Goal: Task Accomplishment & Management: Use online tool/utility

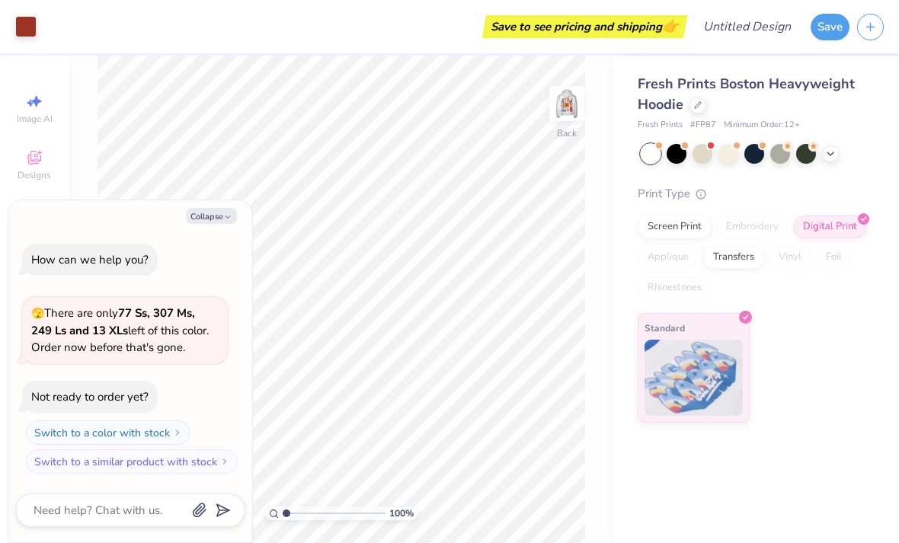
click at [212, 222] on button "Collapse" at bounding box center [211, 216] width 51 height 16
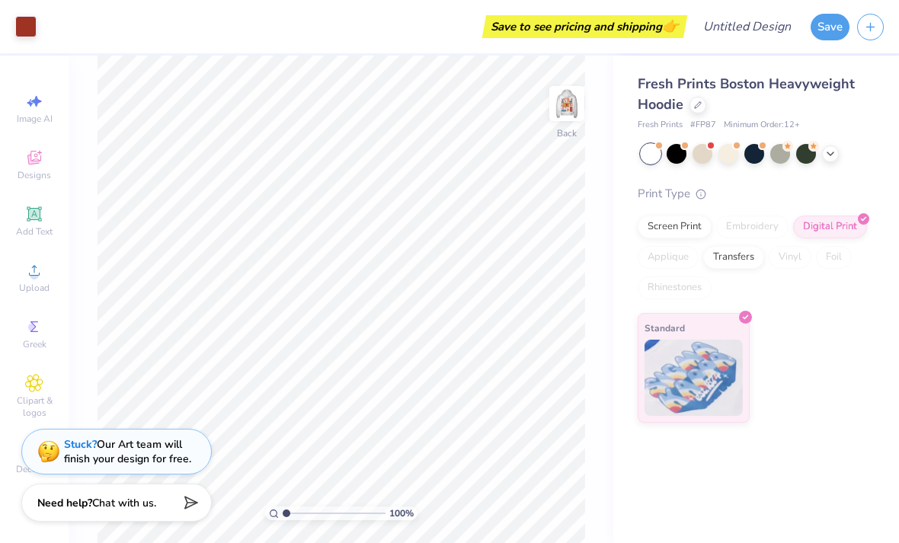
type textarea "x"
click at [568, 98] on img at bounding box center [567, 103] width 30 height 30
click at [581, 110] on img at bounding box center [567, 103] width 30 height 30
click at [571, 107] on img at bounding box center [567, 103] width 30 height 30
type input "1.57958531673348"
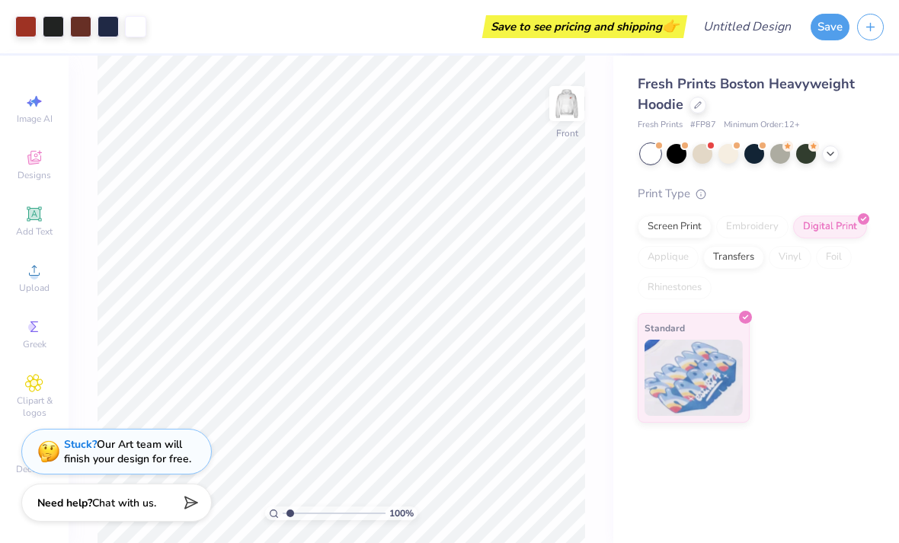
type textarea "x"
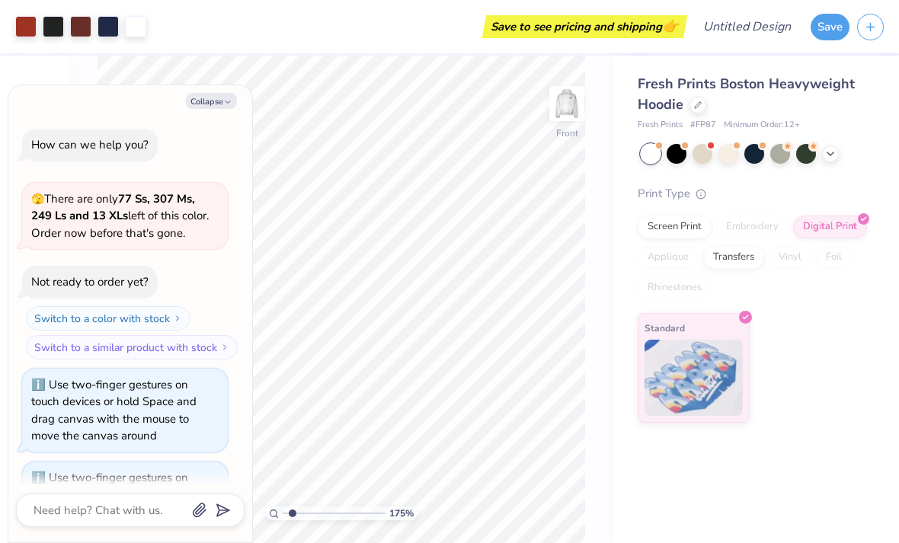
type input "1.75378061733069"
type textarea "x"
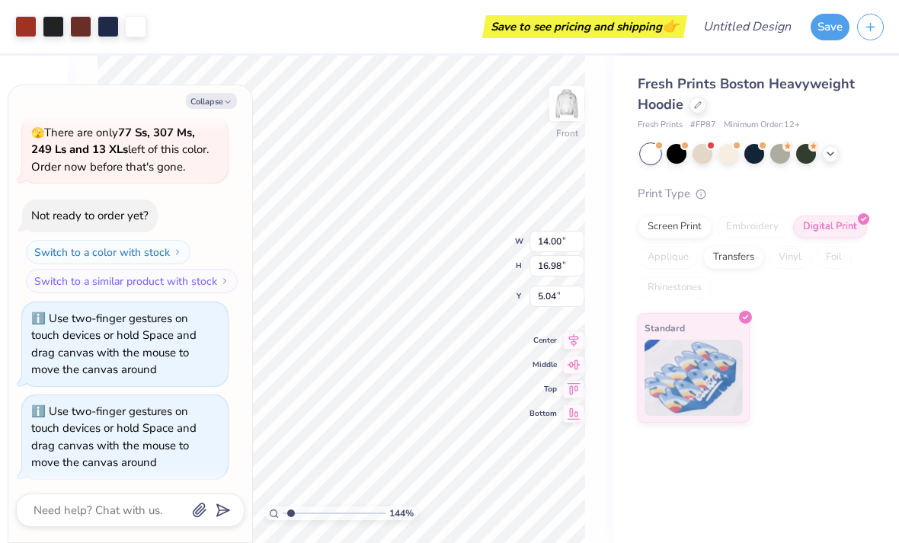
type input "1.44382632642121"
type textarea "x"
type input "1.44382632642121"
type textarea "x"
type input "1.44382632642121"
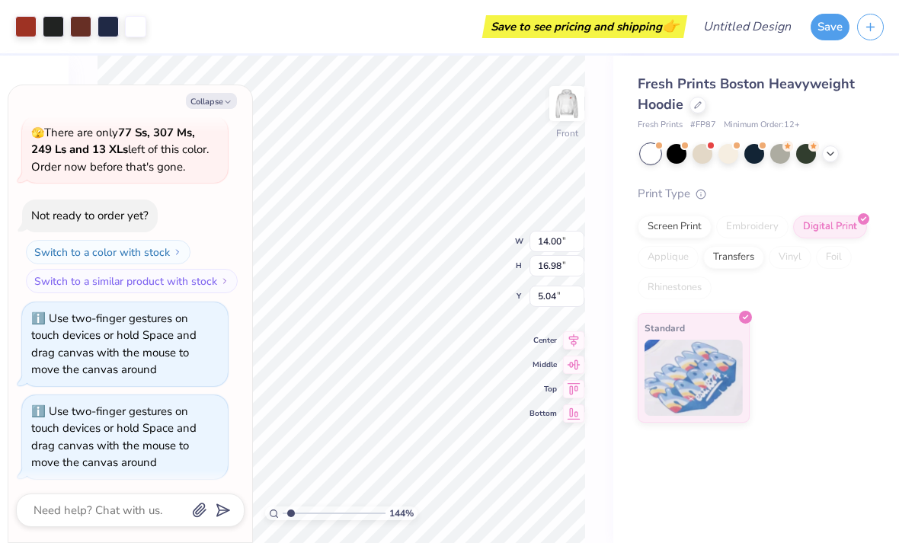
click at [221, 99] on button "Collapse" at bounding box center [211, 101] width 51 height 16
type textarea "x"
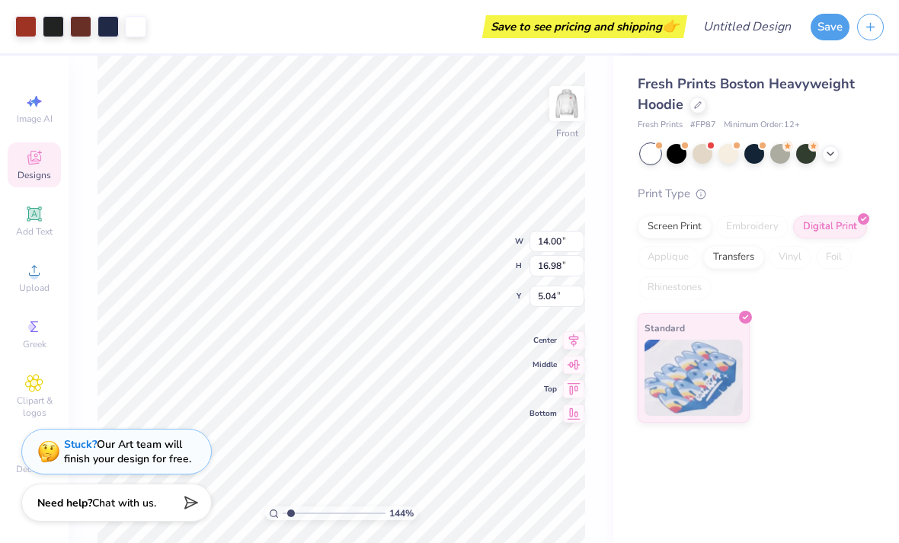
click at [34, 18] on div at bounding box center [25, 26] width 21 height 21
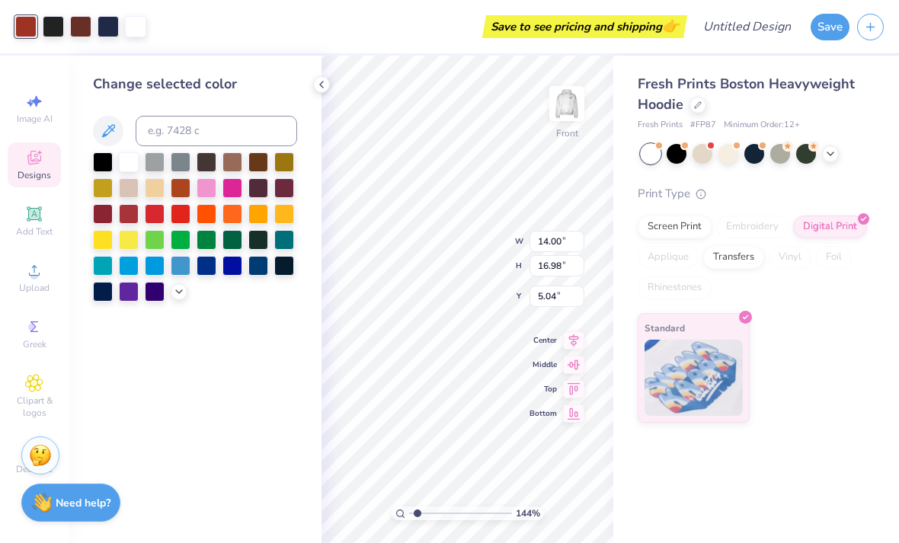
click at [830, 148] on icon at bounding box center [830, 154] width 12 height 12
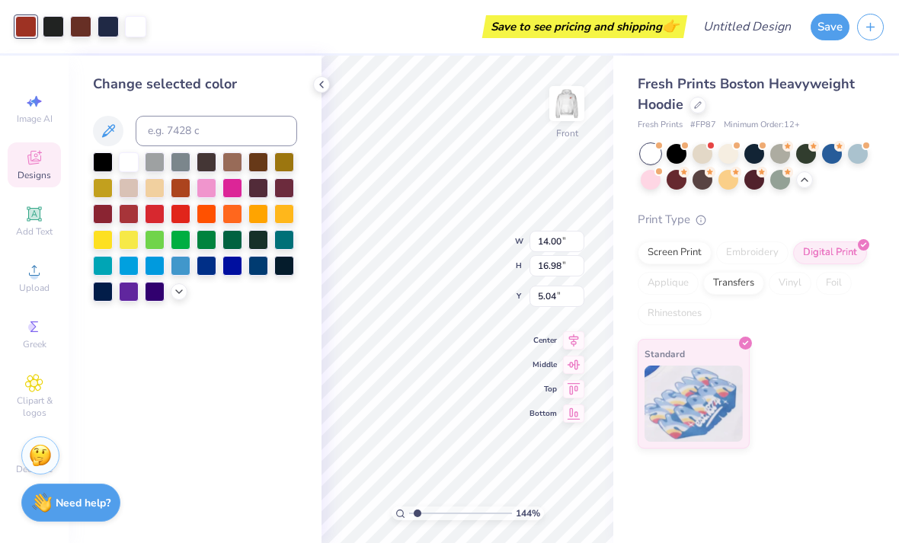
click at [649, 176] on div at bounding box center [651, 180] width 20 height 20
type input "1.44382632642121"
type textarea "x"
type input "1.44382632642121"
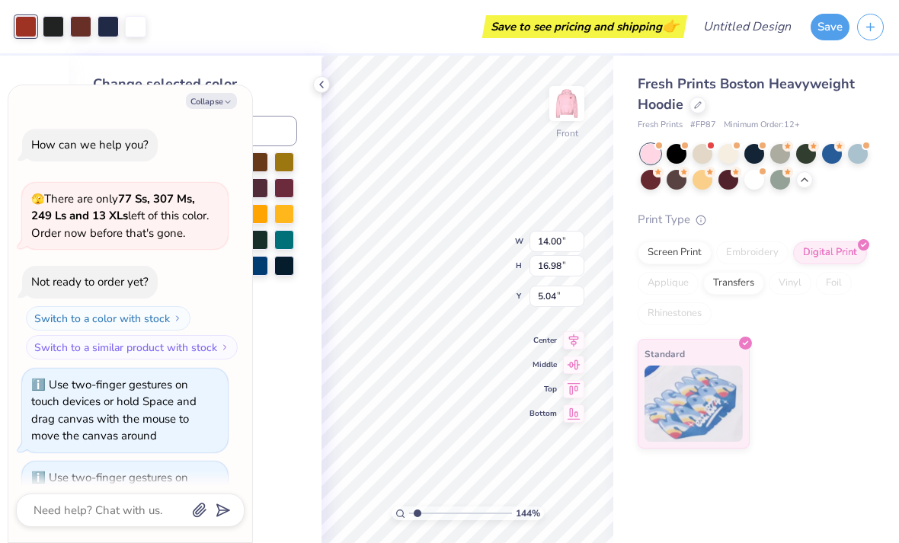
scroll to position [263, 0]
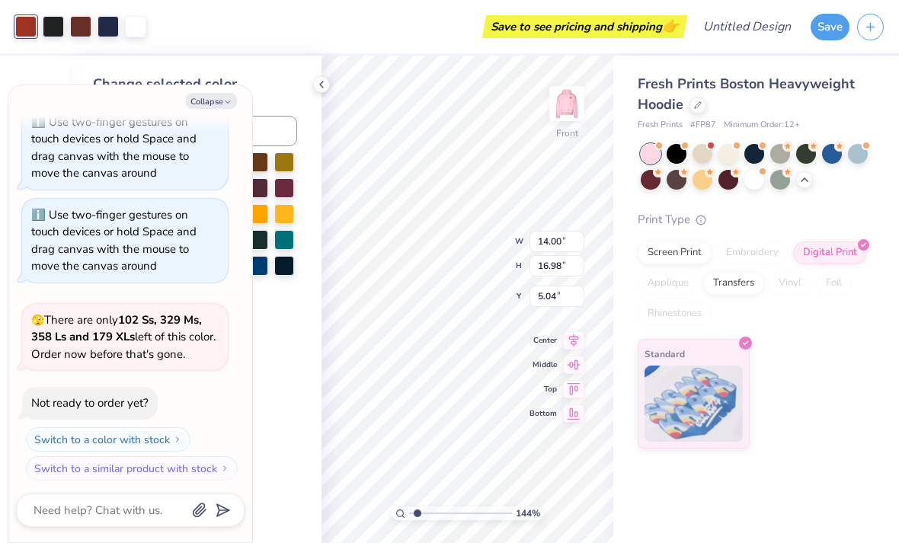
click at [208, 105] on button "Collapse" at bounding box center [211, 101] width 51 height 16
type textarea "x"
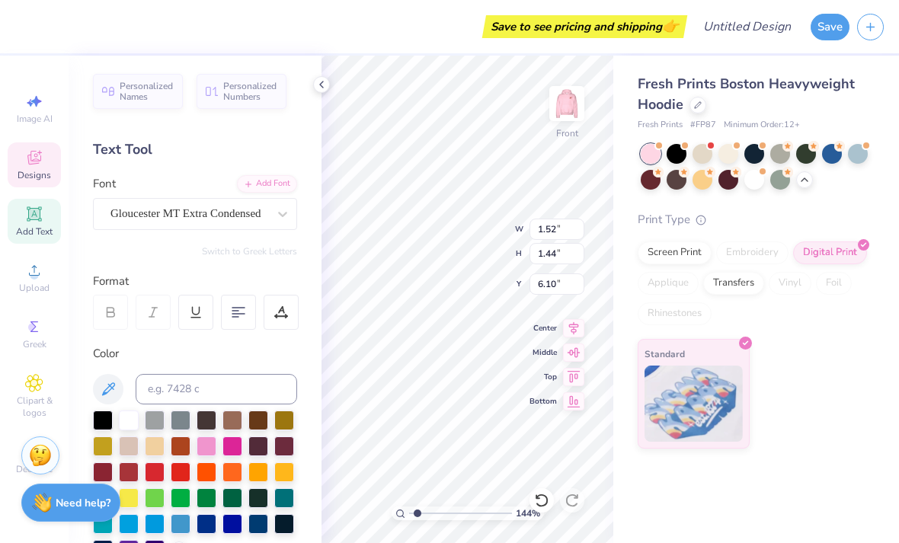
click at [108, 465] on div at bounding box center [103, 472] width 20 height 20
click at [106, 478] on div at bounding box center [103, 472] width 20 height 20
click at [134, 470] on div at bounding box center [129, 472] width 20 height 20
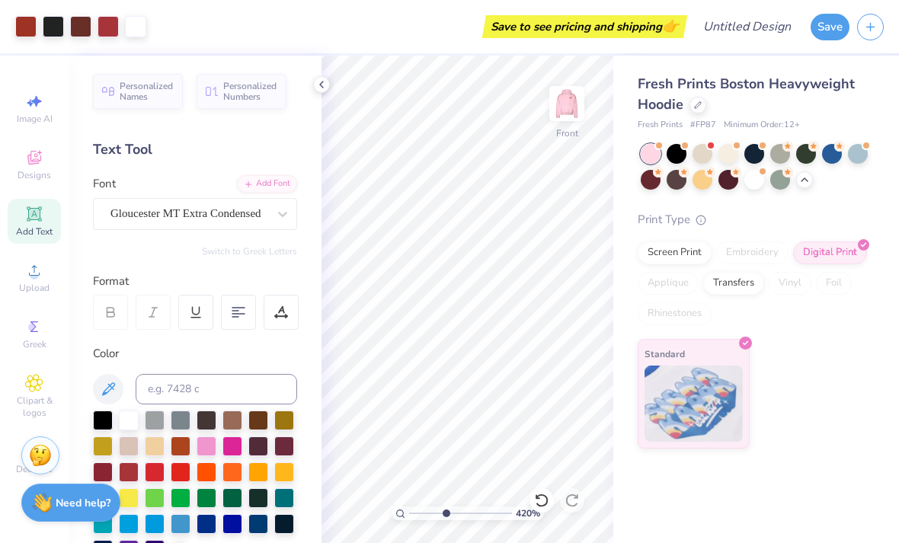
click at [28, 27] on div at bounding box center [25, 26] width 21 height 21
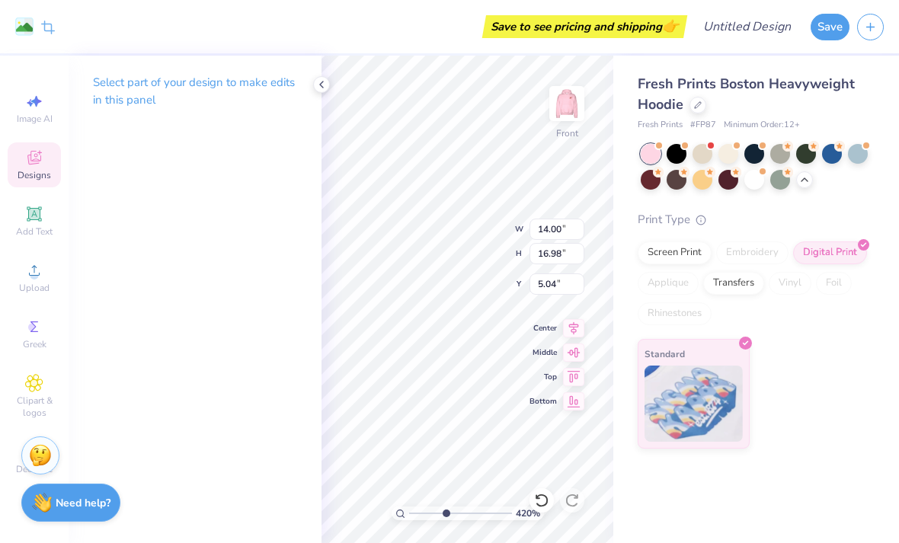
click at [818, 220] on div "Print Type" at bounding box center [753, 220] width 231 height 18
type input "4.19935096070742"
type input "5.00"
type input "4.19935096070742"
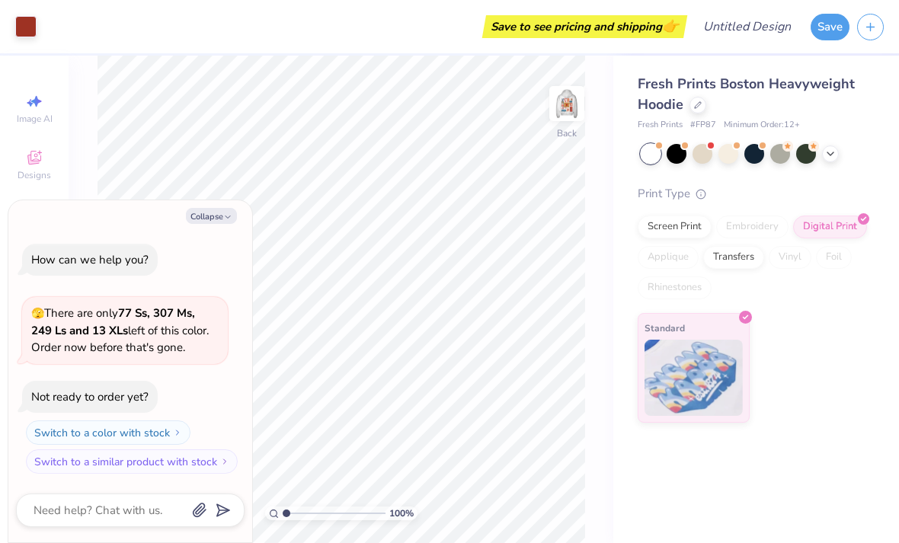
click at [571, 100] on img at bounding box center [567, 103] width 30 height 30
click at [213, 214] on button "Collapse" at bounding box center [211, 216] width 51 height 16
type textarea "x"
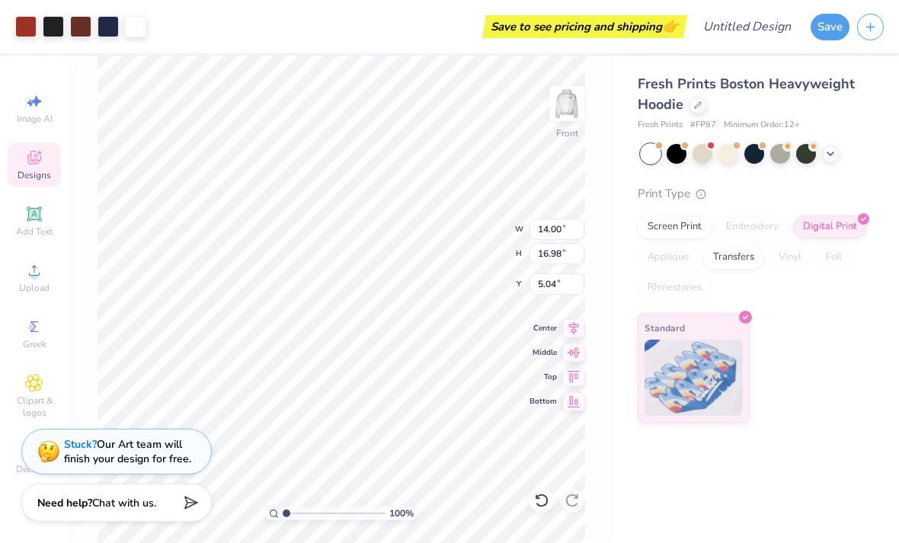
type input "5.41"
type input "4.43202261482734"
type input "5.39"
type input "4.43202261482734"
type input "5.37"
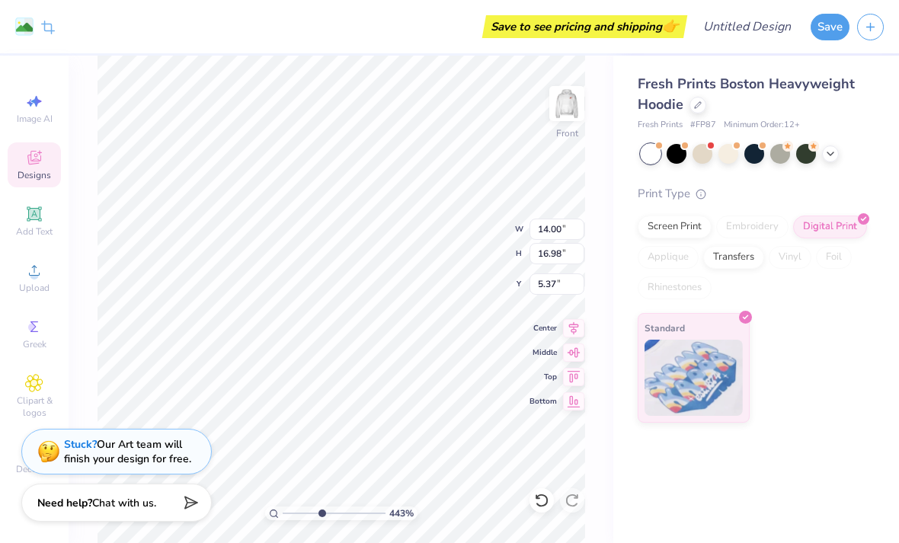
type input "4.43202261482734"
type input "5.46"
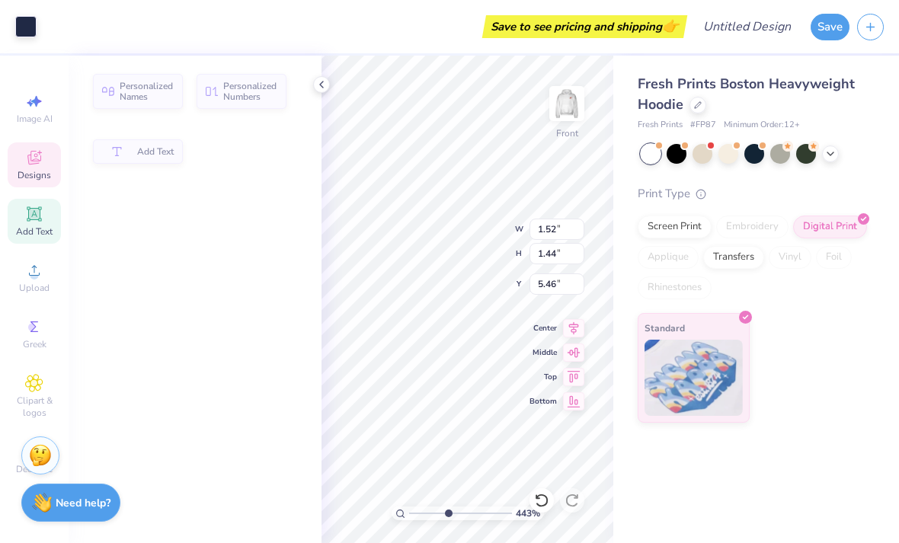
type input "4.43202261482734"
type input "1.52"
type input "1.44"
type input "6.45"
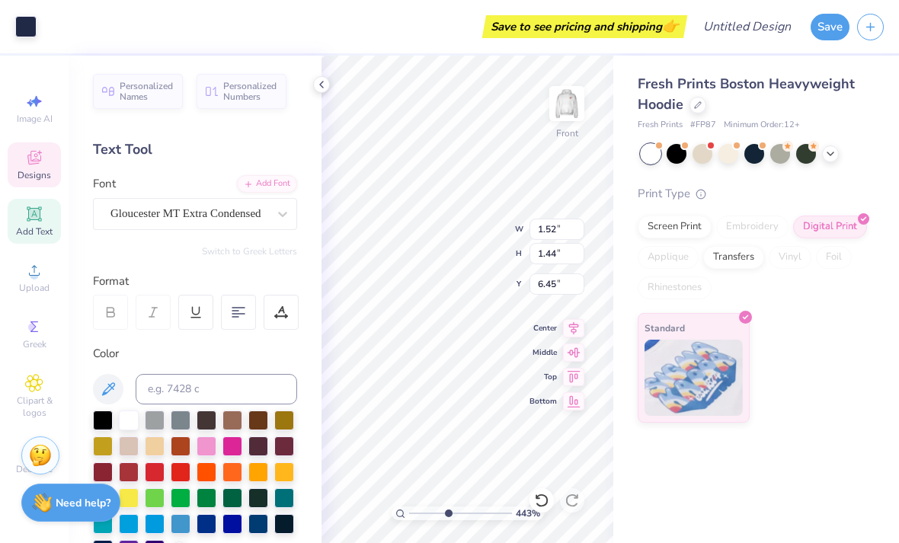
type input "4.43202261482734"
type input "6.48"
type input "4.43202261482734"
type input "6.51"
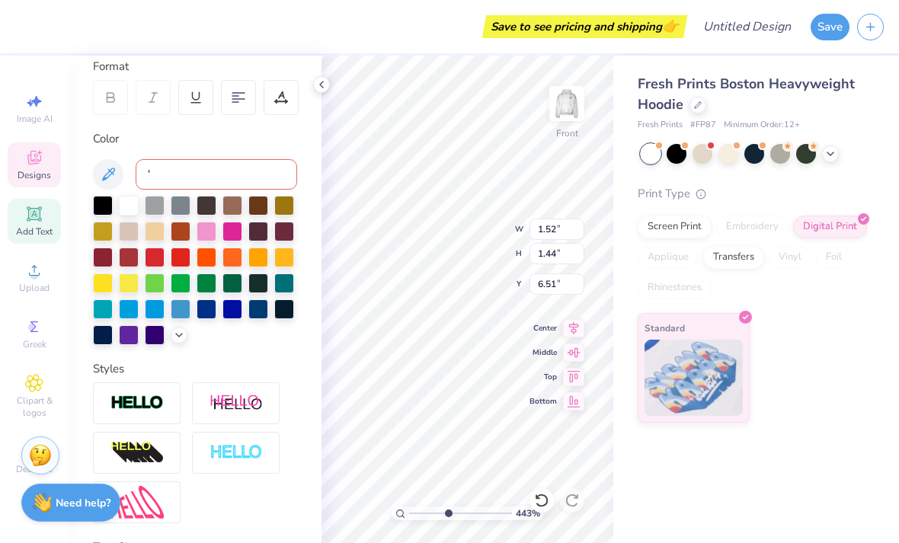
scroll to position [213, 0]
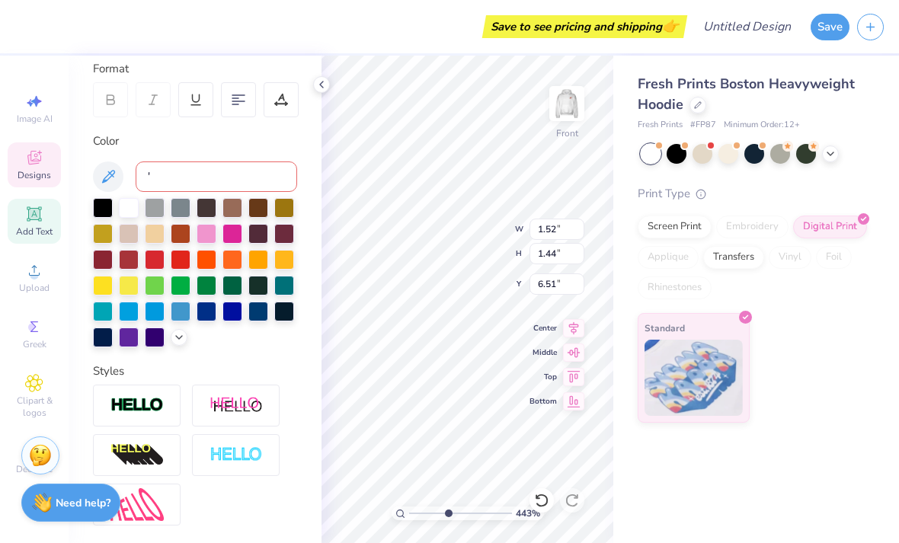
type input "'"
click at [104, 262] on div at bounding box center [103, 260] width 20 height 20
type input "4.43202261482734"
click at [104, 264] on div at bounding box center [103, 260] width 20 height 20
type input "4.43202261482734"
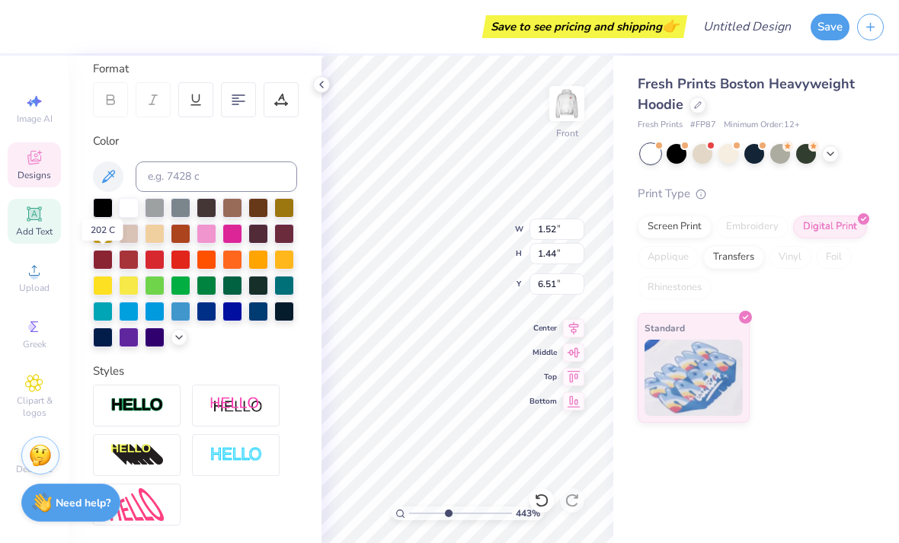
type input "14.00"
type input "16.98"
type input "5.46"
type input "4.43202261482734"
type input "5.45"
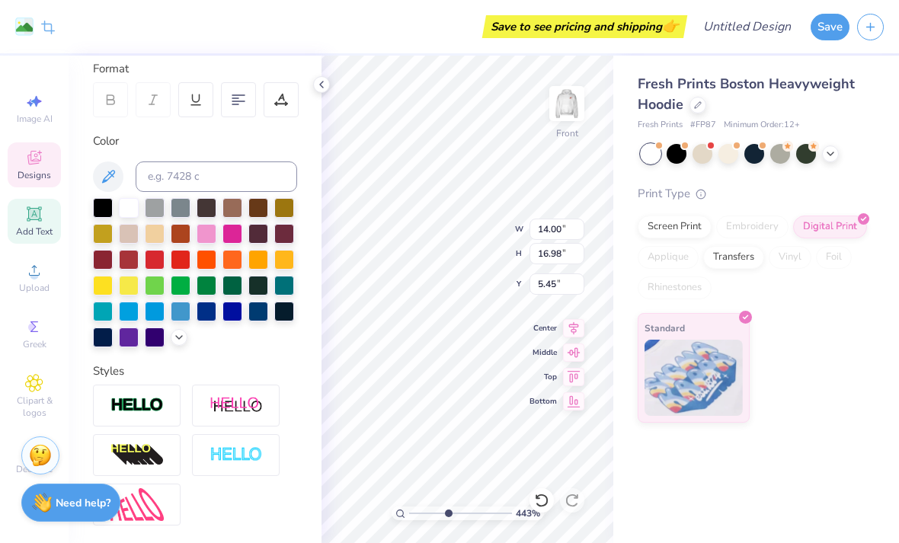
click at [100, 263] on div at bounding box center [103, 260] width 20 height 20
click at [104, 258] on div at bounding box center [103, 260] width 20 height 20
click at [189, 238] on div at bounding box center [181, 234] width 20 height 20
type input "4.43202261482734"
type input "5.43"
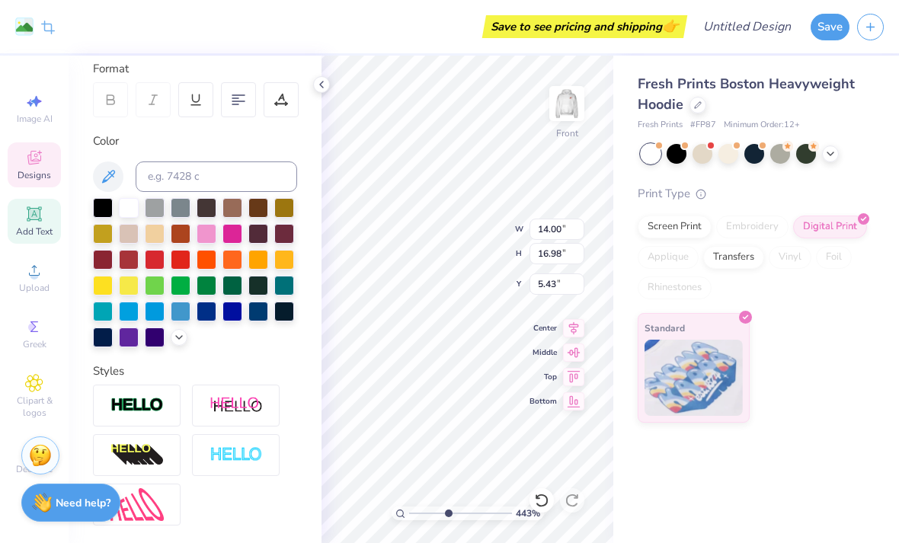
click at [104, 265] on div at bounding box center [103, 260] width 20 height 20
click at [134, 267] on div at bounding box center [129, 260] width 20 height 20
type input "4.43202261482734"
type input "5.42"
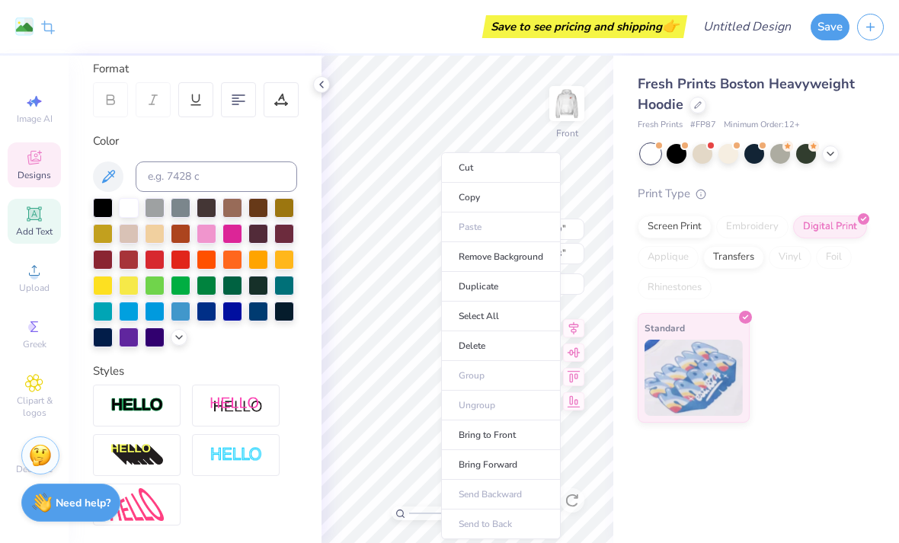
type input "4.43202261482734"
type input "5.49"
click at [449, 270] on li "Remove Background" at bounding box center [501, 257] width 120 height 30
type input "4.43202261482734"
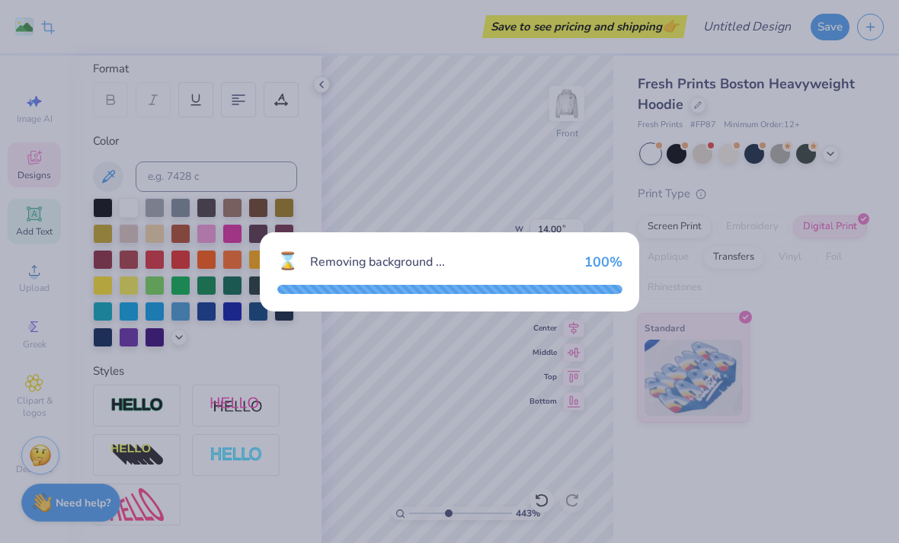
type textarea "x"
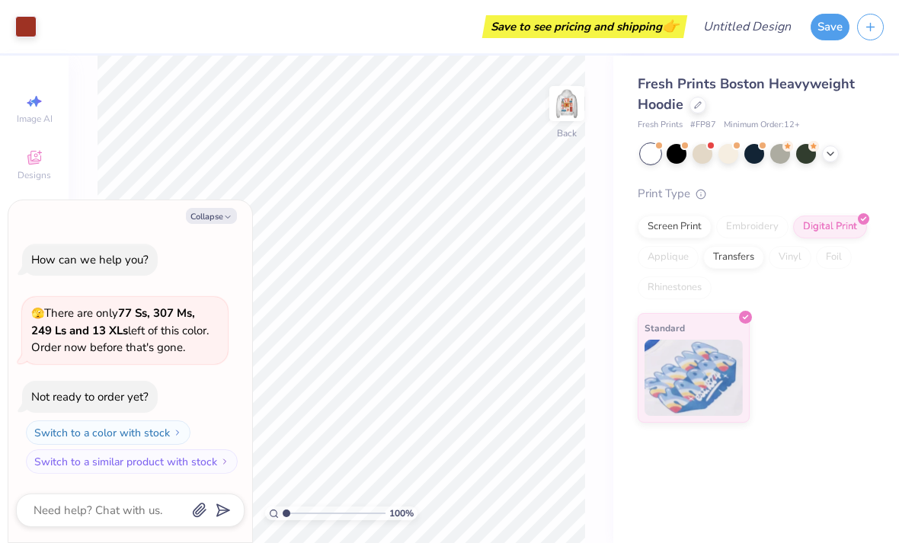
click at [222, 221] on button "Collapse" at bounding box center [211, 216] width 51 height 16
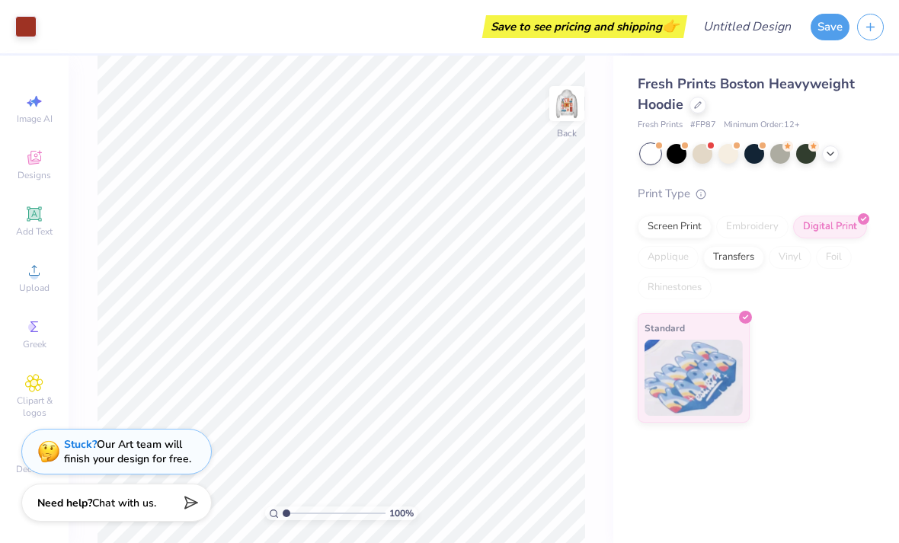
type textarea "x"
click at [34, 392] on icon at bounding box center [34, 383] width 17 height 17
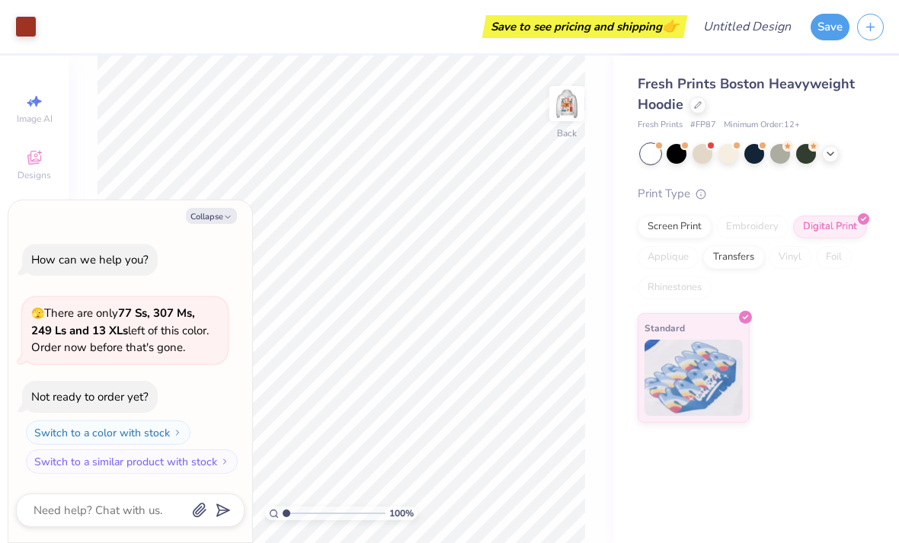
click at [568, 107] on img at bounding box center [567, 103] width 30 height 30
click at [209, 223] on button "Collapse" at bounding box center [211, 216] width 51 height 16
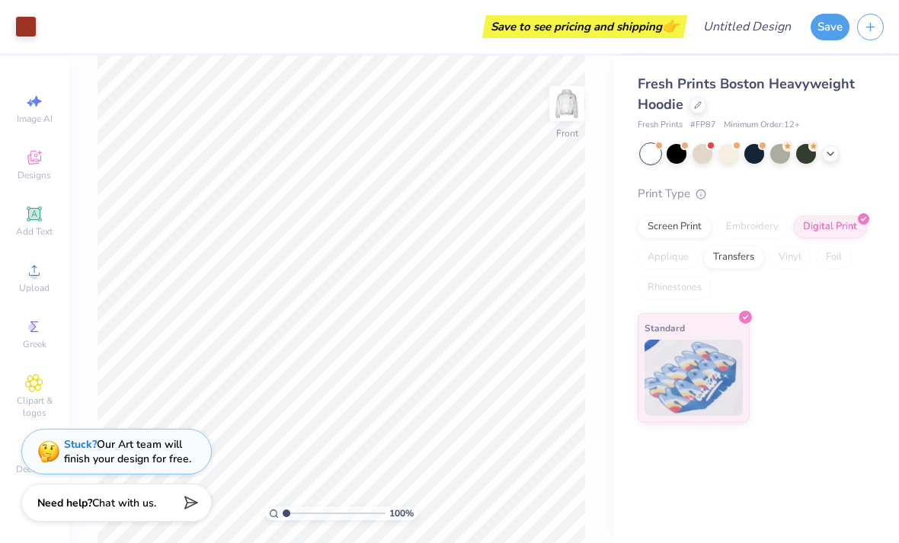
type textarea "x"
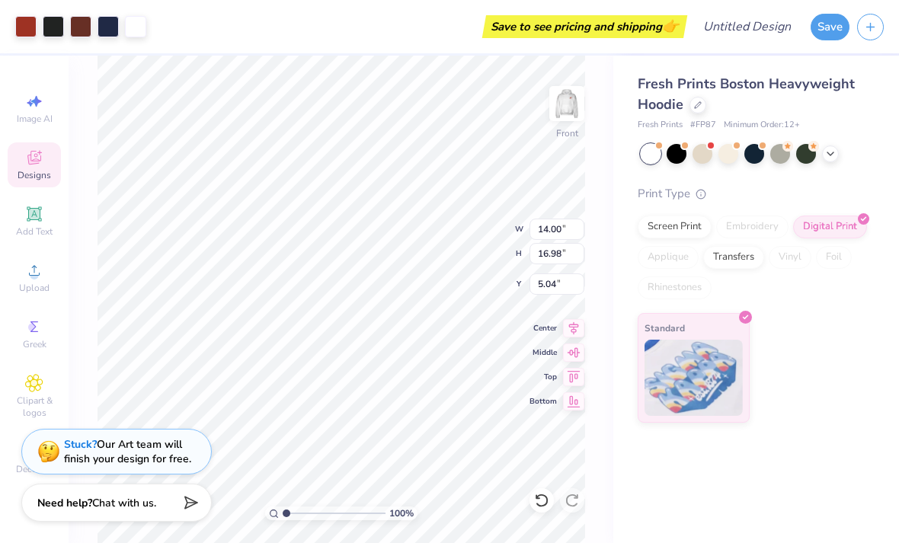
type input "5.77"
type input "1.90931060584067"
type input "5.74"
type input "1.90931060584067"
type input "5.90"
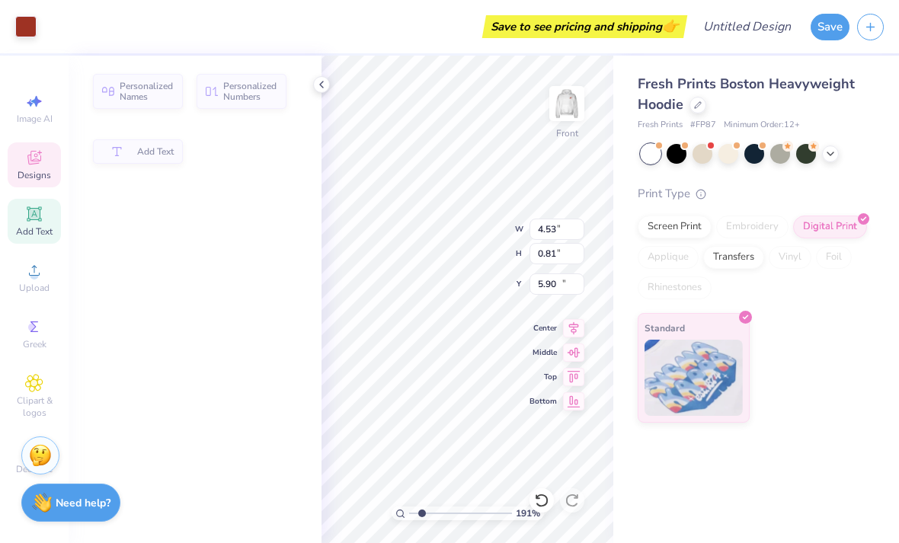
type input "1.90931060584067"
type input "4.53"
type input "0.81"
type input "12.03"
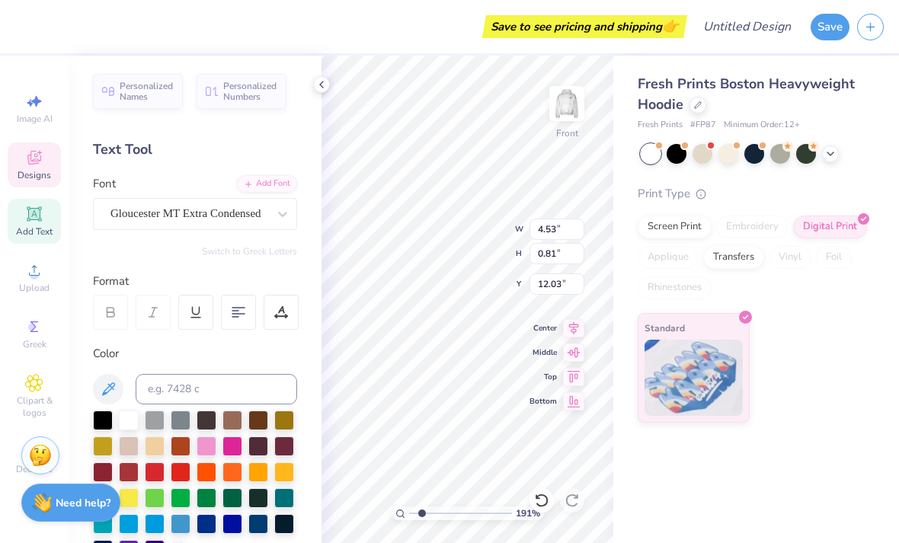
type input "1.90931060584067"
type input "14.00"
type input "16.98"
type input "5.87"
type input "1.90931060584067"
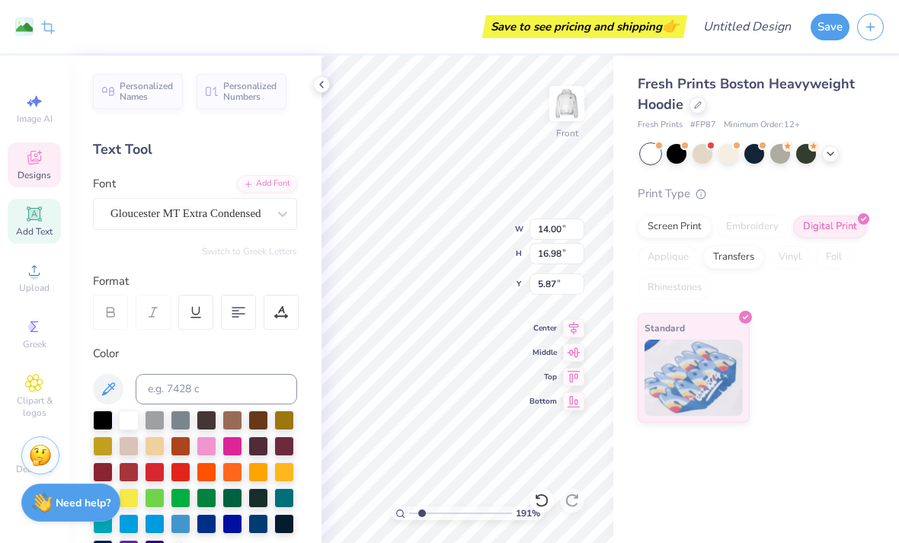
type input "5.90"
click at [322, 85] on icon at bounding box center [321, 84] width 12 height 12
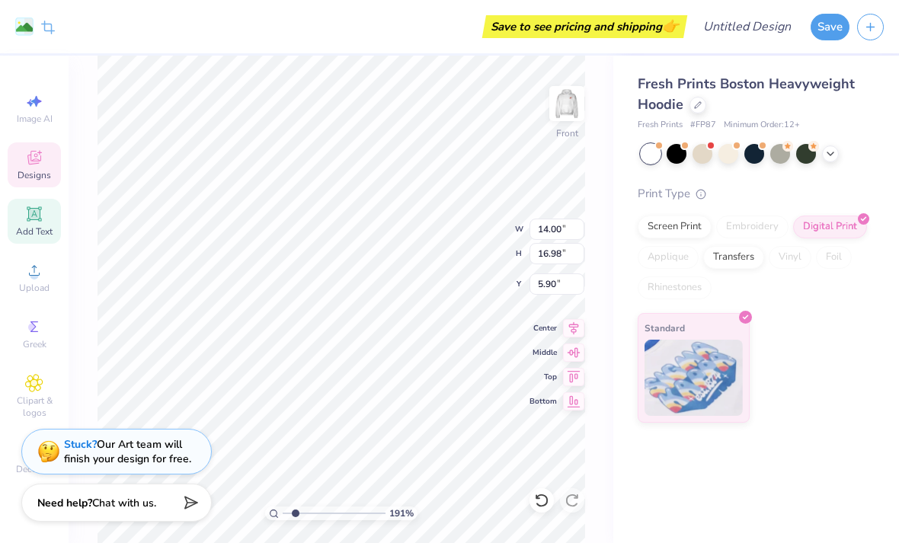
click at [37, 408] on span "Clipart & logos" at bounding box center [34, 407] width 53 height 24
type input "1.90931060584067"
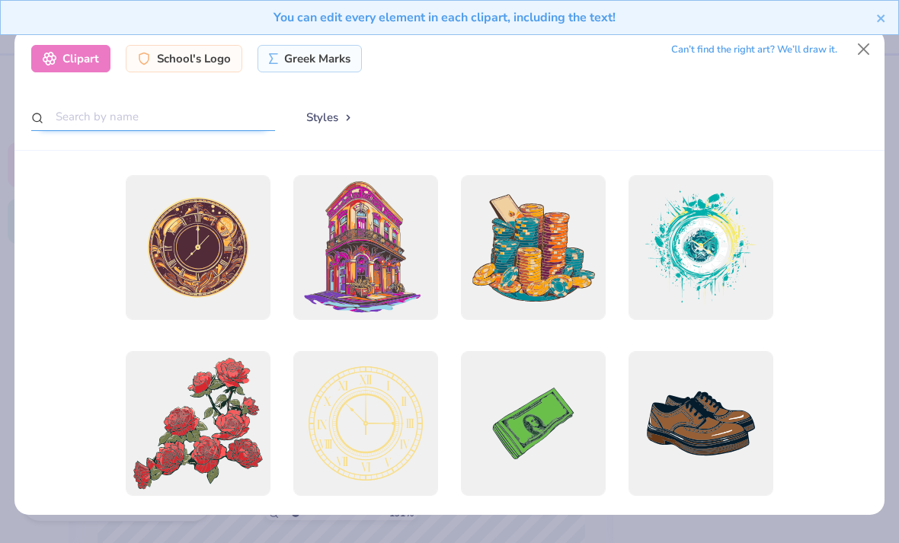
type input "."
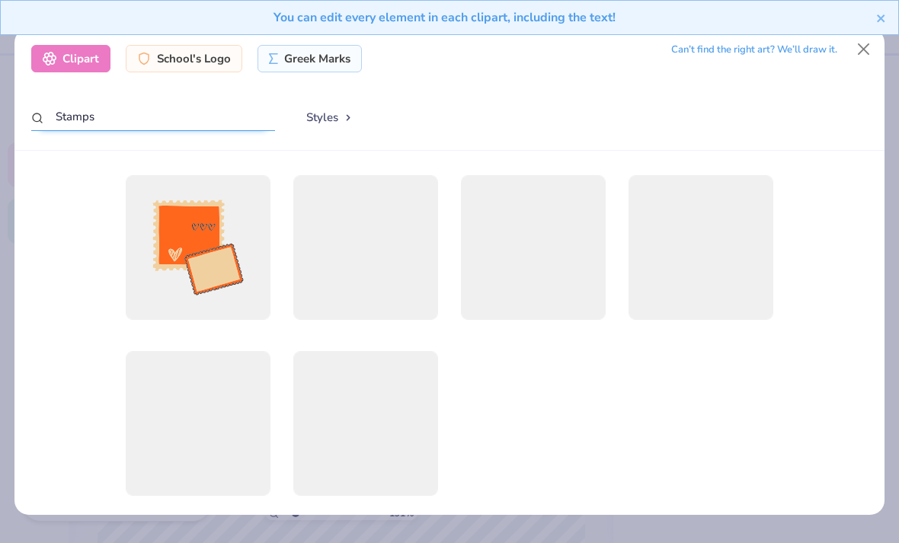
scroll to position [30, 0]
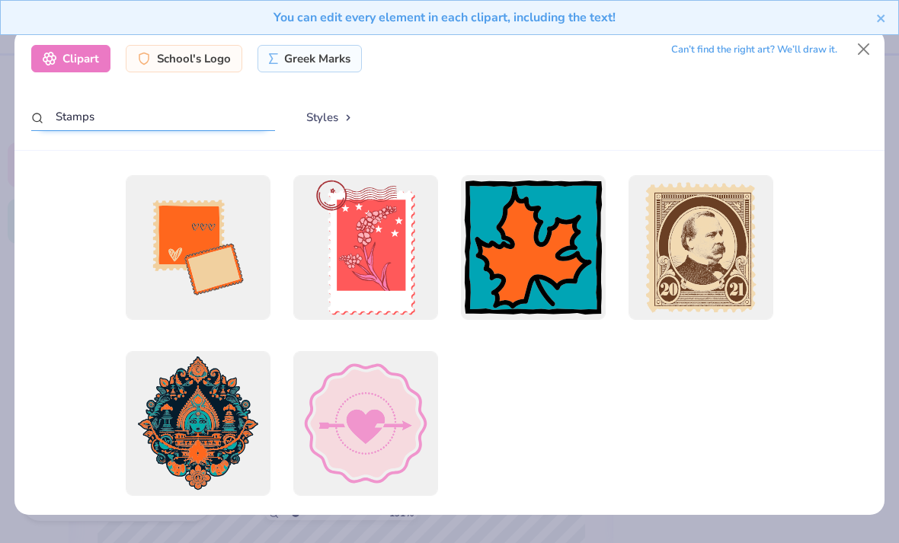
click at [235, 103] on input "Stamps" at bounding box center [153, 117] width 244 height 28
click at [181, 103] on input "Stamps" at bounding box center [153, 117] width 244 height 28
click at [190, 103] on input "Stamps" at bounding box center [153, 117] width 244 height 28
click at [200, 103] on input "Stamps" at bounding box center [153, 117] width 244 height 28
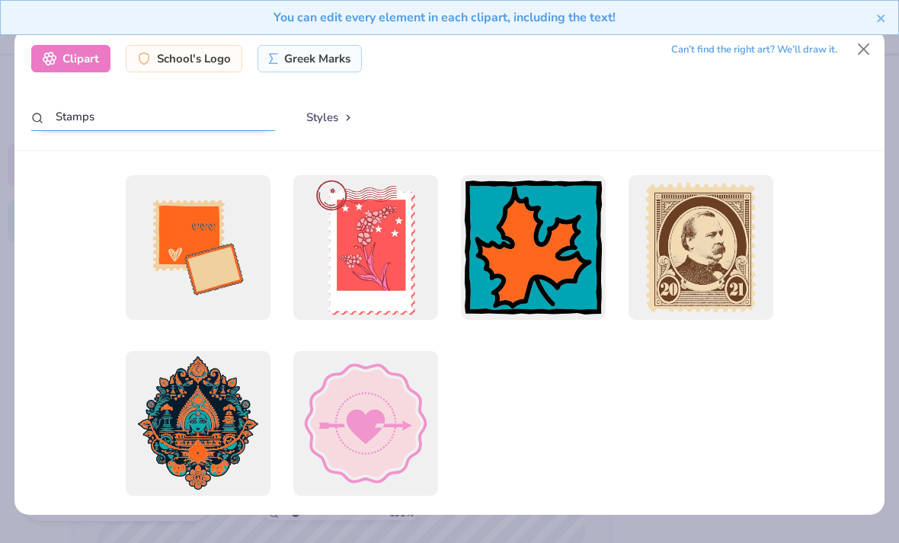
click at [235, 103] on input "Stamps" at bounding box center [153, 117] width 244 height 28
click at [217, 103] on input "Stamps" at bounding box center [153, 117] width 244 height 28
click at [216, 103] on input "Stamps" at bounding box center [153, 117] width 244 height 28
type input "stamps"
click at [408, 238] on div at bounding box center [365, 247] width 145 height 145
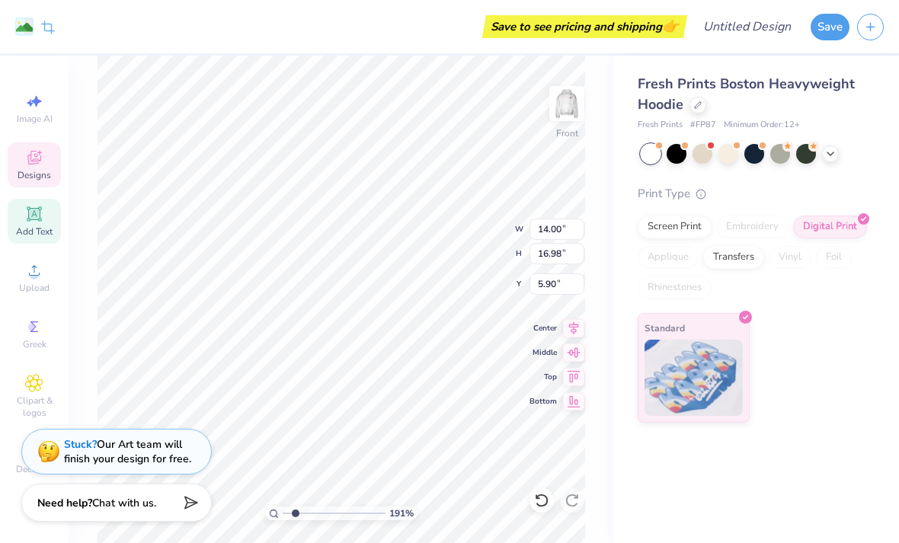
type input "1.90931060584067"
type input "13.18"
type input "18.00"
type input "5.75"
type input "1.90931060584067"
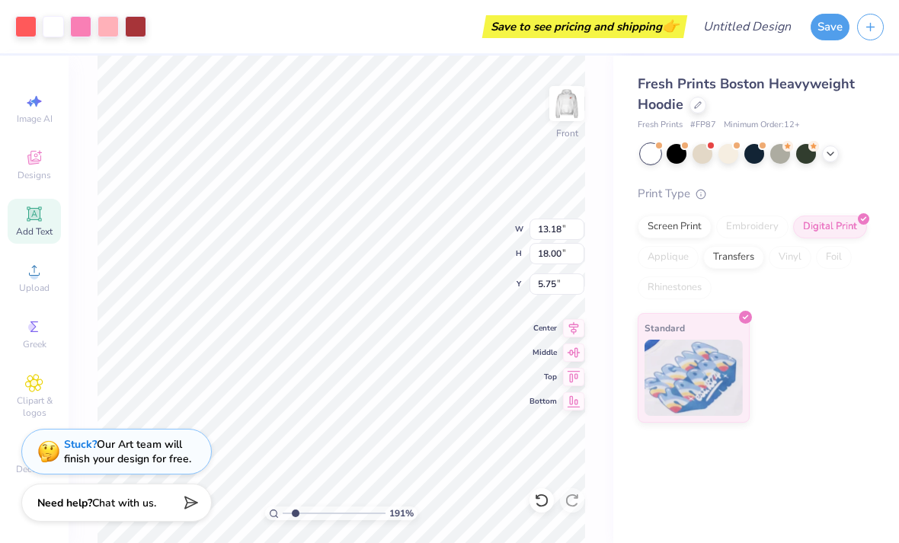
type input "6.50"
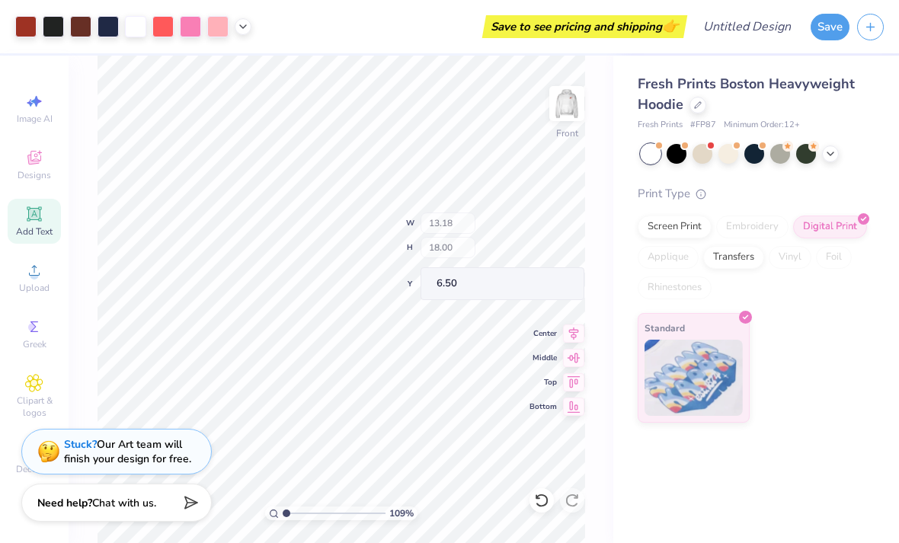
type input "1"
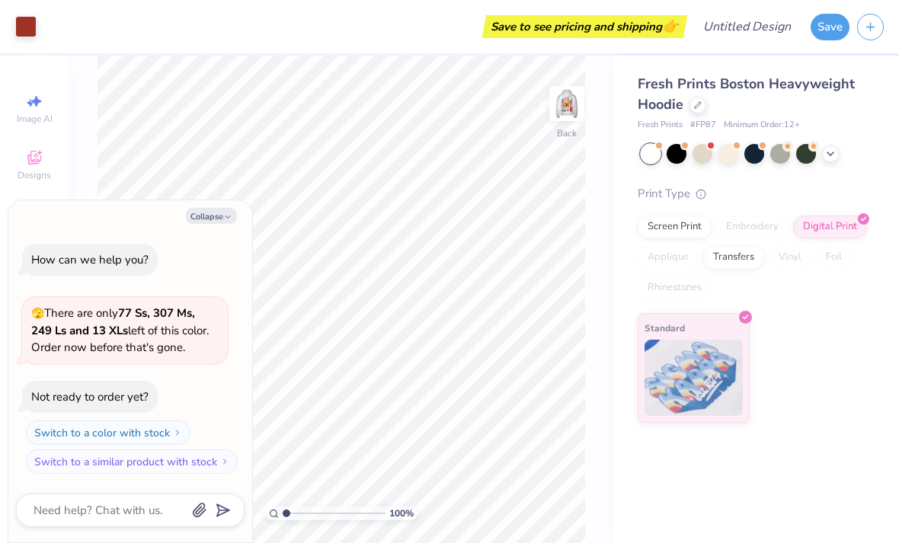
click at [565, 106] on img at bounding box center [567, 103] width 30 height 30
click at [215, 216] on button "Collapse" at bounding box center [211, 216] width 51 height 16
type textarea "x"
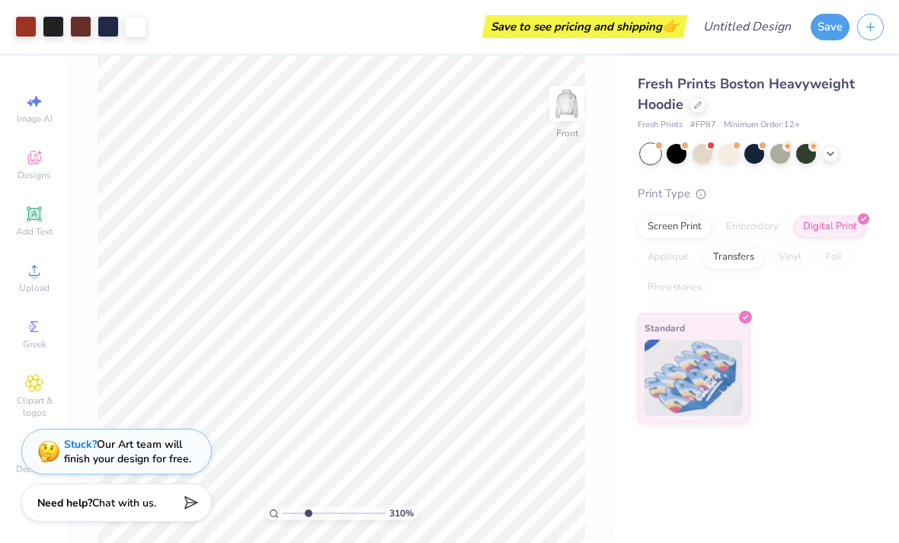
click at [98, 33] on div at bounding box center [108, 26] width 21 height 21
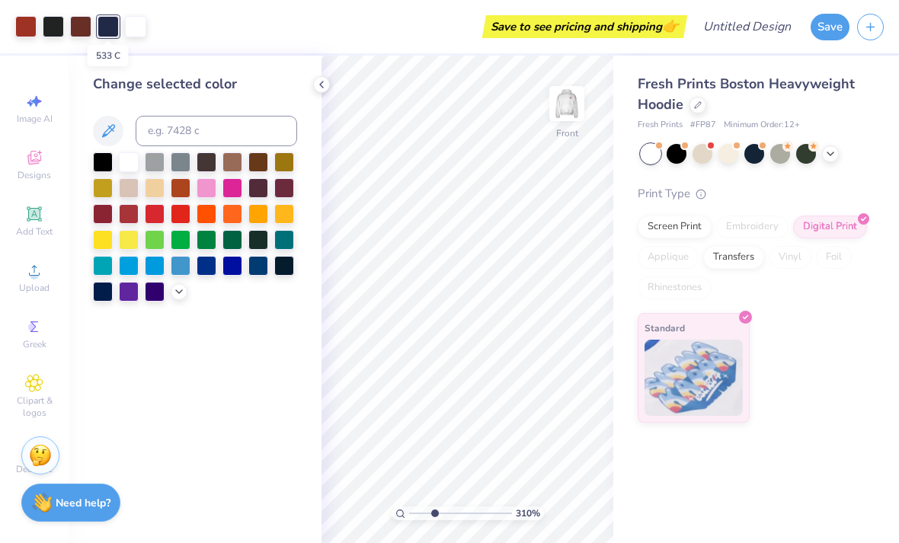
click at [116, 24] on div at bounding box center [108, 26] width 21 height 21
click at [145, 215] on div at bounding box center [155, 214] width 20 height 20
click at [125, 215] on div at bounding box center [129, 214] width 20 height 20
click at [49, 23] on div at bounding box center [53, 26] width 21 height 21
click at [138, 216] on div at bounding box center [129, 214] width 20 height 20
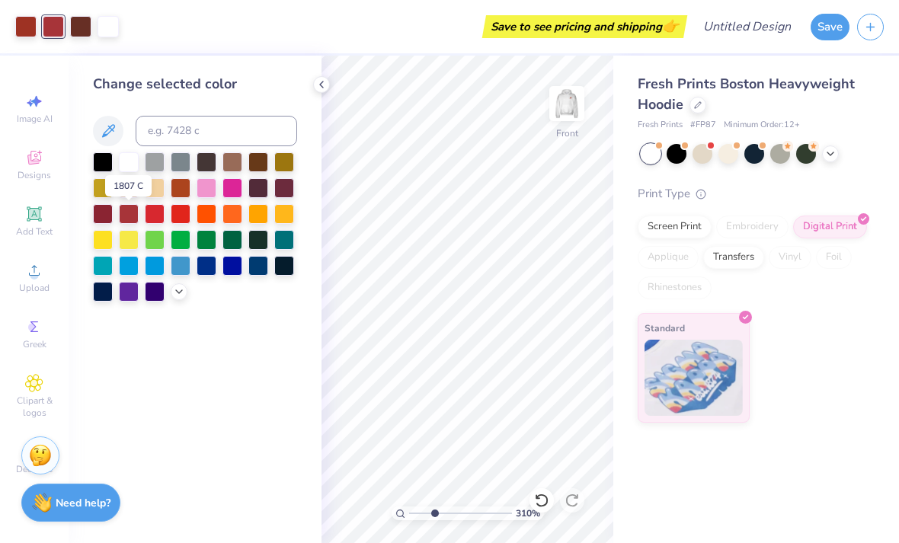
click at [131, 206] on div at bounding box center [129, 214] width 20 height 20
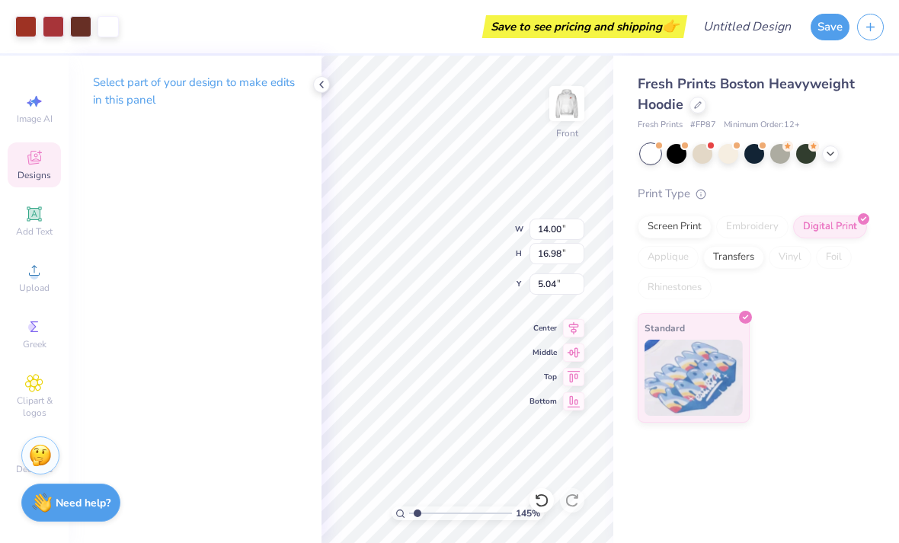
type input "1.45488904061181"
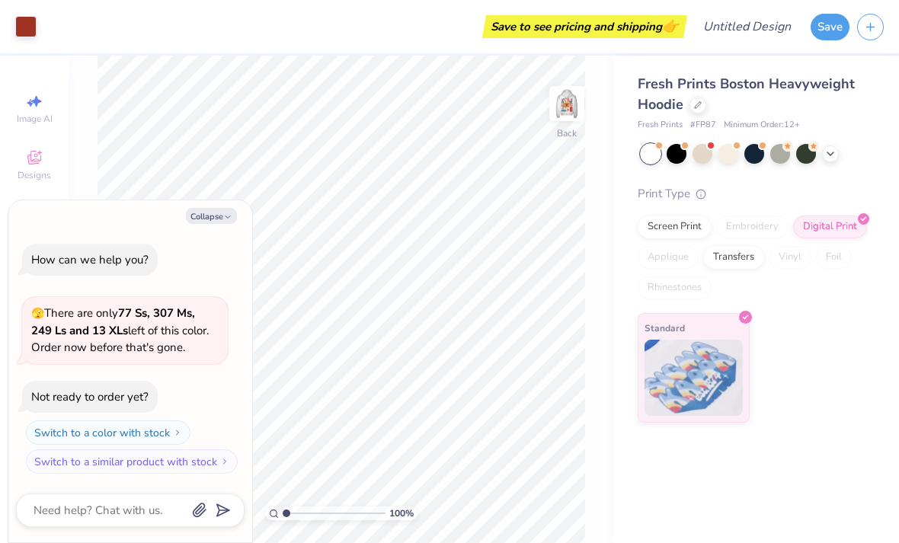
click at [217, 216] on button "Collapse" at bounding box center [211, 216] width 51 height 16
type textarea "x"
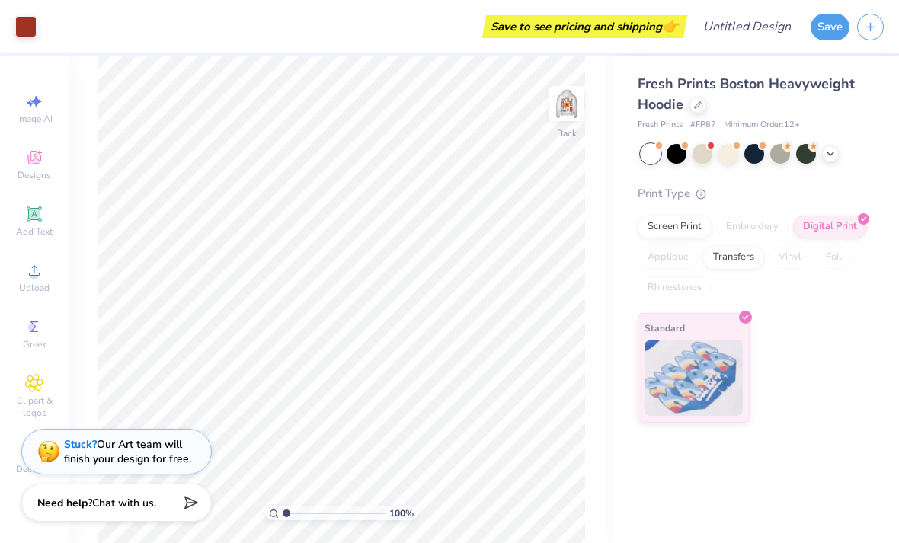
click at [567, 98] on img at bounding box center [567, 103] width 30 height 30
click at [40, 166] on icon at bounding box center [34, 158] width 18 height 18
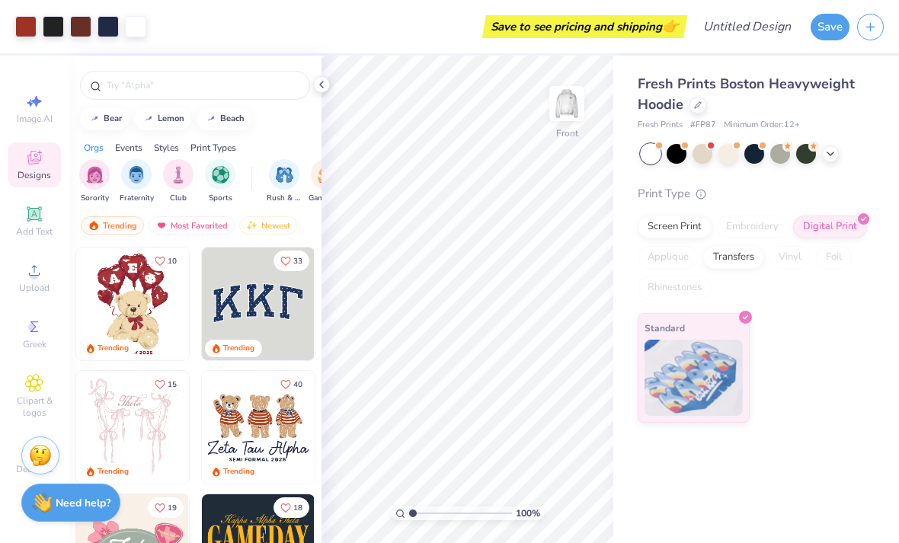
click at [274, 93] on input "text" at bounding box center [202, 85] width 195 height 15
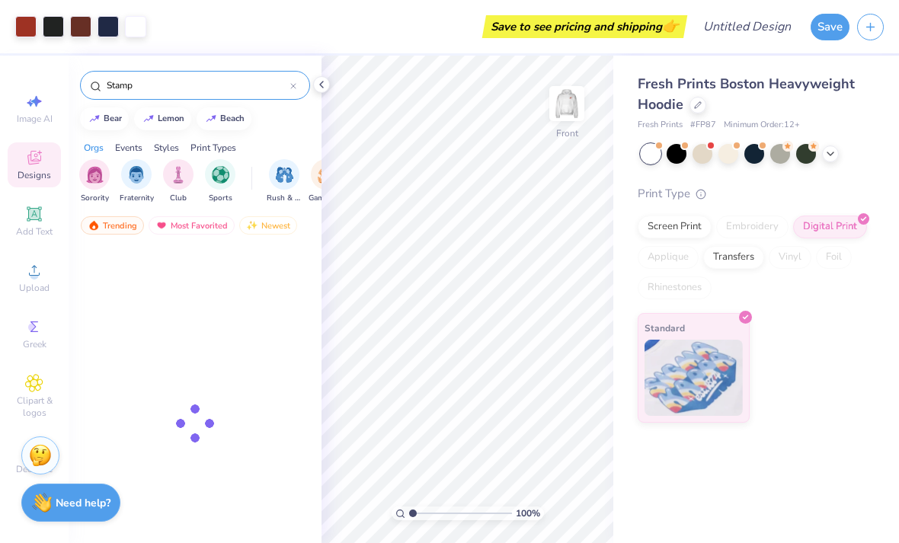
type input "Stamp"
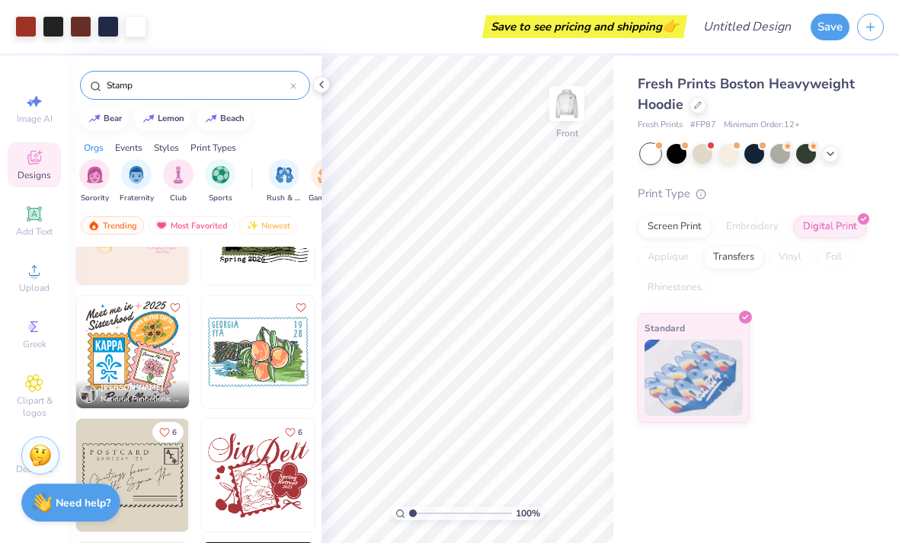
scroll to position [322, 0]
click at [281, 472] on img at bounding box center [258, 476] width 113 height 113
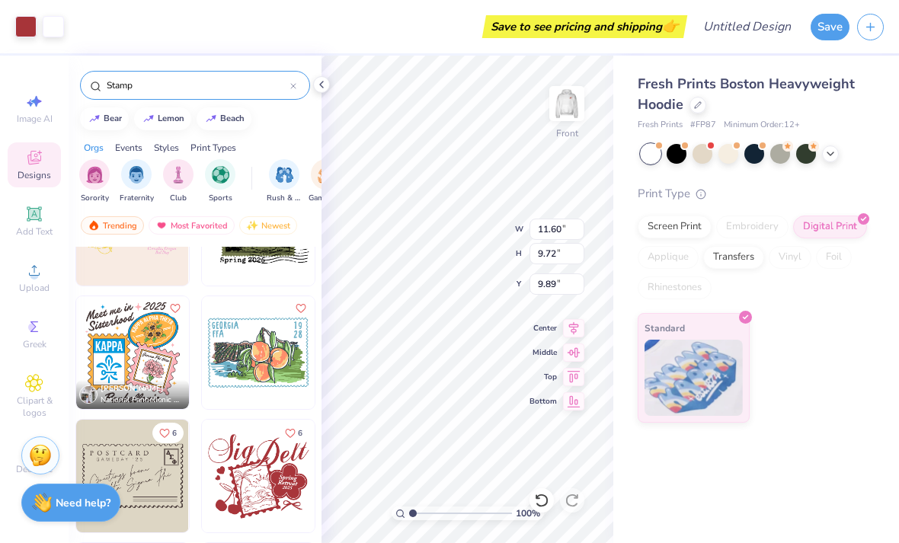
type input "14.00"
type input "16.98"
type input "5.04"
type input "11.60"
type input "9.72"
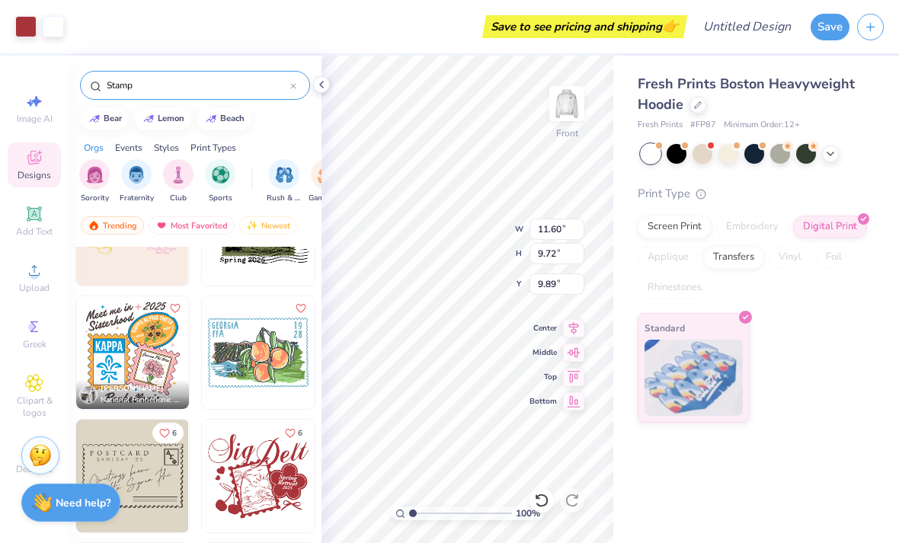
type input "7.50"
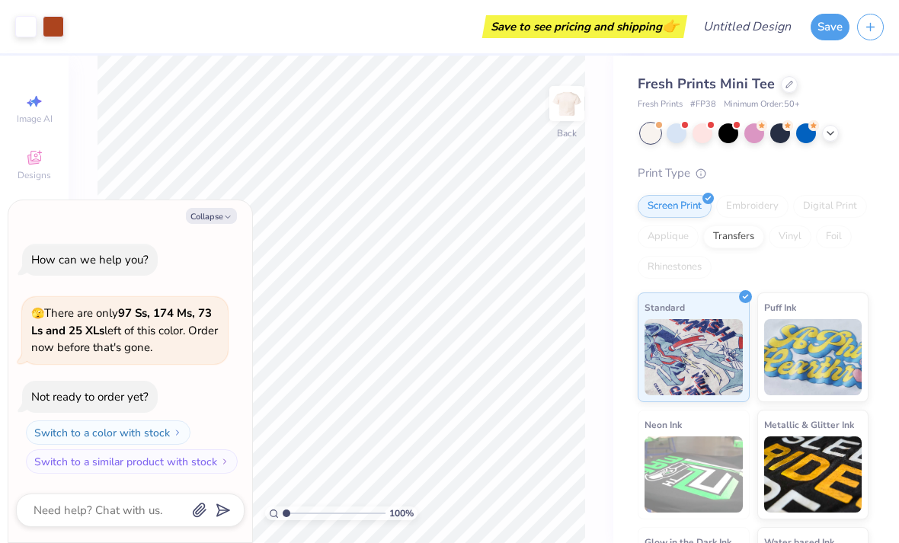
click at [574, 110] on img at bounding box center [567, 103] width 30 height 30
click at [200, 219] on button "Collapse" at bounding box center [211, 216] width 51 height 16
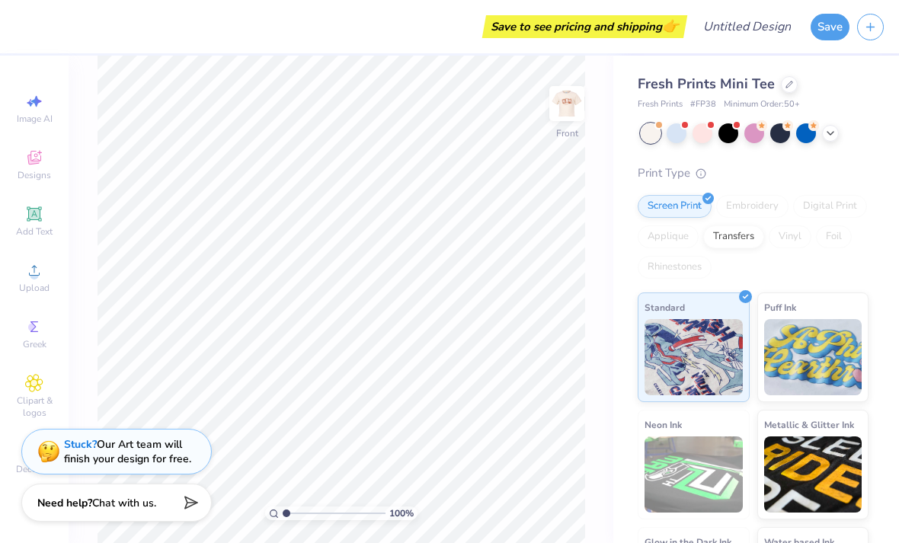
click at [571, 103] on img at bounding box center [567, 103] width 30 height 30
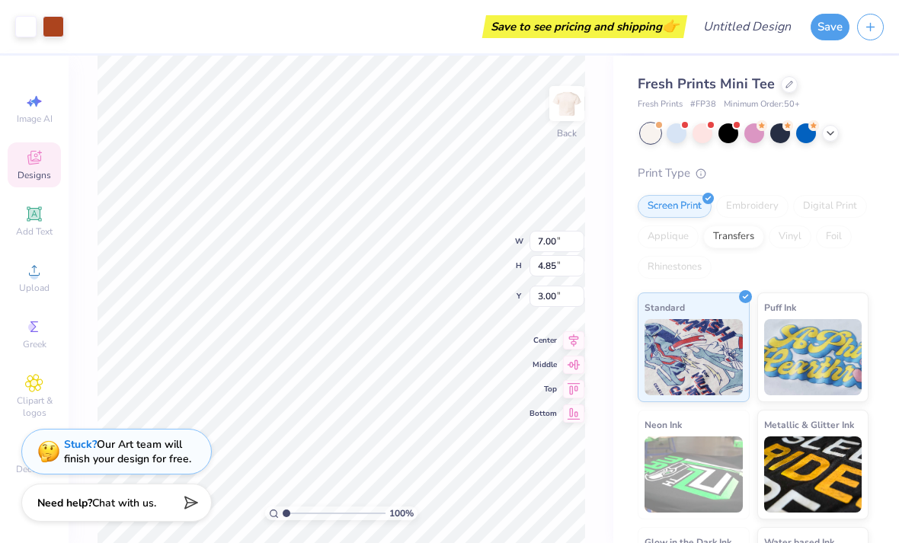
click at [570, 107] on img at bounding box center [567, 103] width 30 height 30
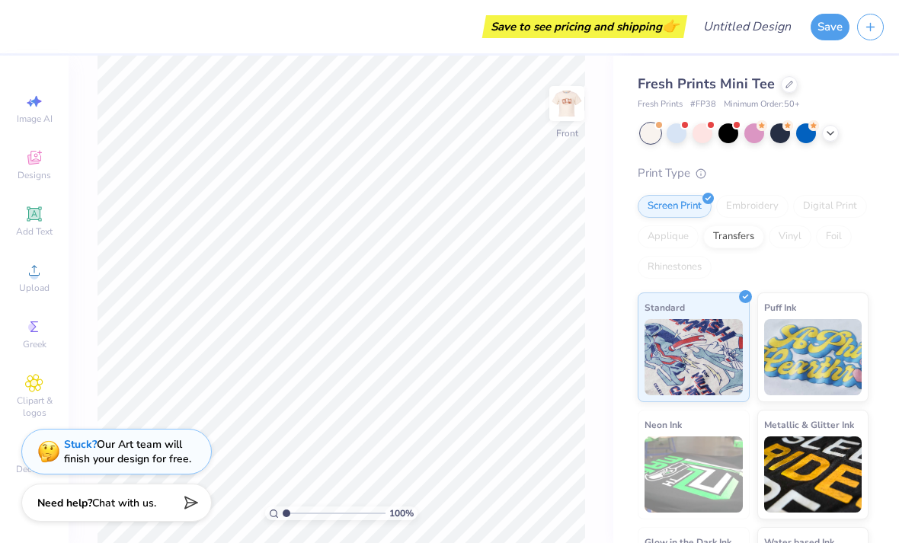
click at [709, 130] on div at bounding box center [703, 133] width 20 height 20
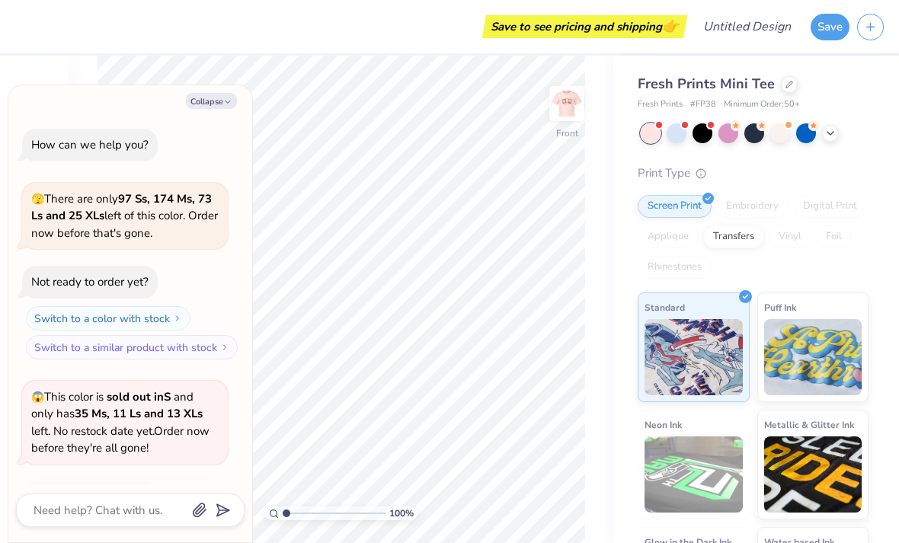
scroll to position [97, 0]
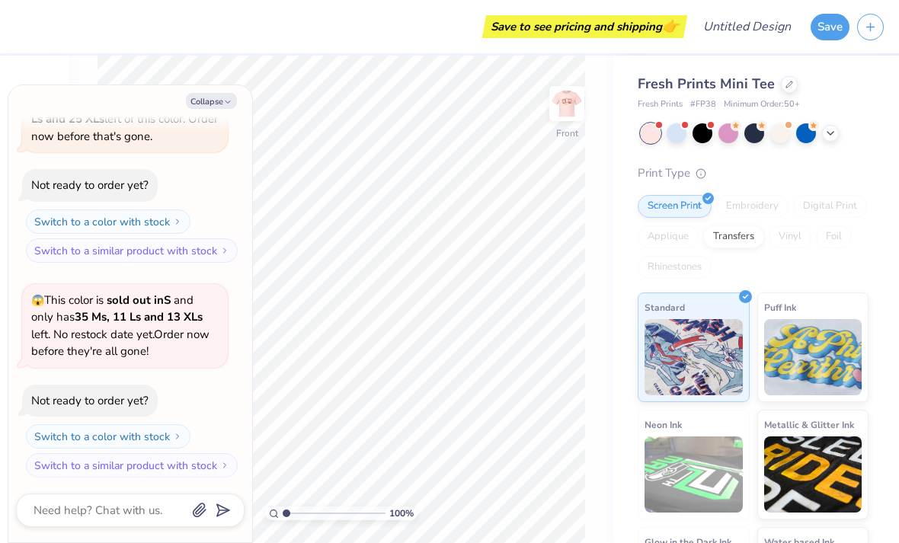
click at [209, 102] on button "Collapse" at bounding box center [211, 101] width 51 height 16
type textarea "x"
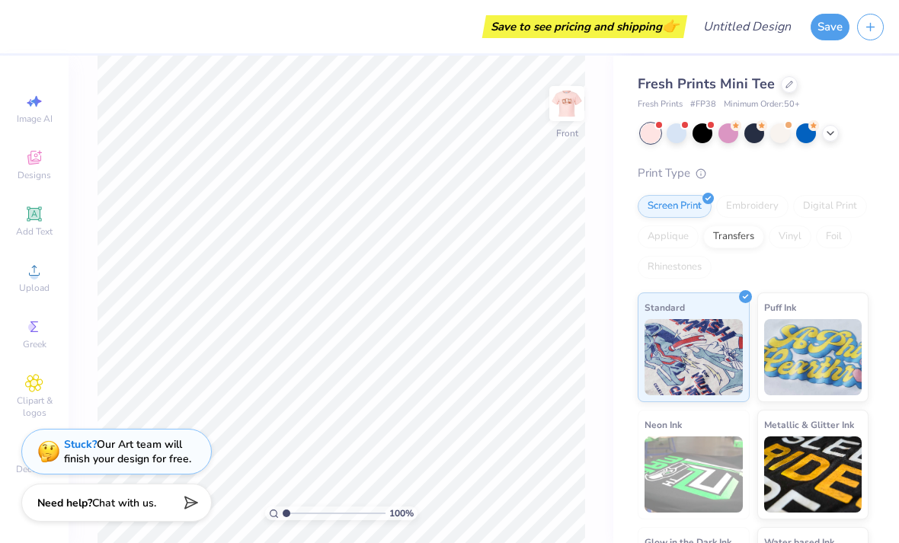
click at [24, 167] on div "Designs" at bounding box center [34, 164] width 53 height 45
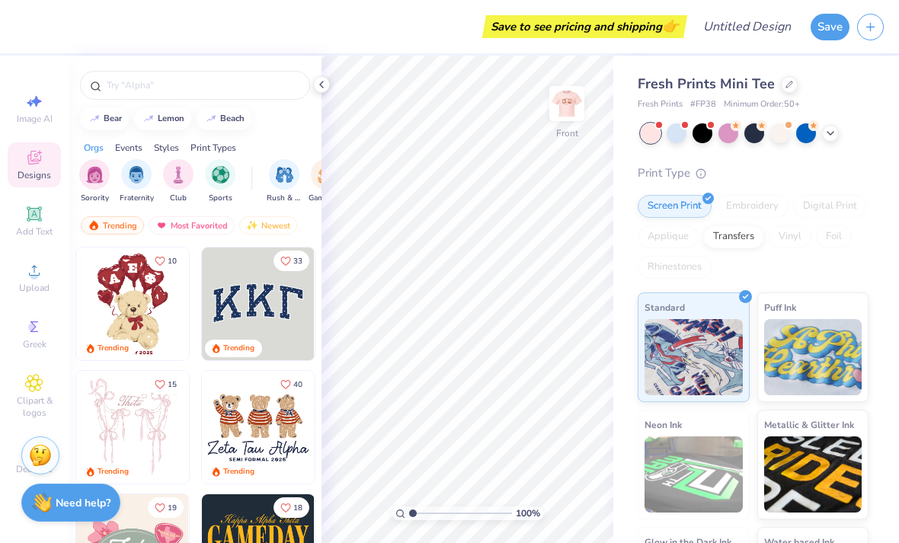
click at [264, 91] on input "text" at bounding box center [202, 85] width 195 height 15
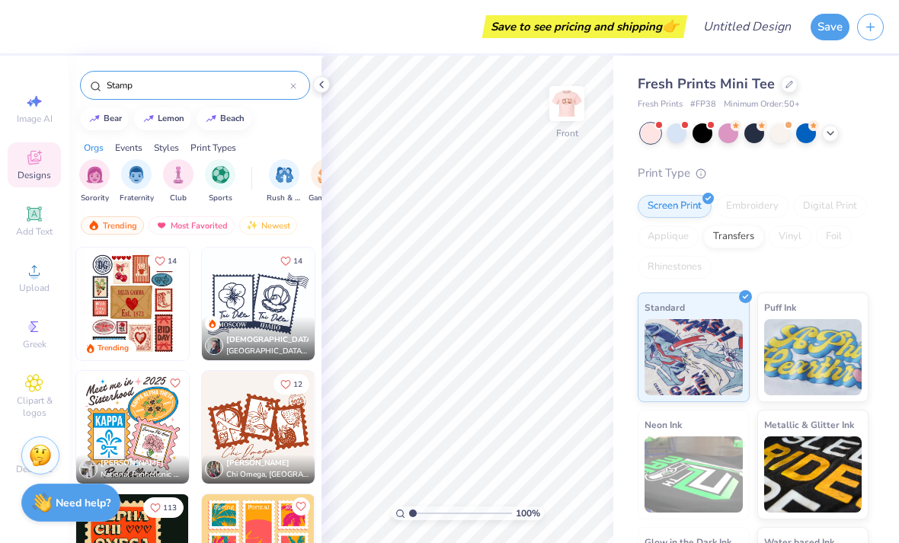
type input "Stamp"
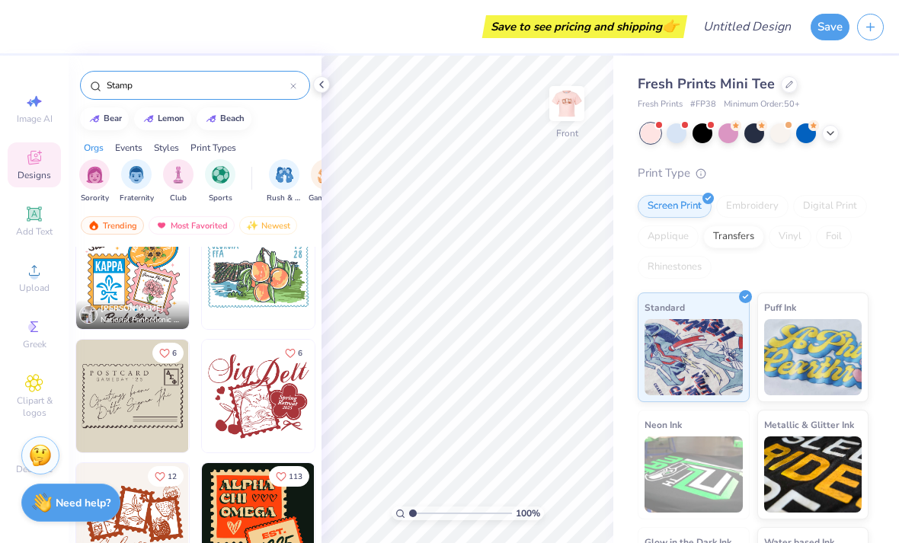
scroll to position [411, 0]
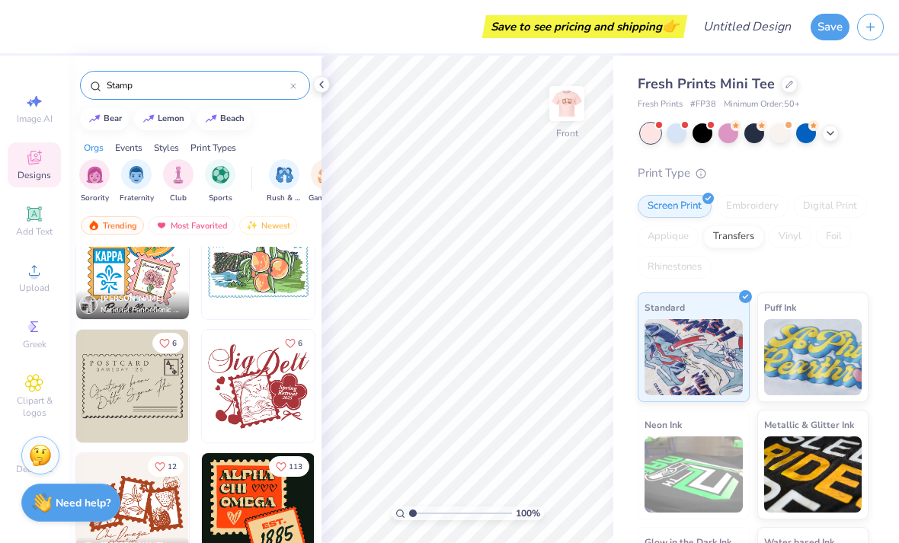
click at [280, 392] on img at bounding box center [258, 386] width 113 height 113
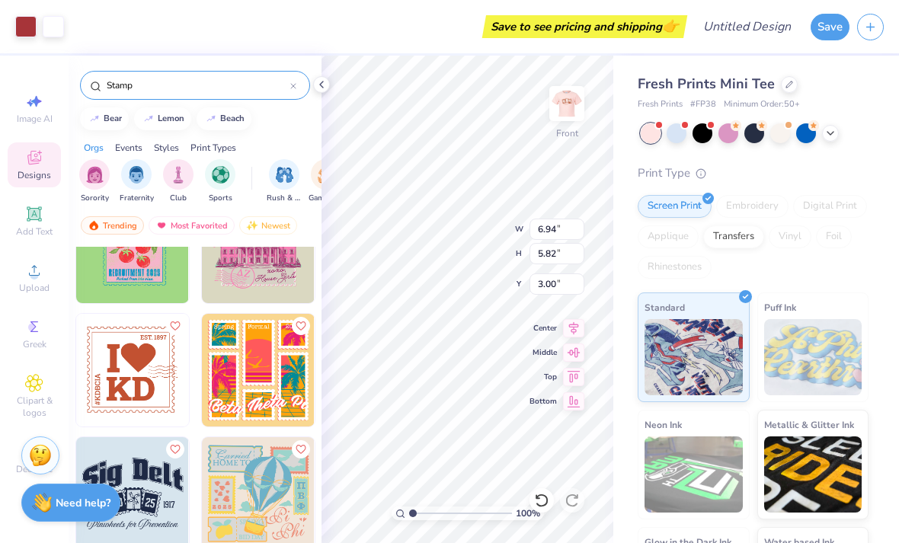
scroll to position [808, 0]
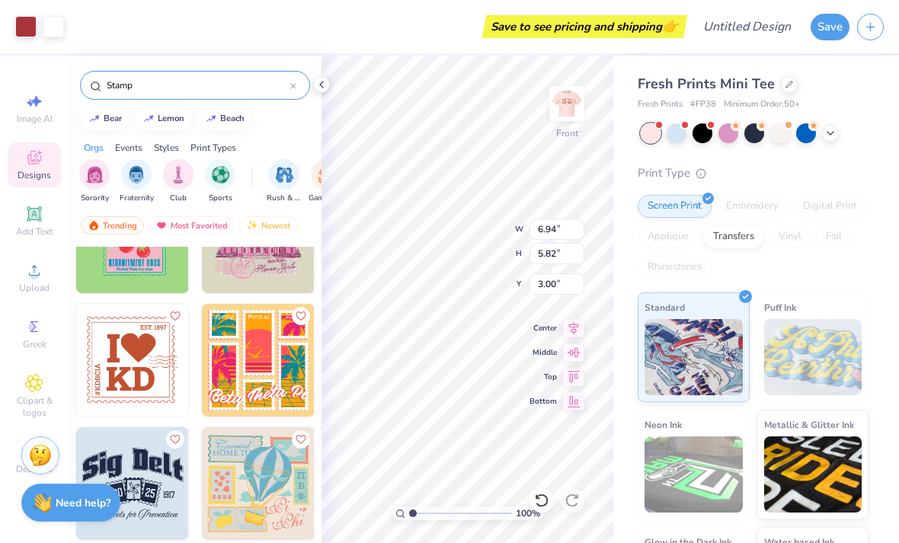
click at [153, 369] on img at bounding box center [132, 360] width 113 height 113
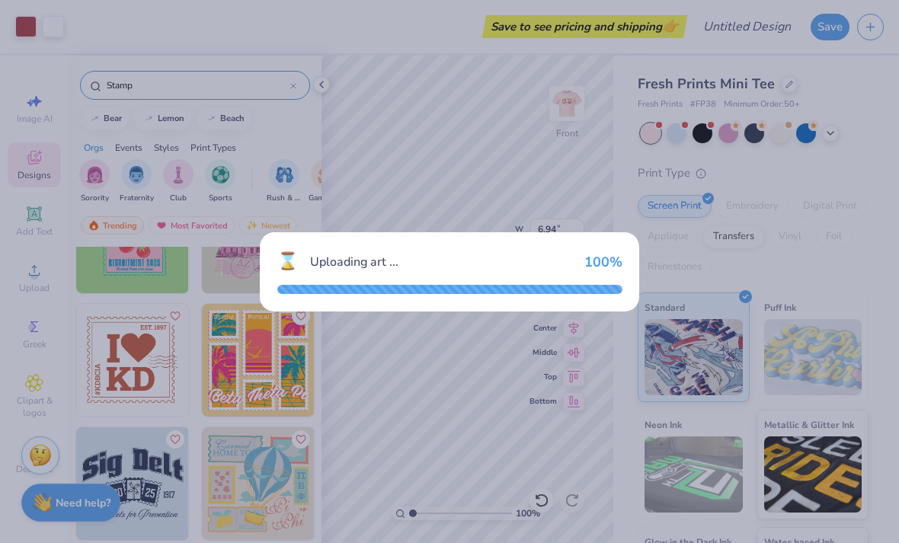
type input "2.72"
type input "2.58"
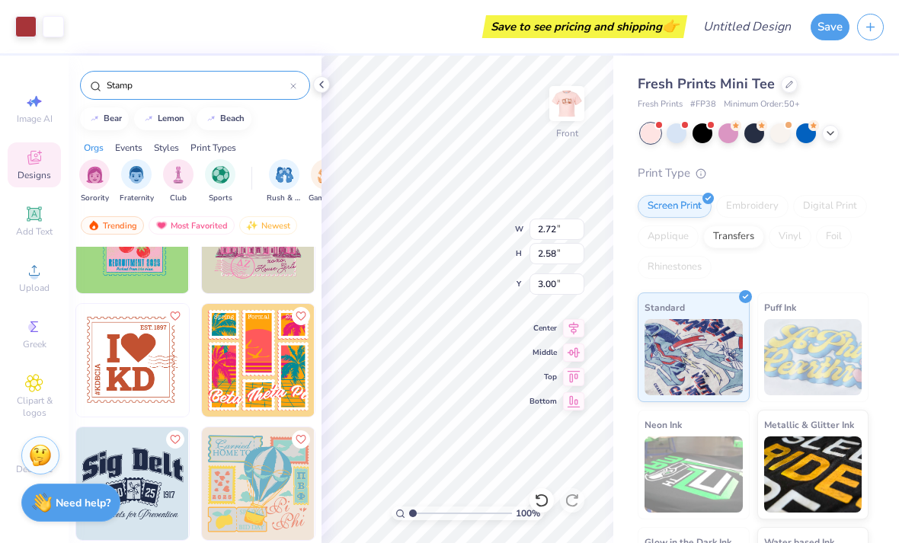
type input "6.94"
type input "5.82"
type input "2.72"
type input "2.58"
click at [21, 29] on div at bounding box center [25, 26] width 21 height 21
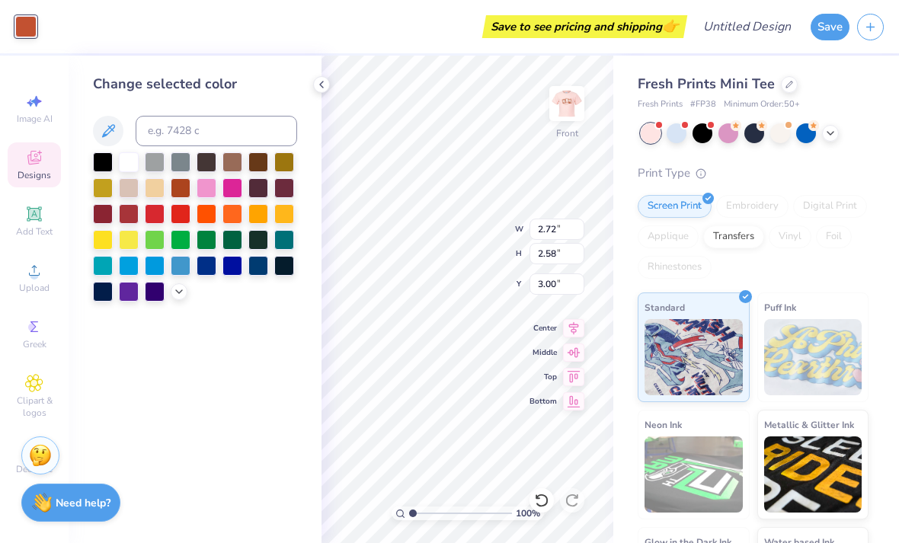
click at [133, 223] on div at bounding box center [129, 214] width 20 height 20
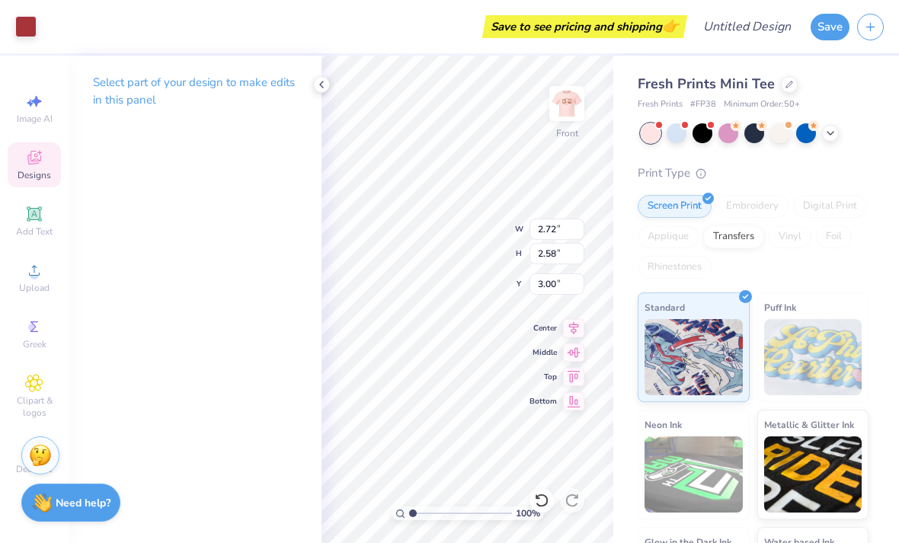
type input "8.82"
type input "9.08"
click at [327, 83] on icon at bounding box center [321, 84] width 12 height 12
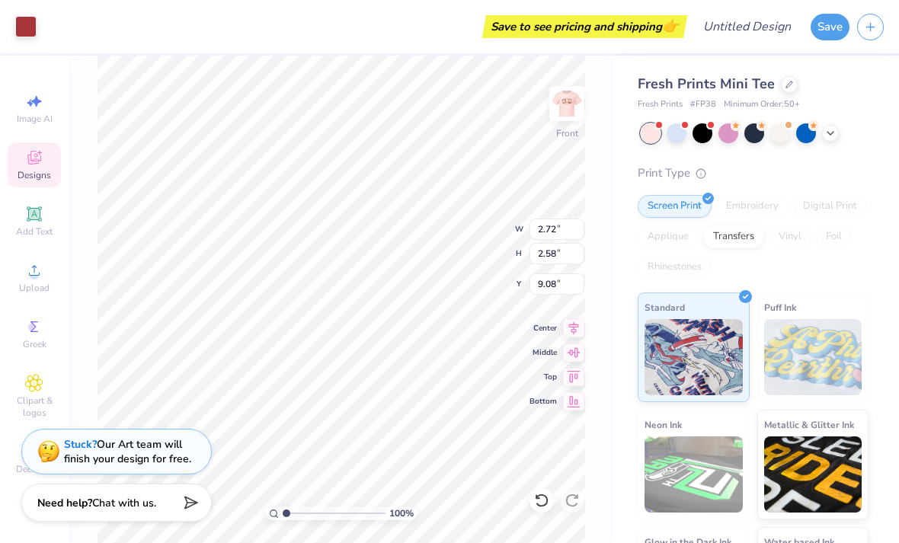
click at [32, 178] on span "Designs" at bounding box center [35, 175] width 34 height 12
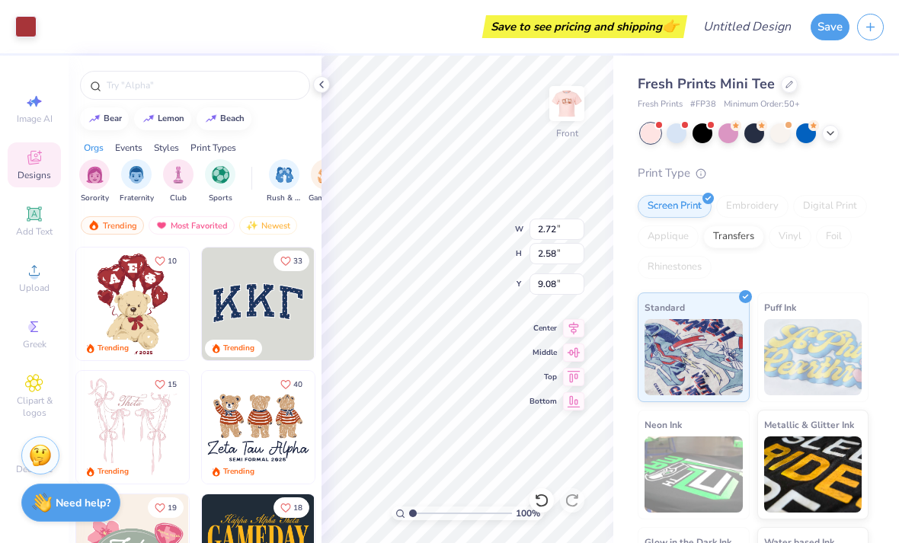
click at [258, 86] on input "text" at bounding box center [202, 85] width 195 height 15
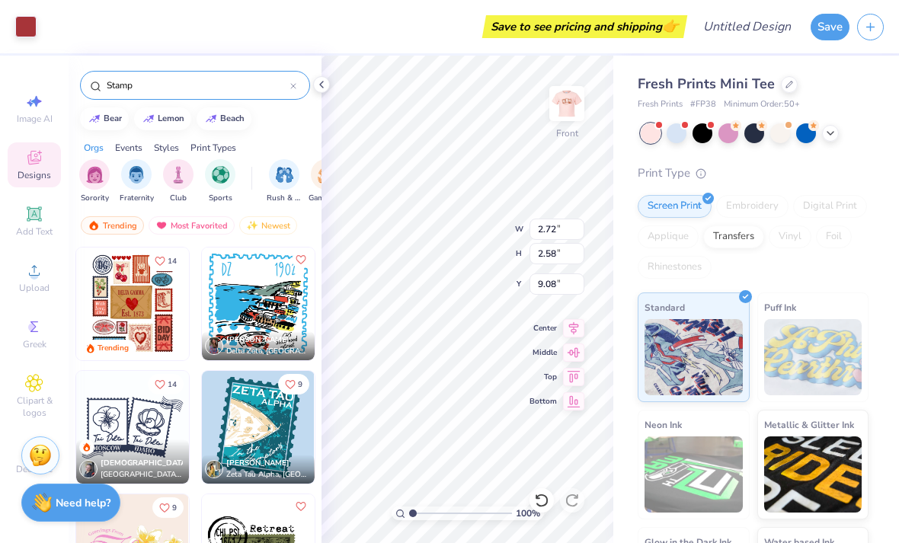
type input "Stamp"
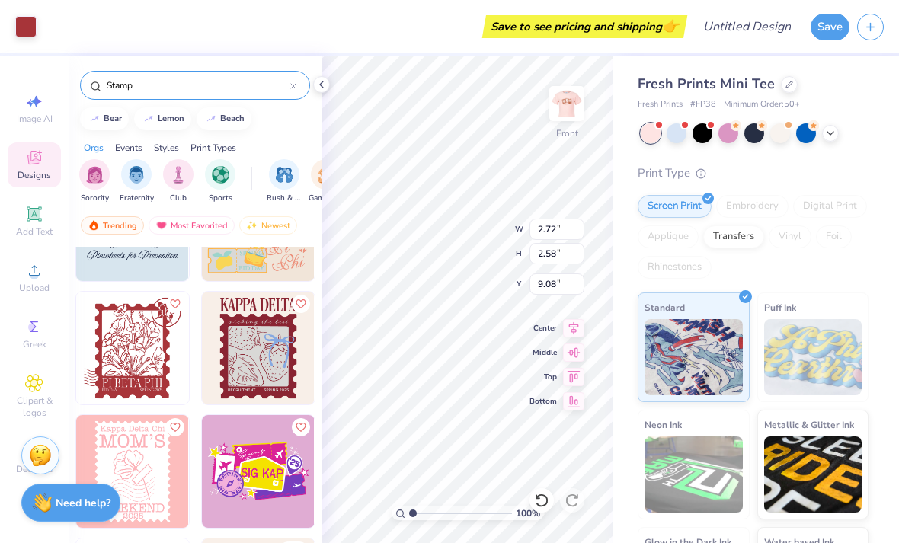
scroll to position [1067, 0]
click at [152, 352] on img at bounding box center [132, 347] width 113 height 113
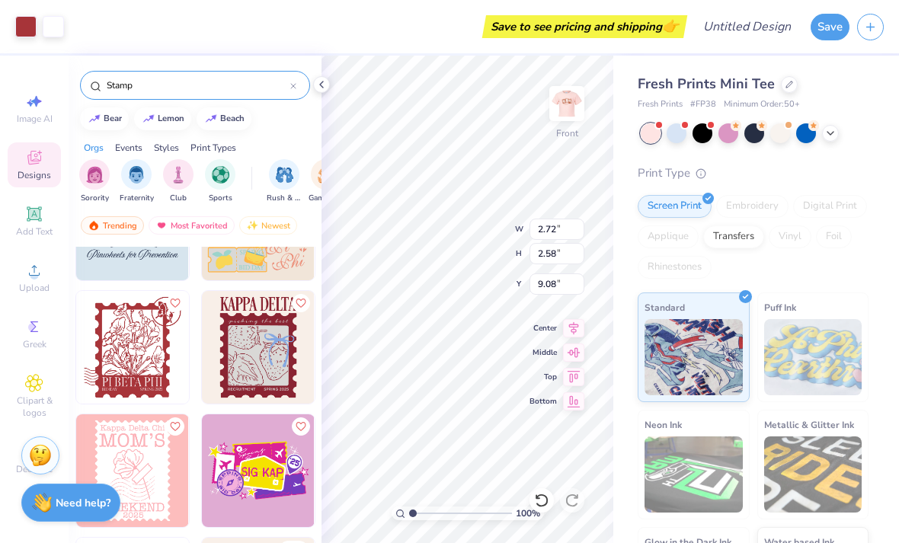
type input "3.27"
type input "3.42"
type input "3.00"
type input "8.50"
click at [260, 86] on input "Stamp" at bounding box center [197, 85] width 185 height 15
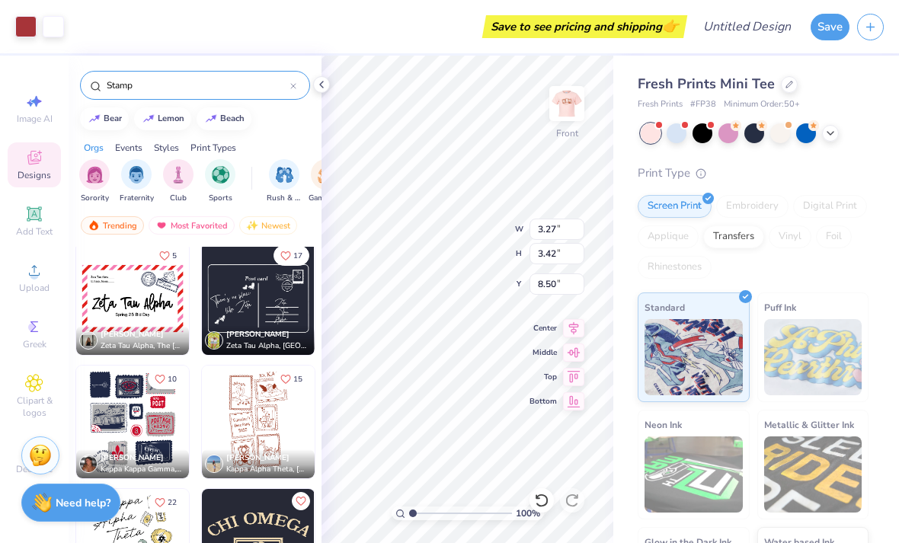
scroll to position [3488, 0]
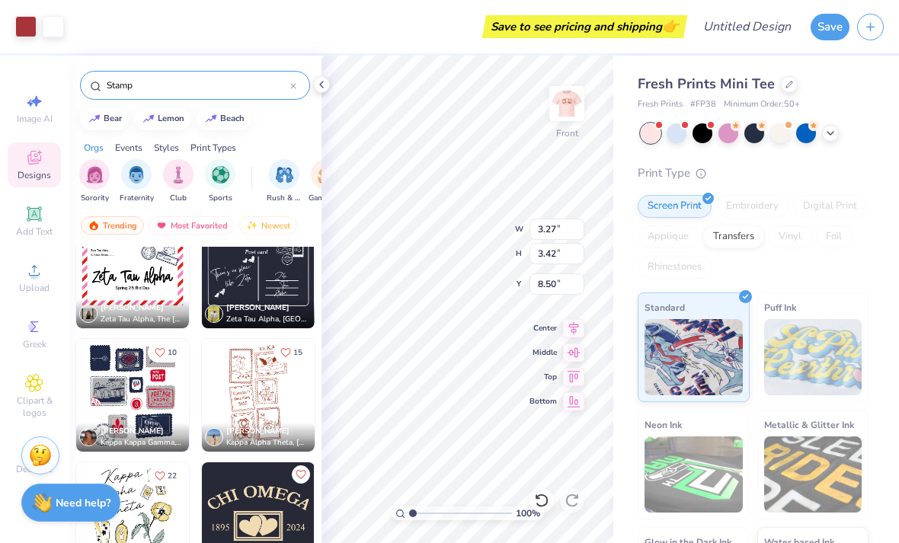
click at [269, 387] on img at bounding box center [258, 395] width 113 height 113
type input "5.31"
type input "9.21"
type input "3.00"
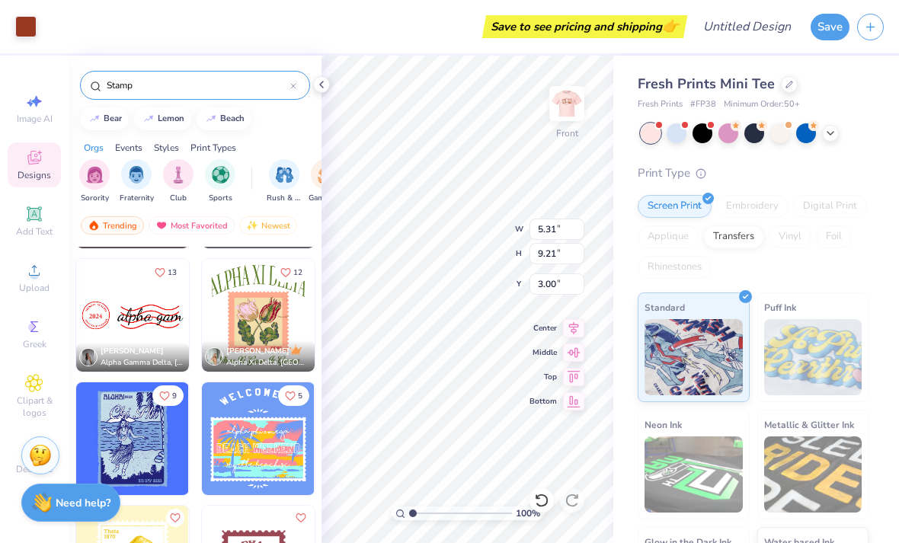
scroll to position [4928, 0]
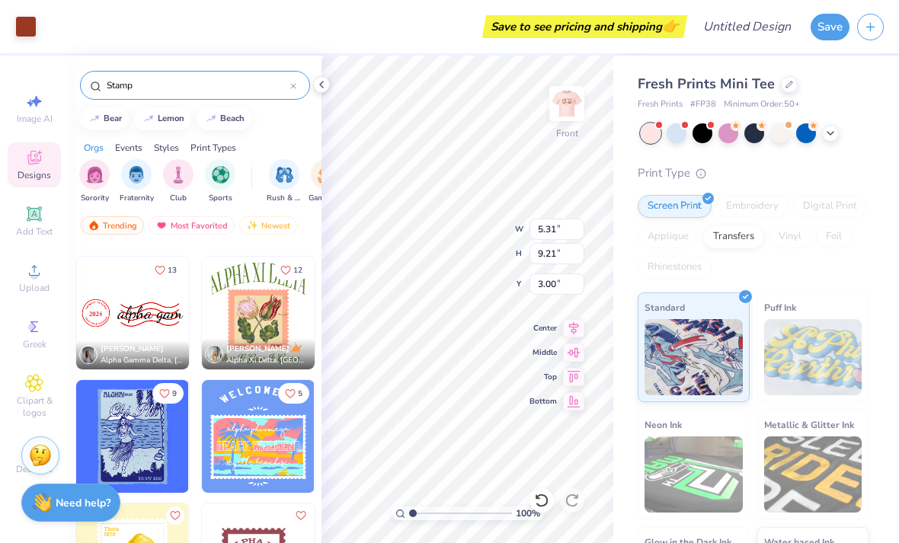
click at [160, 322] on img at bounding box center [132, 313] width 113 height 113
type input "7.41"
type input "2.02"
type input "5.31"
type input "9.21"
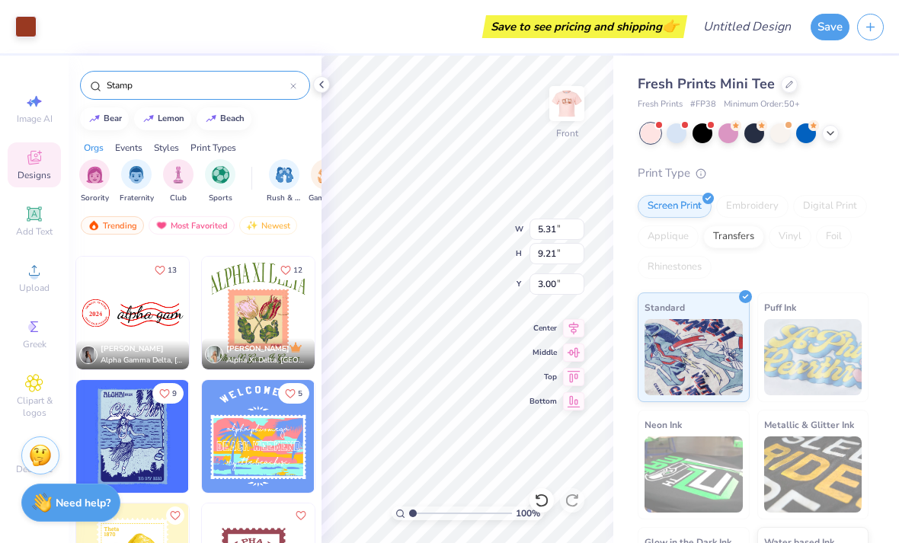
type input "7.29"
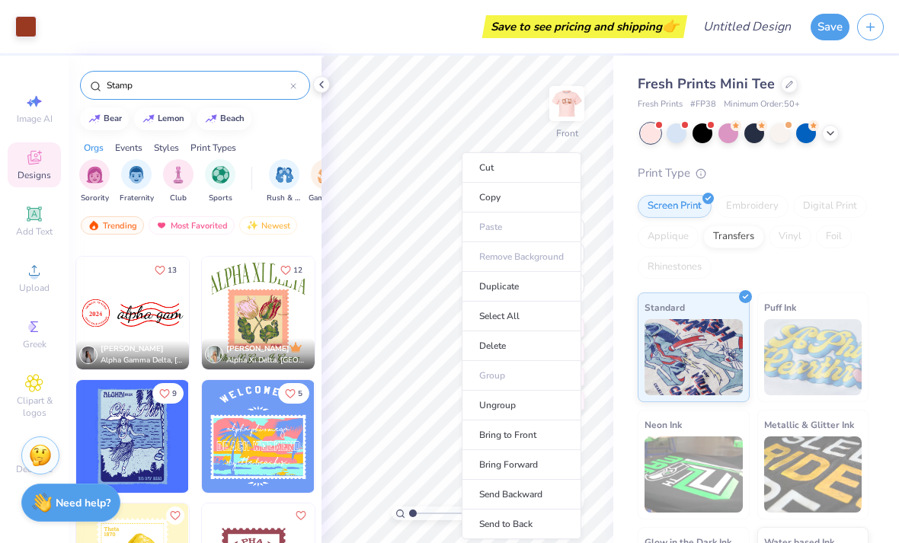
click at [782, 181] on div "Print Type Screen Print Embroidery Digital Print Applique Transfers Vinyl Foil …" at bounding box center [753, 401] width 231 height 473
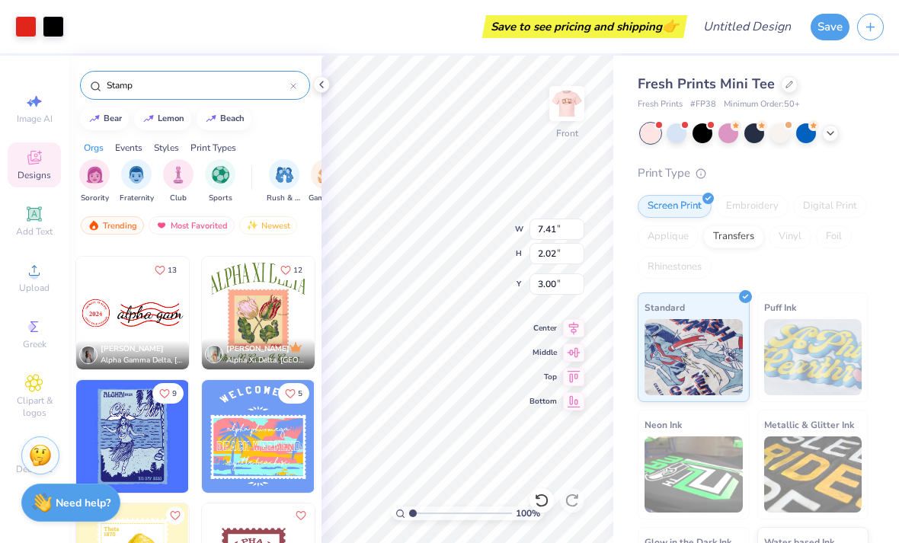
type input "12.44"
click at [25, 22] on div at bounding box center [25, 26] width 21 height 21
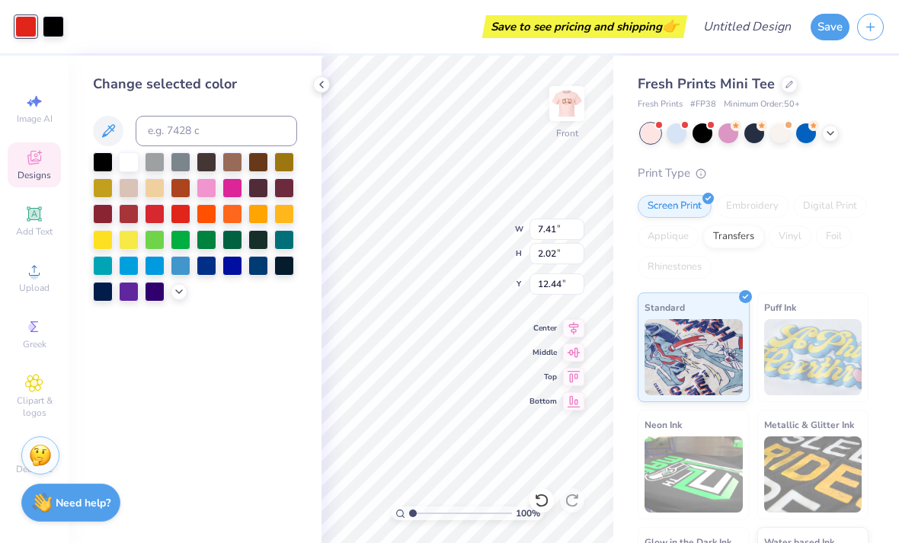
click at [133, 218] on div at bounding box center [129, 214] width 20 height 20
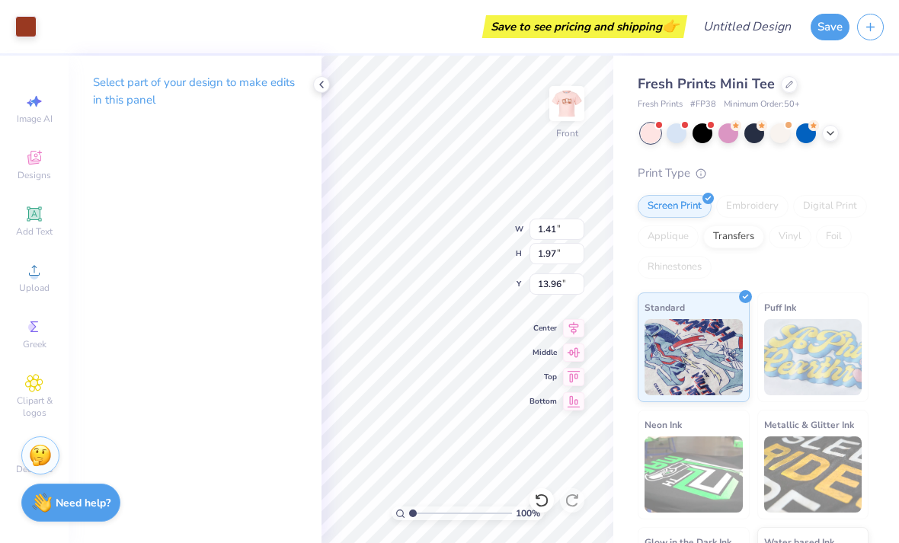
type input "4.54"
type input "3.52"
type input "12.98"
click at [207, 173] on div "Select part of your design to make edits in this panel" at bounding box center [195, 300] width 253 height 488
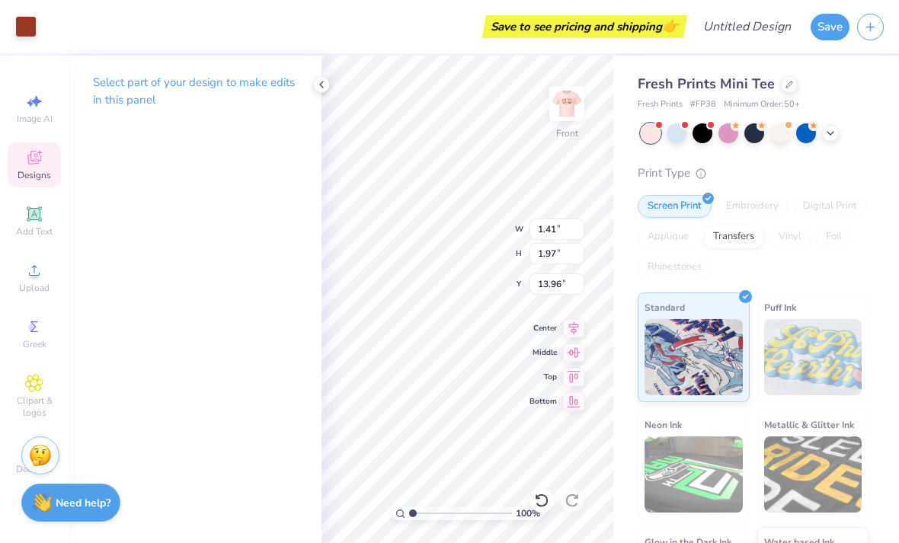
type input "1.02"
type input "1.50"
type input "10.92"
click at [537, 491] on div at bounding box center [542, 500] width 24 height 24
click at [539, 501] on icon at bounding box center [541, 500] width 15 height 15
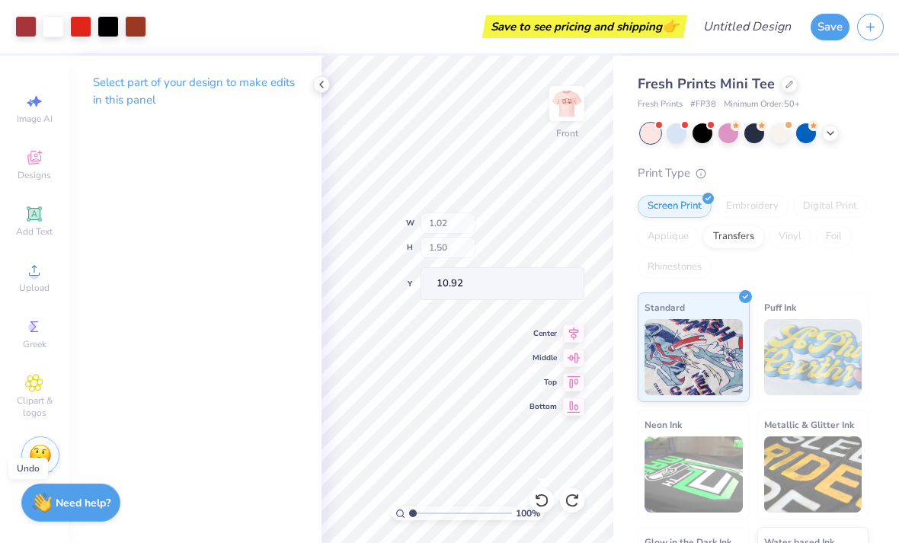
click at [538, 501] on icon at bounding box center [541, 500] width 15 height 15
click at [539, 496] on icon at bounding box center [541, 501] width 13 height 14
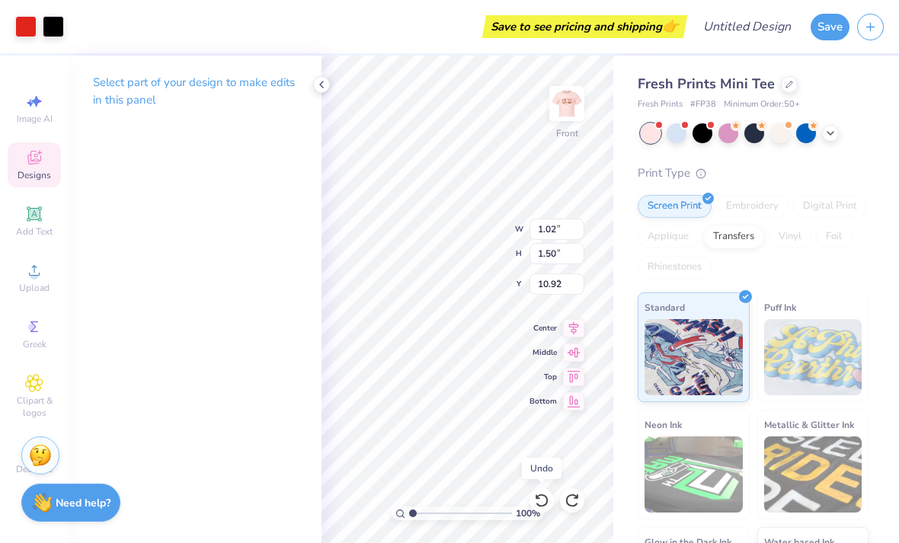
type input "7.41"
type input "2.02"
type input "3.00"
click at [539, 494] on icon at bounding box center [541, 500] width 15 height 15
type input "5.31"
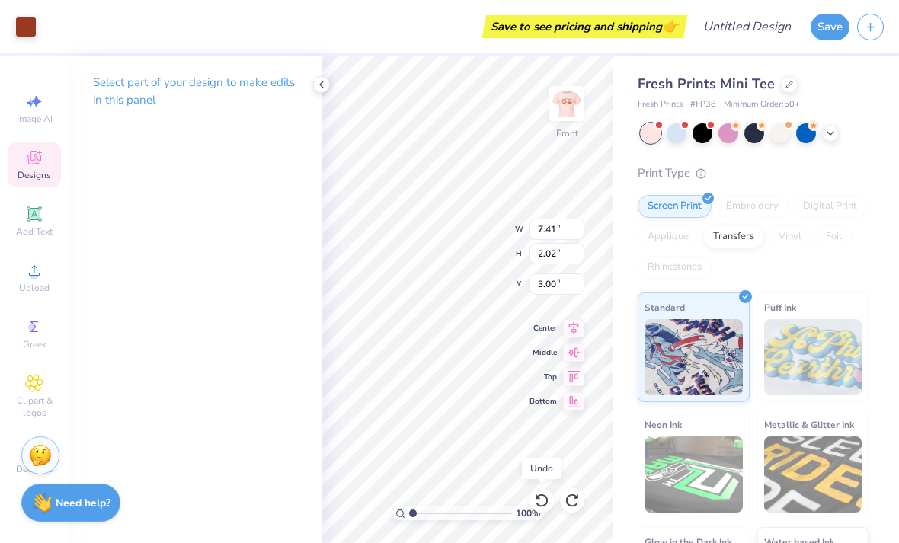
type input "9.21"
click at [538, 498] on icon at bounding box center [541, 501] width 13 height 14
click at [37, 159] on icon at bounding box center [34, 158] width 18 height 18
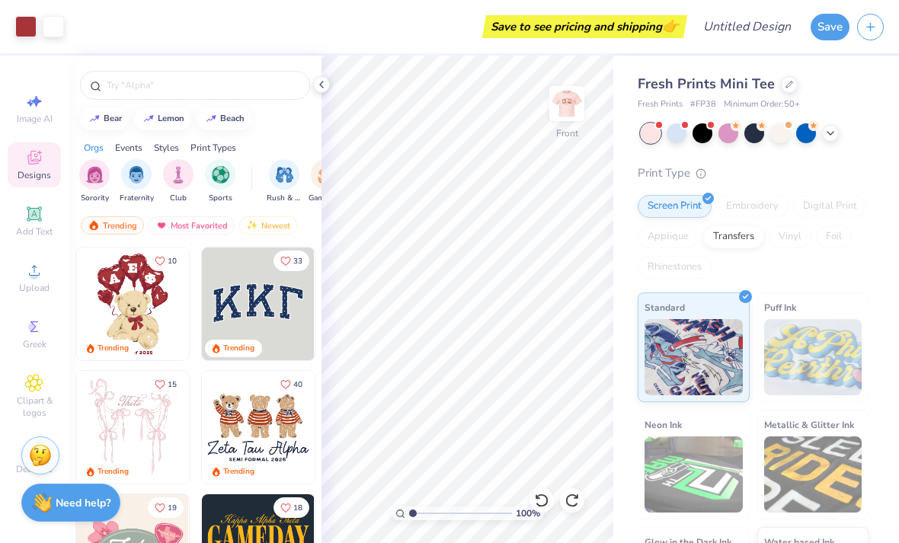
click at [213, 78] on input "text" at bounding box center [202, 85] width 195 height 15
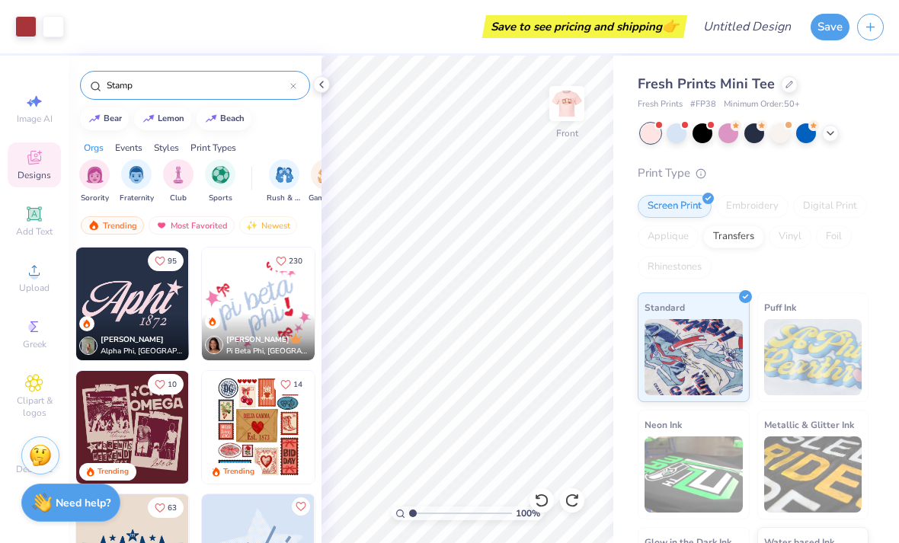
type input "Stamp"
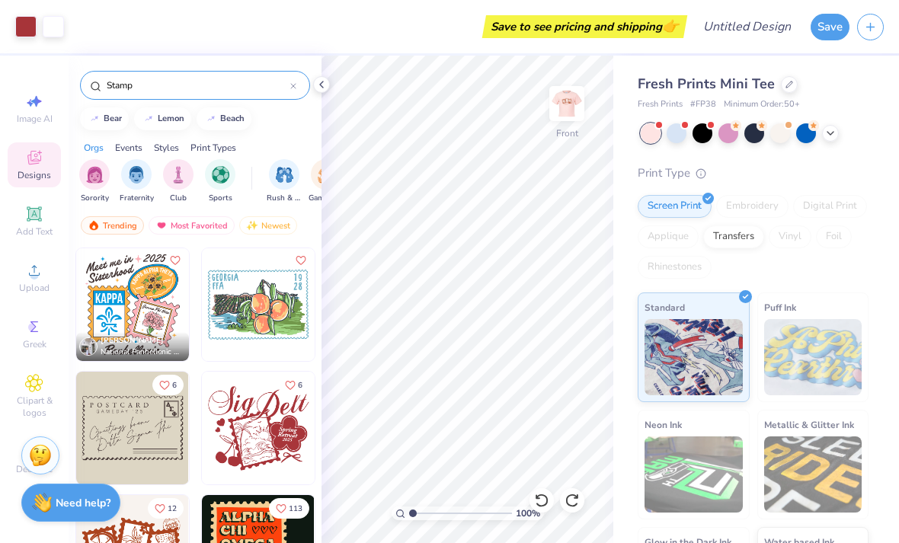
scroll to position [372, 0]
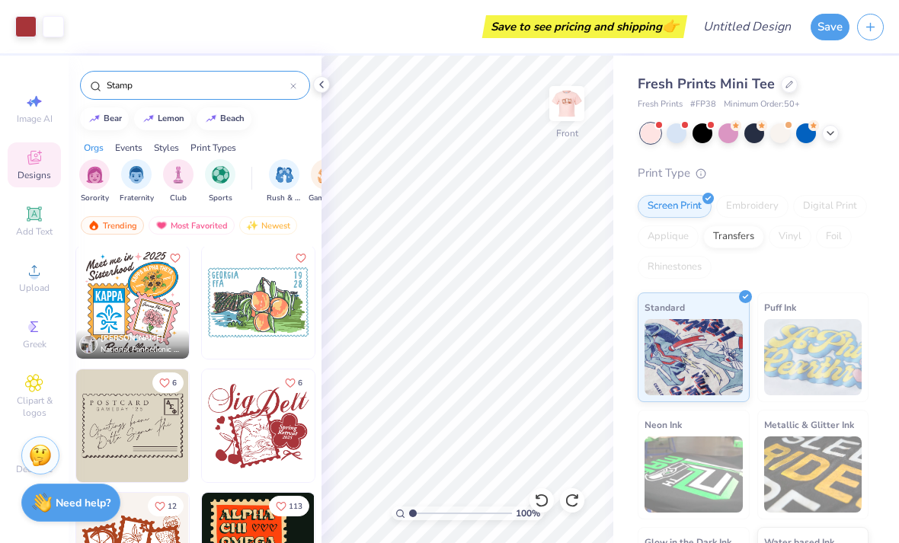
click at [156, 306] on img at bounding box center [132, 302] width 113 height 113
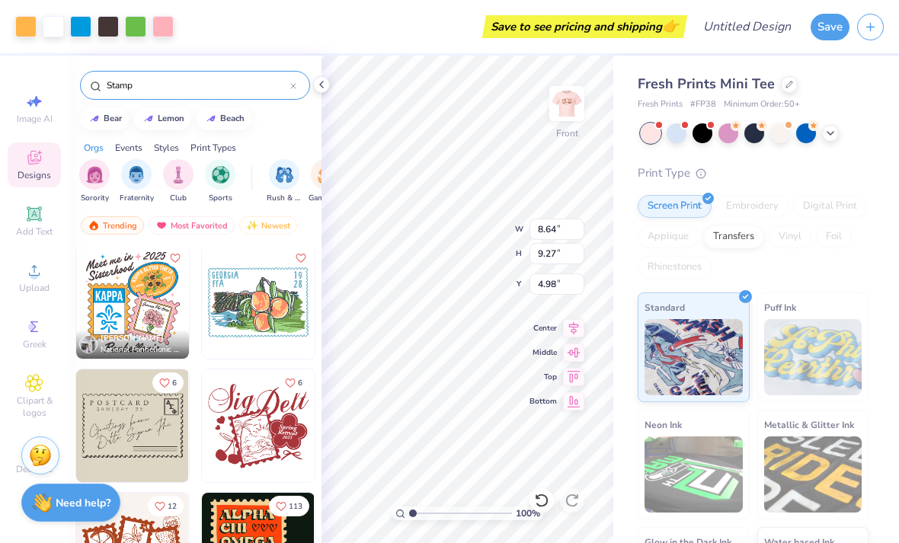
click at [536, 498] on icon at bounding box center [537, 496] width 3 height 3
type input "3.00"
click at [536, 493] on icon at bounding box center [541, 500] width 15 height 15
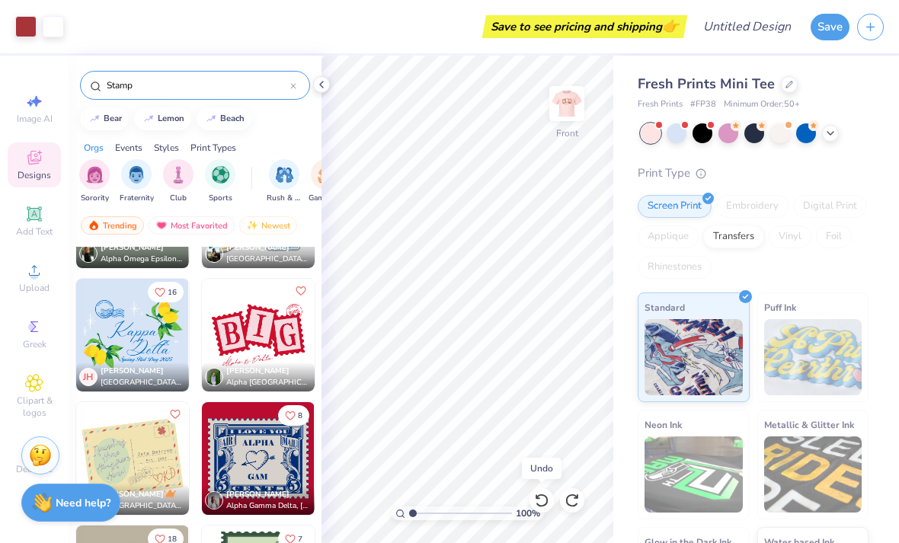
scroll to position [3922, 0]
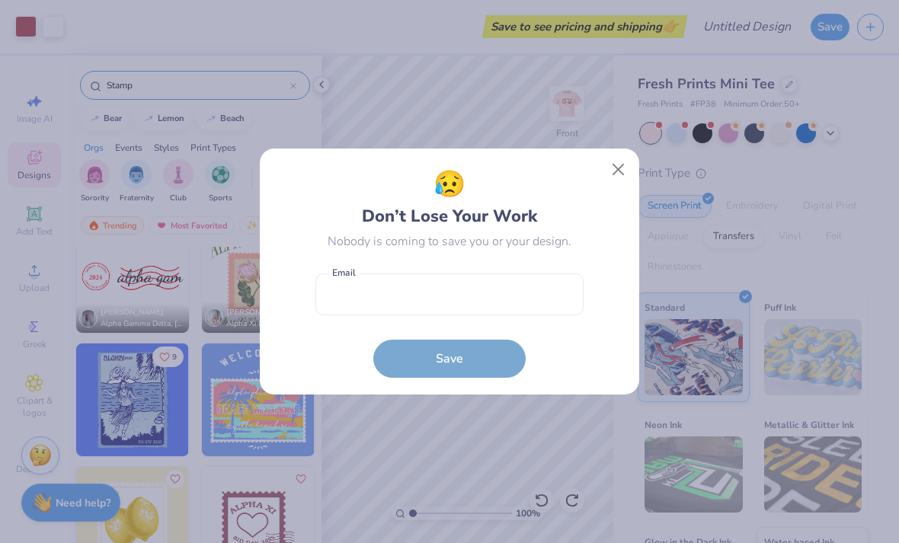
click at [623, 166] on button "Close" at bounding box center [618, 169] width 29 height 29
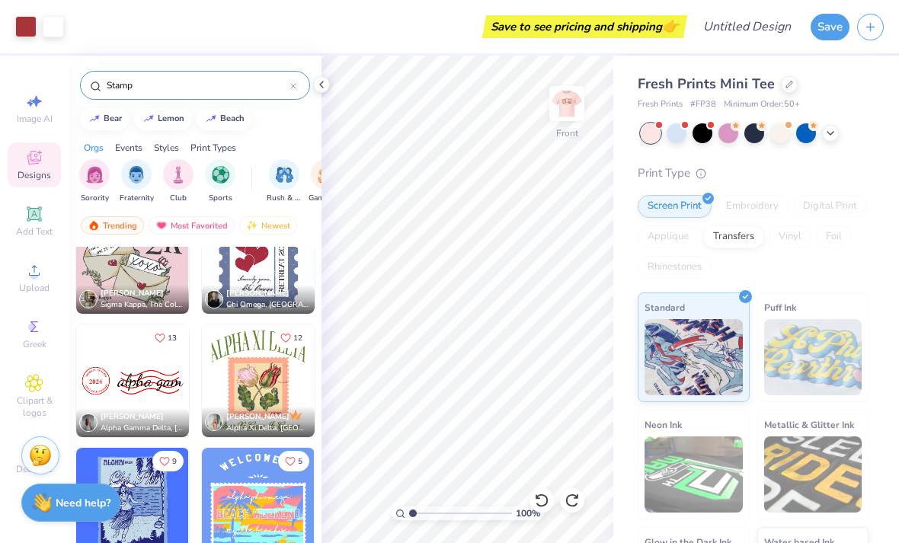
scroll to position [4863, 0]
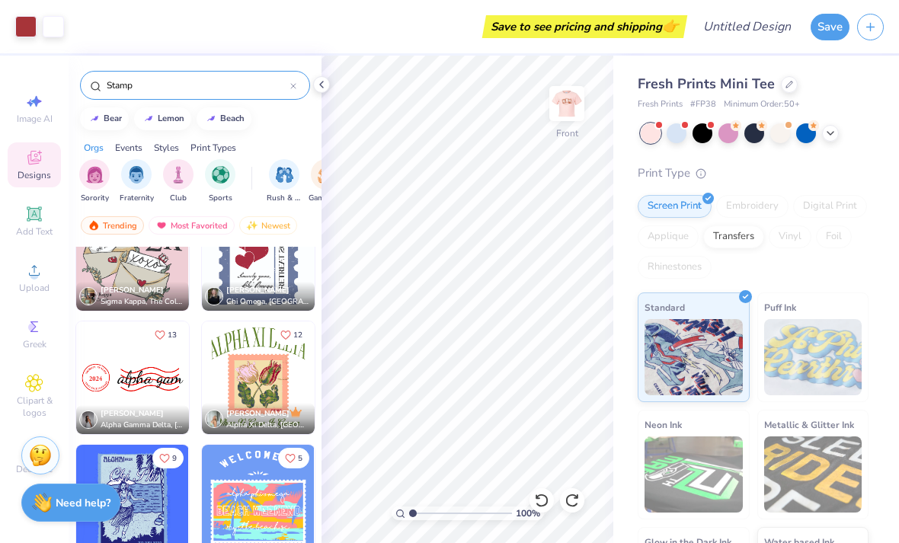
click at [160, 375] on img at bounding box center [132, 378] width 113 height 113
click at [34, 22] on div at bounding box center [25, 26] width 21 height 21
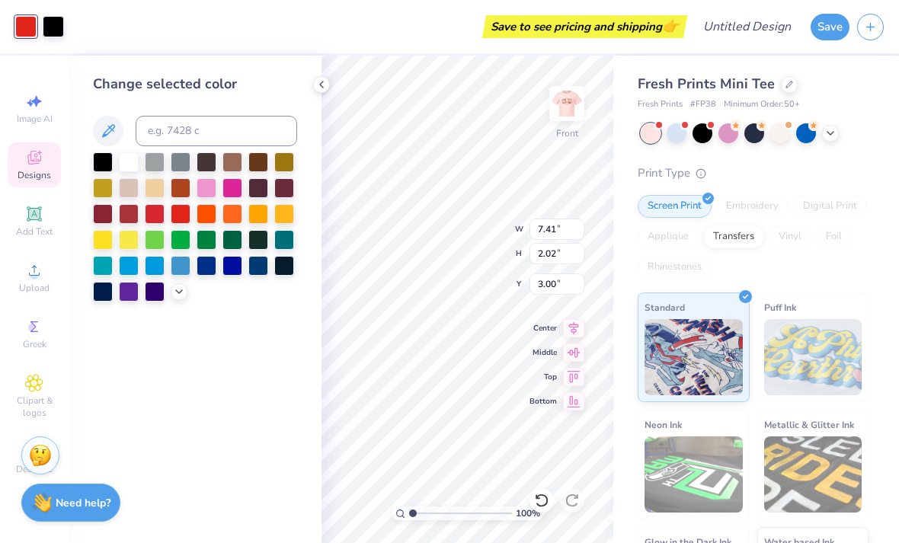
click at [134, 213] on div at bounding box center [129, 214] width 20 height 20
click at [101, 267] on div at bounding box center [103, 266] width 20 height 20
click at [139, 211] on div at bounding box center [129, 214] width 20 height 20
click at [63, 24] on div at bounding box center [53, 26] width 21 height 21
click at [113, 271] on div at bounding box center [103, 266] width 20 height 20
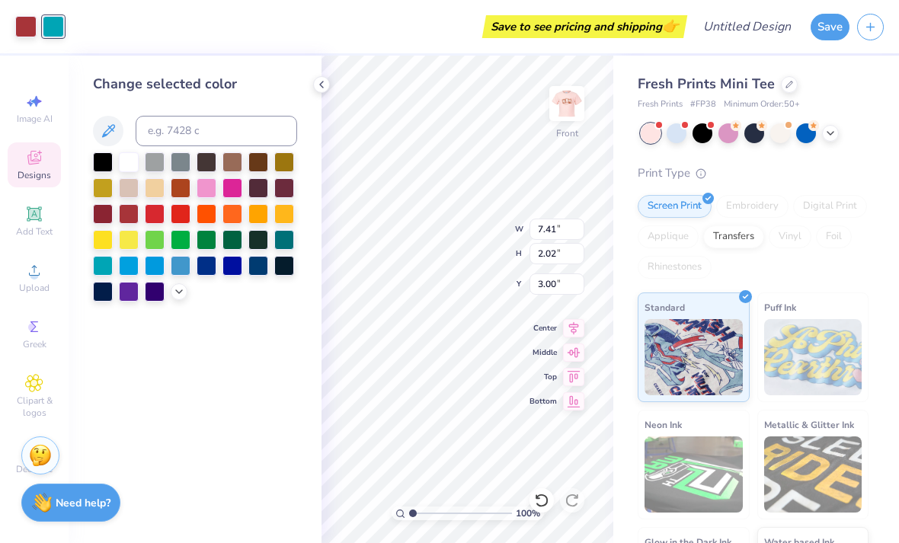
click at [285, 238] on div at bounding box center [284, 240] width 20 height 20
type input "6.94"
type input "5.82"
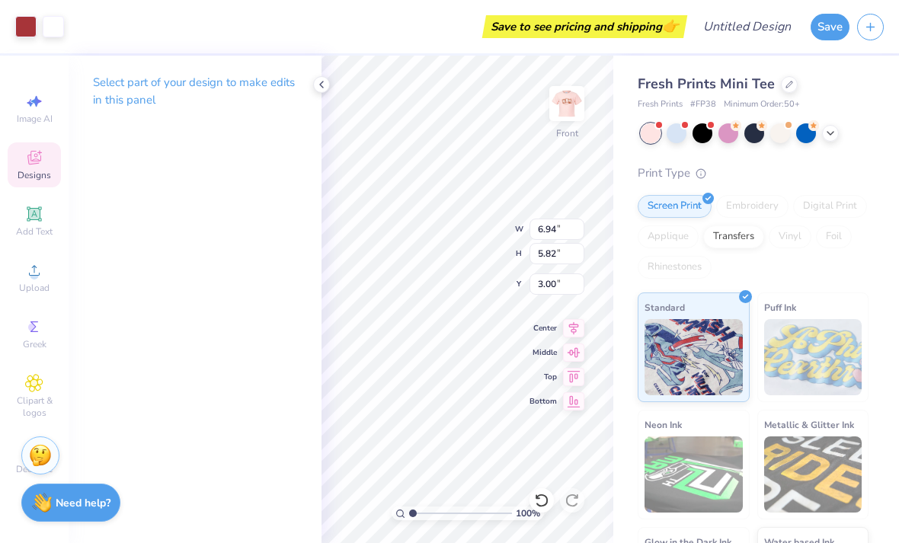
type input "5.84"
type input "7.41"
type input "2.02"
type input "3.00"
type input "6.94"
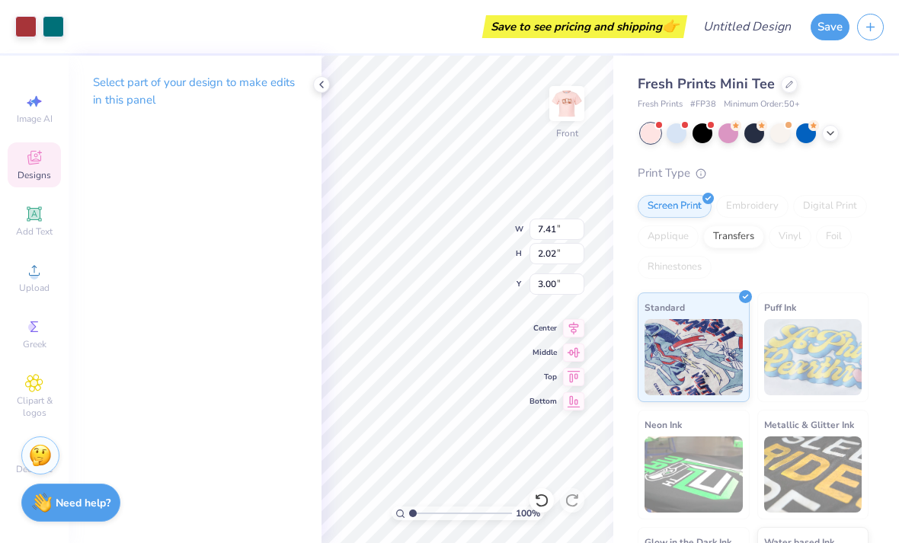
type input "5.82"
type input "3.00"
type input "7.41"
type input "2.02"
type input "12.58"
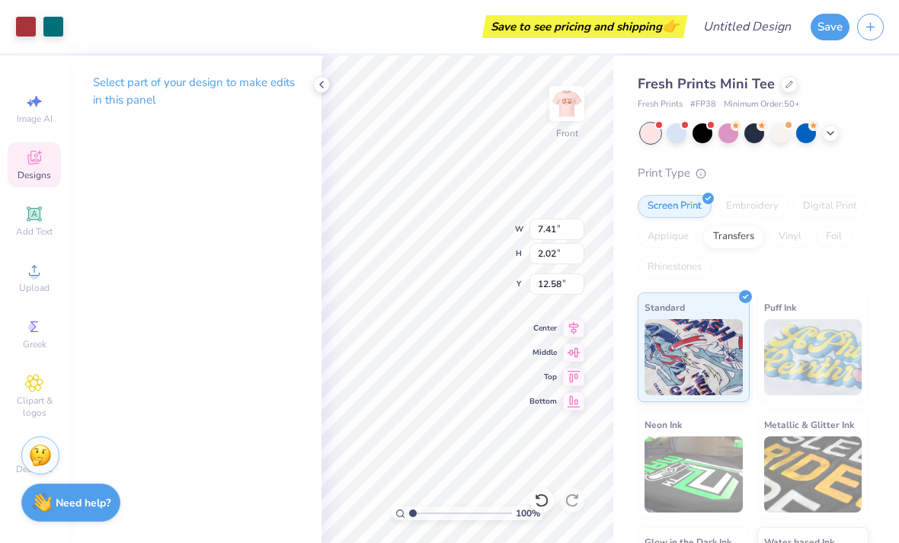
click at [47, 161] on div "Designs" at bounding box center [34, 164] width 53 height 45
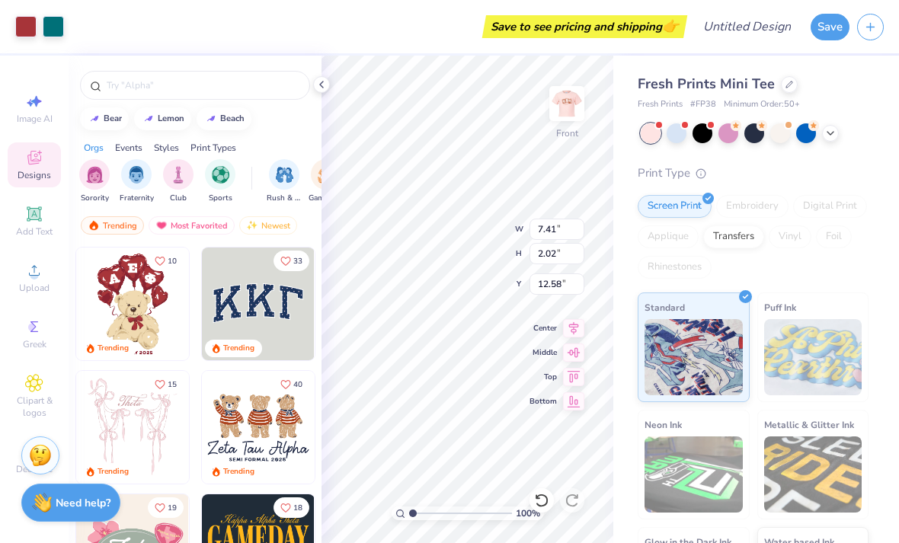
click at [36, 163] on icon at bounding box center [34, 160] width 12 height 10
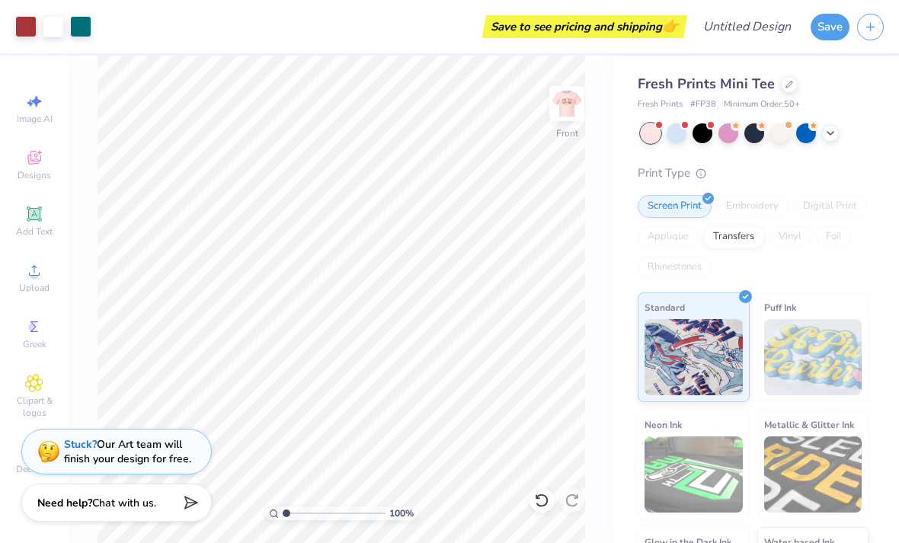
click at [37, 163] on icon at bounding box center [34, 160] width 12 height 10
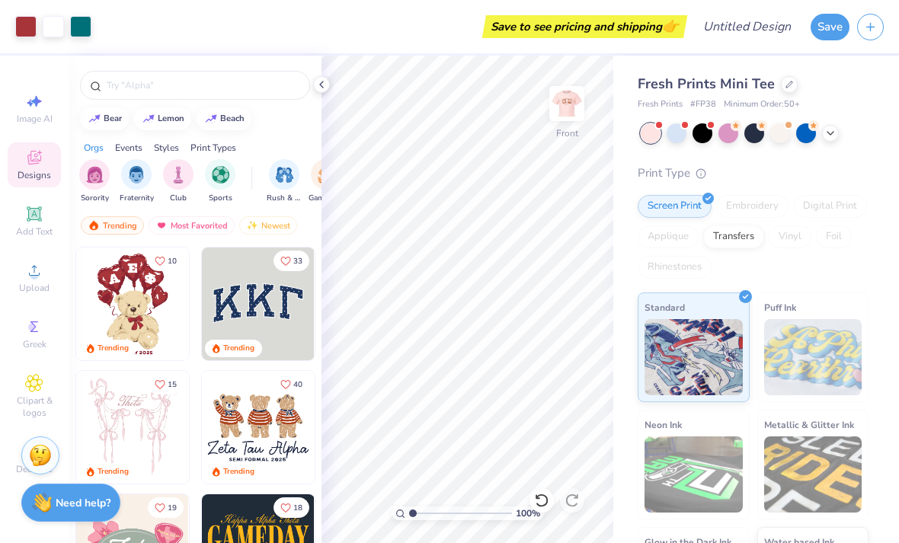
click at [212, 78] on input "text" at bounding box center [202, 85] width 195 height 15
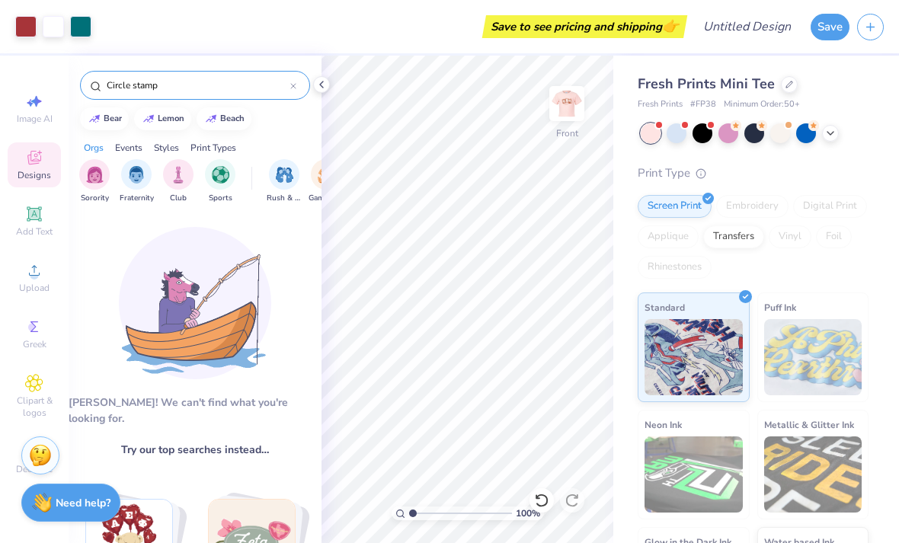
click at [258, 89] on input "Circle stamp" at bounding box center [197, 85] width 185 height 15
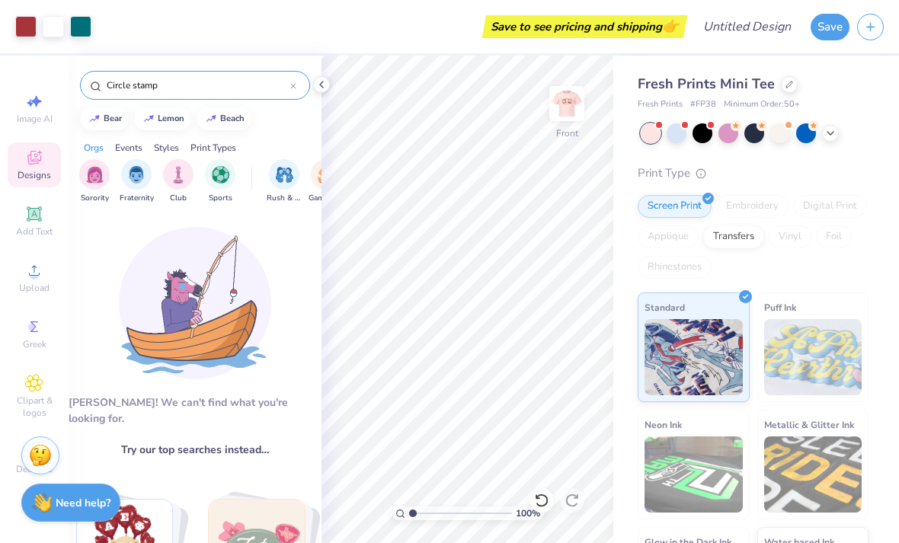
click at [225, 93] on input "Circle stamp" at bounding box center [197, 85] width 185 height 15
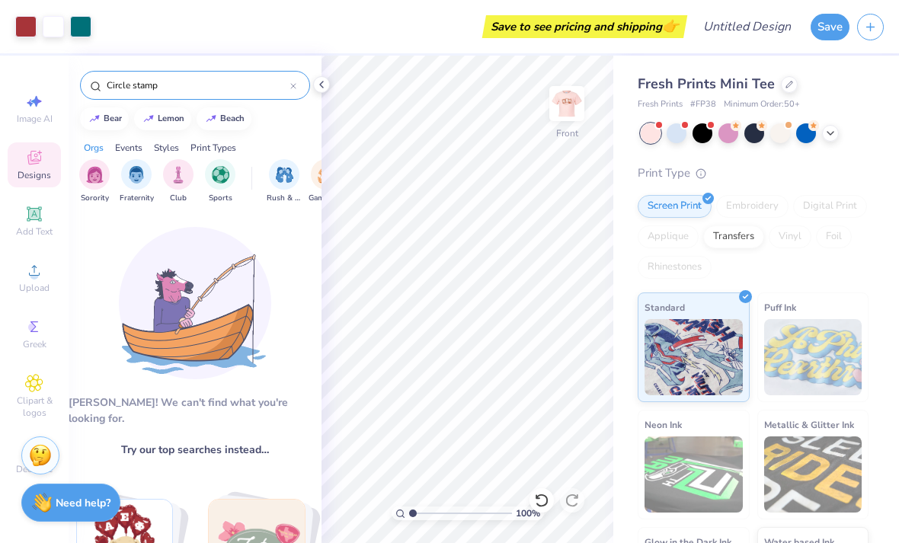
click at [128, 80] on input "Circle stamp" at bounding box center [197, 85] width 185 height 15
click at [128, 79] on input "Circle stamp" at bounding box center [197, 85] width 185 height 15
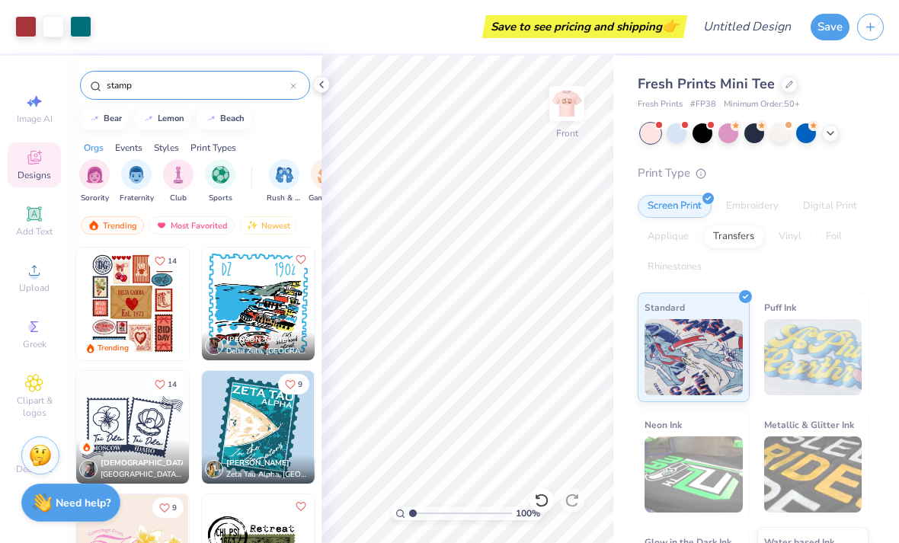
click at [215, 83] on input "stamp" at bounding box center [197, 85] width 185 height 15
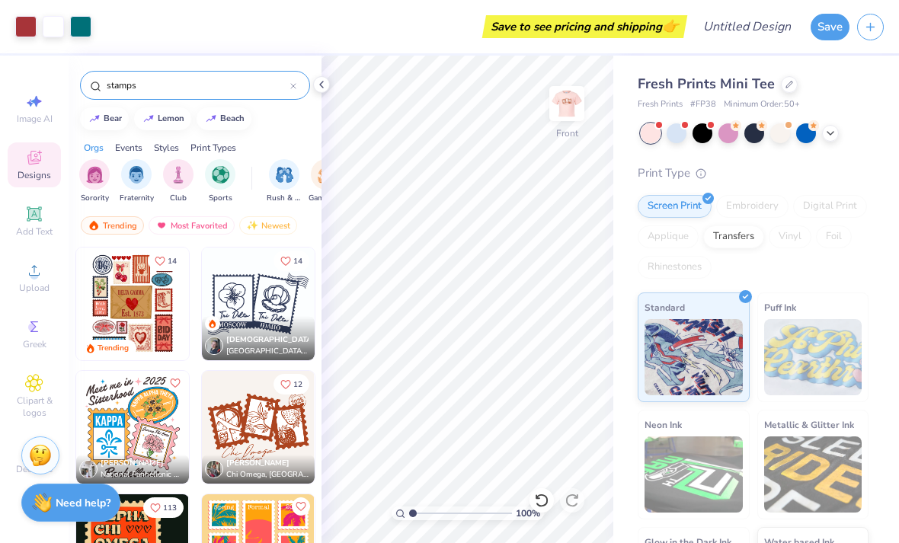
type input "stamps"
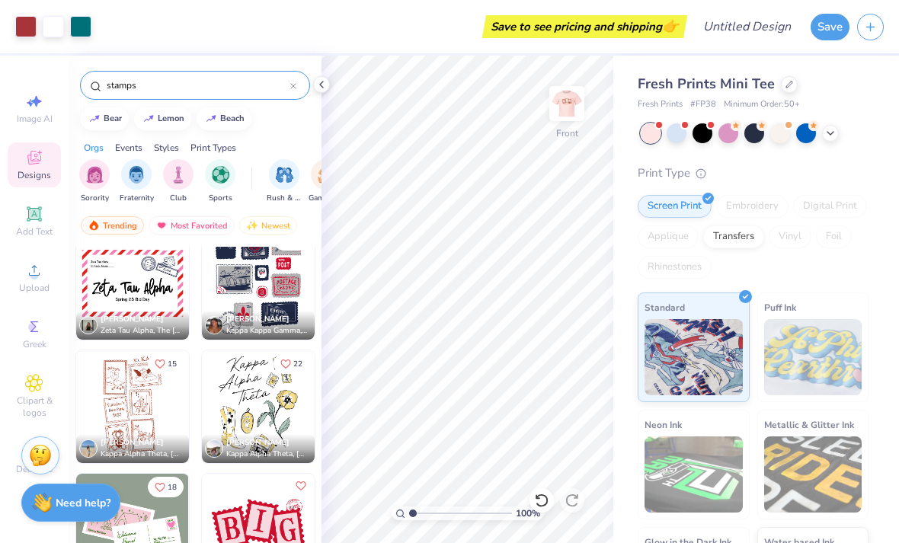
scroll to position [1256, 0]
click at [276, 398] on img at bounding box center [258, 406] width 113 height 113
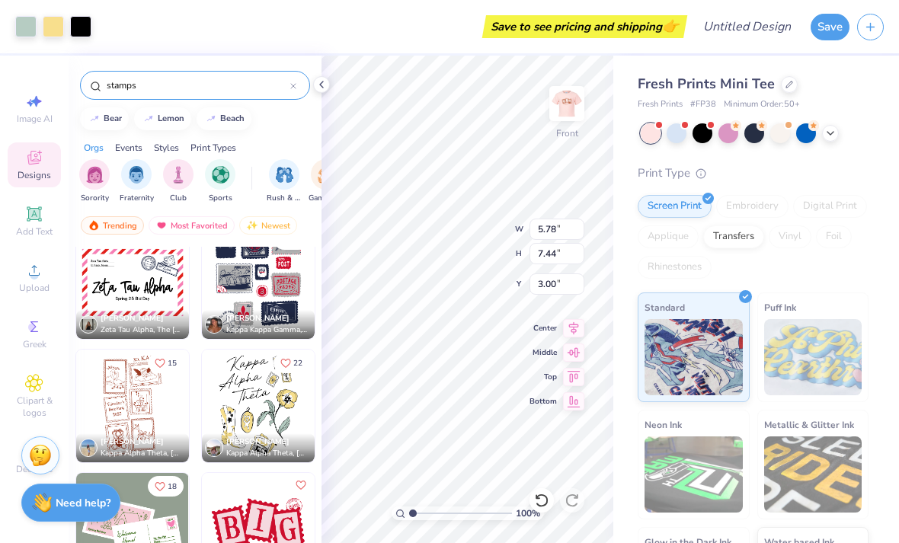
click at [62, 27] on div at bounding box center [53, 26] width 21 height 21
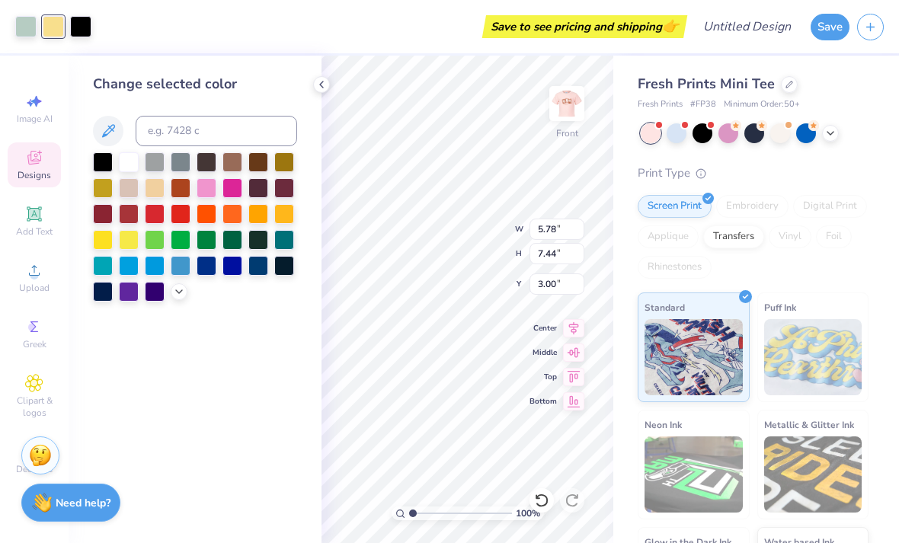
click at [134, 213] on div at bounding box center [129, 214] width 20 height 20
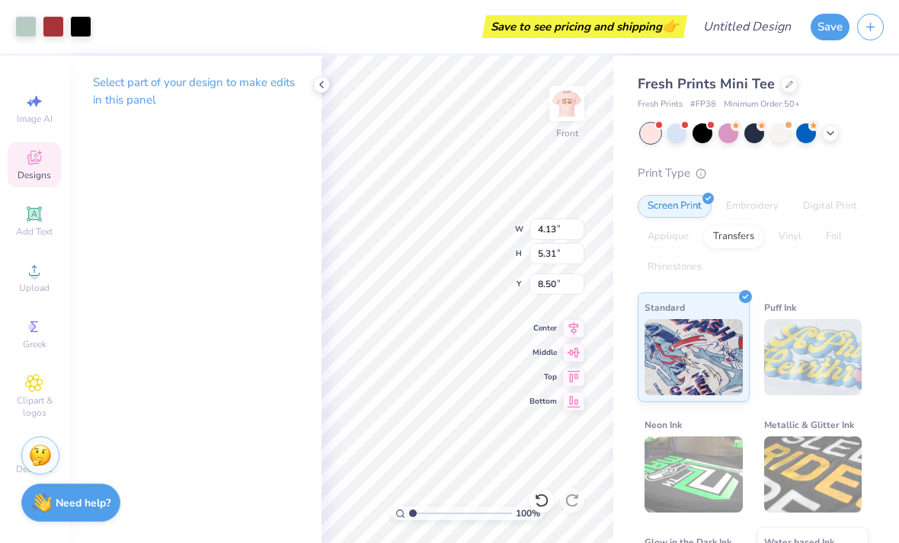
type input "4.13"
type input "5.31"
type input "8.50"
type input "6.94"
type input "5.82"
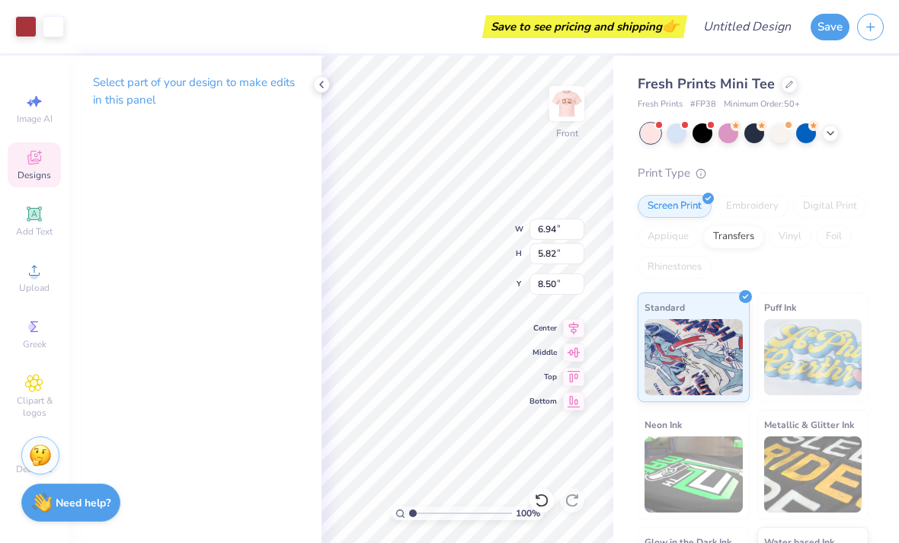
type input "3.00"
type input "4.13"
type input "5.31"
type input "7.56"
click at [31, 28] on div at bounding box center [25, 26] width 21 height 21
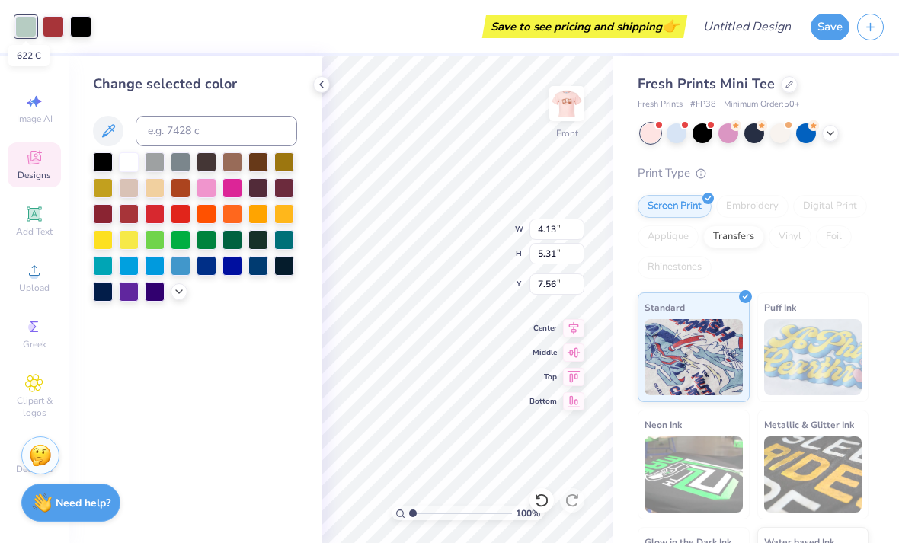
click at [35, 22] on div at bounding box center [25, 26] width 21 height 21
click at [43, 21] on div at bounding box center [53, 26] width 21 height 21
click at [37, 20] on div at bounding box center [25, 26] width 21 height 21
click at [133, 165] on div at bounding box center [129, 162] width 20 height 20
click at [56, 27] on div at bounding box center [53, 26] width 21 height 21
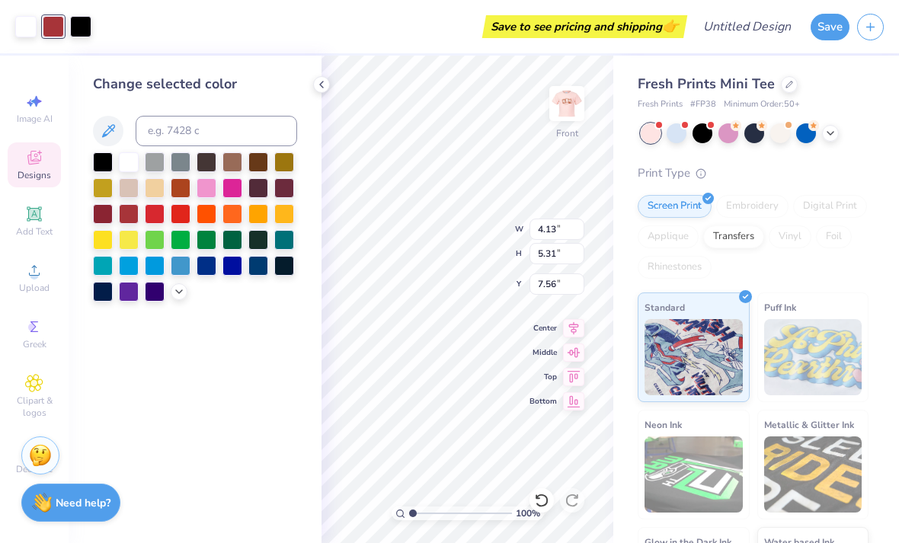
click at [30, 21] on div at bounding box center [25, 26] width 21 height 21
click at [139, 216] on div at bounding box center [129, 214] width 20 height 20
type input "7.41"
type input "2.02"
type input "12.58"
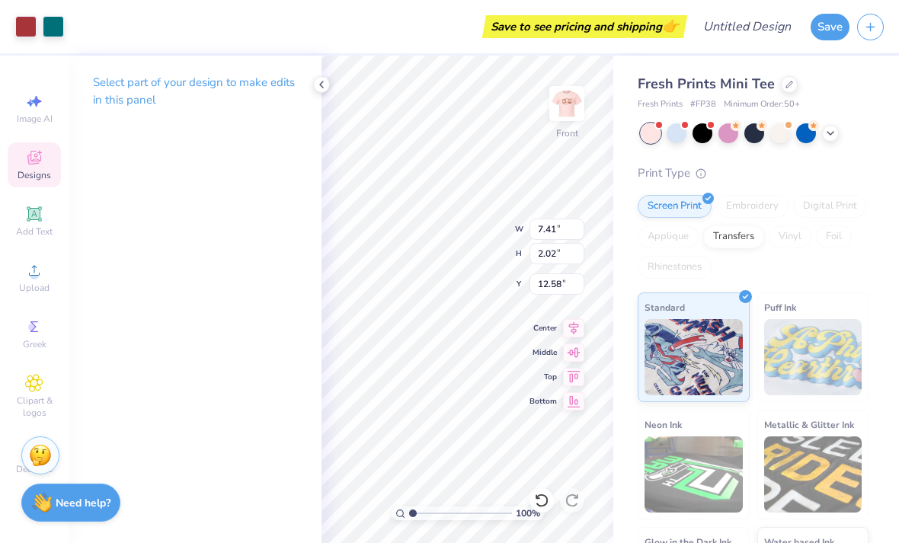
click at [57, 35] on div at bounding box center [53, 26] width 21 height 21
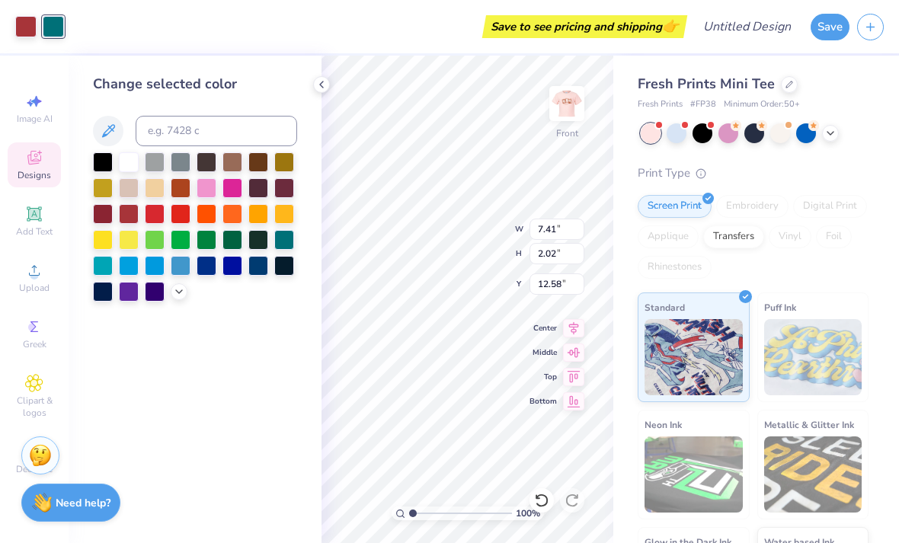
click at [103, 161] on div at bounding box center [103, 162] width 20 height 20
type input "6.94"
type input "5.82"
type input "3.00"
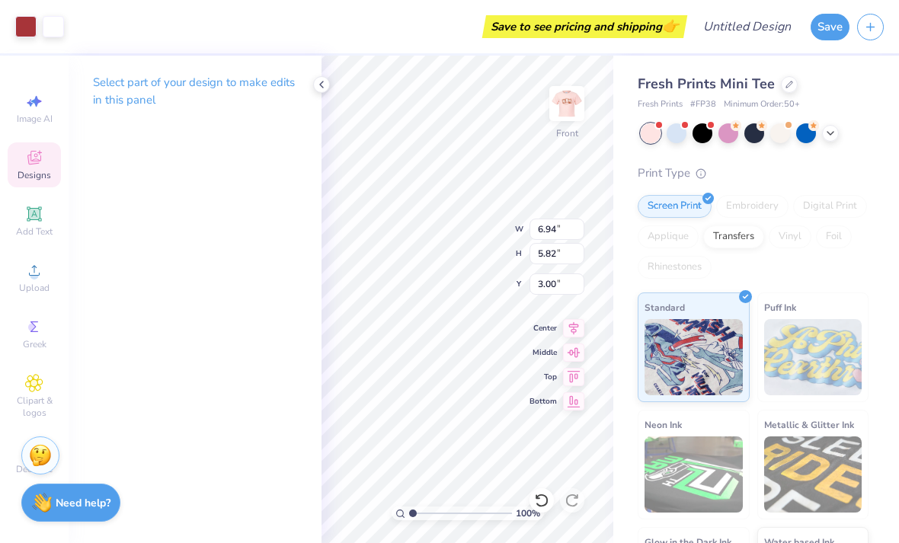
click at [62, 24] on div at bounding box center [53, 26] width 21 height 21
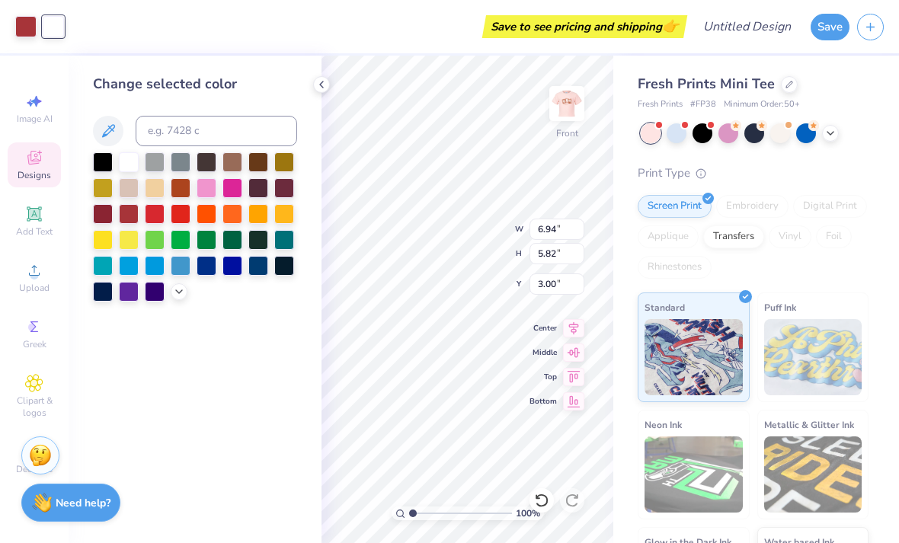
click at [284, 239] on div at bounding box center [284, 240] width 20 height 20
click at [107, 265] on div at bounding box center [103, 266] width 20 height 20
click at [107, 158] on div at bounding box center [103, 162] width 20 height 20
click at [136, 166] on div at bounding box center [129, 162] width 20 height 20
type input "4.13"
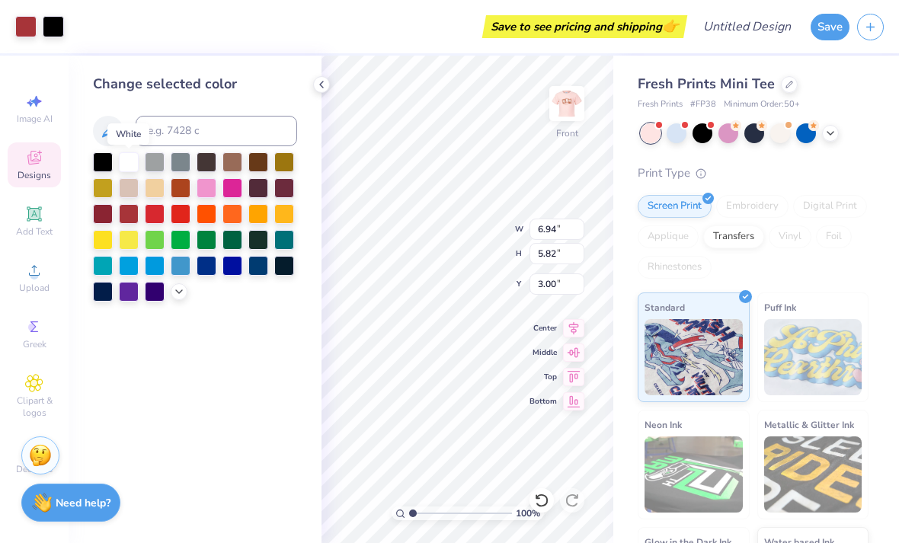
type input "5.31"
type input "7.56"
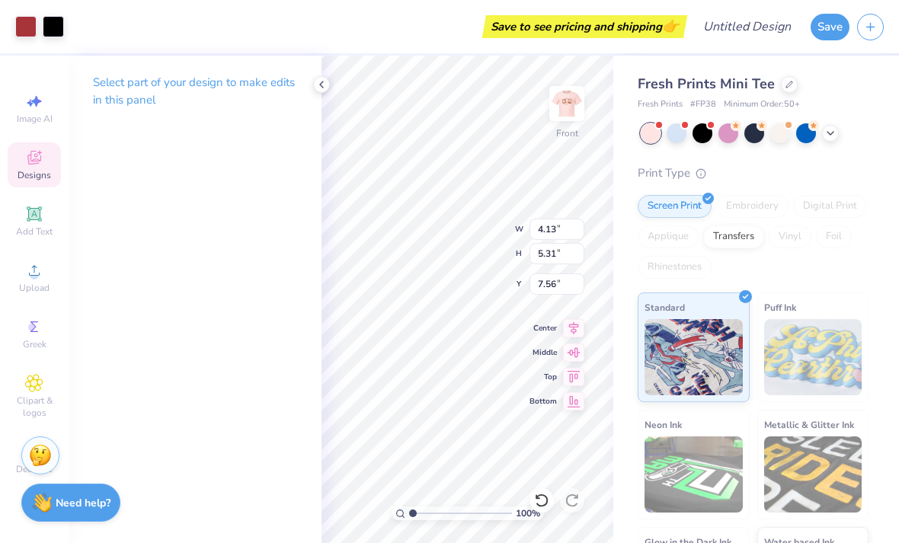
type input "2.72"
type input "2.58"
type input "8.50"
type input "4.13"
type input "5.31"
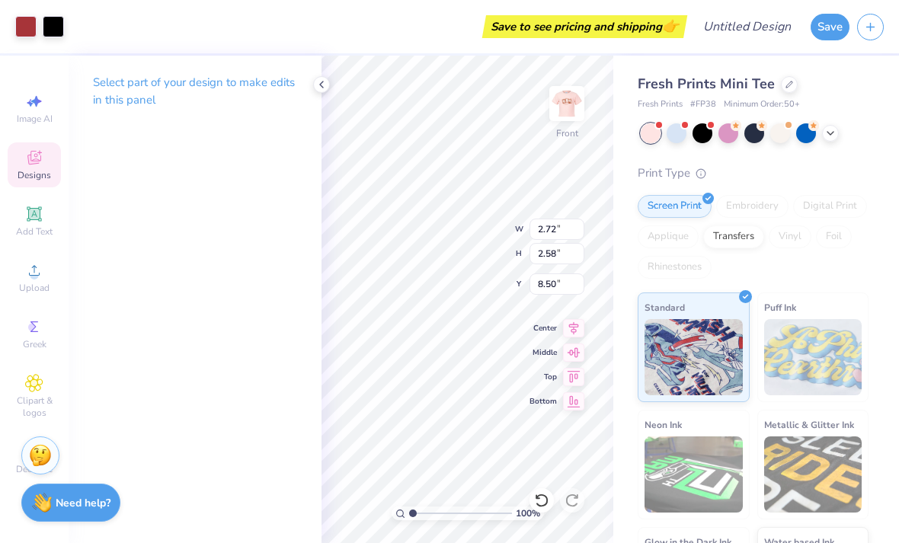
type input "7.56"
type input "3.49"
type input "4.49"
type input "8.09"
type input "3.27"
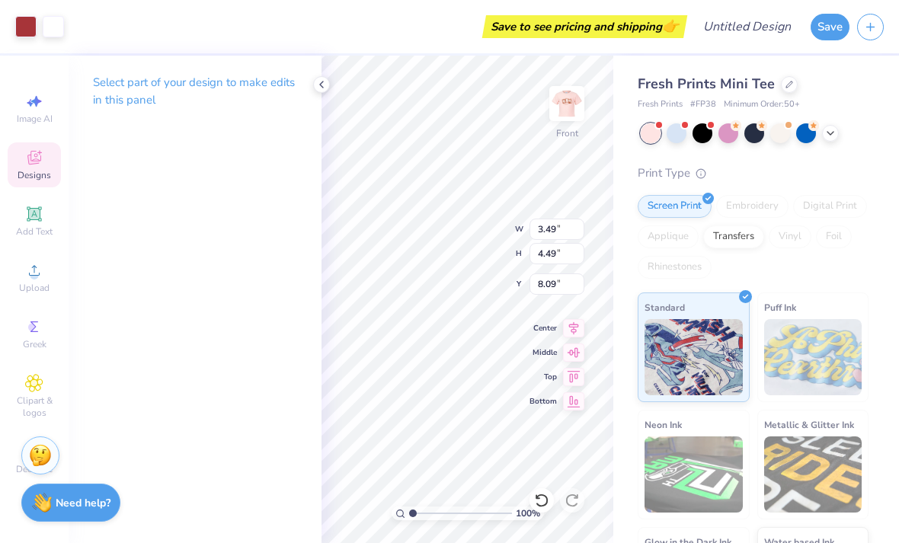
type input "3.42"
type input "8.50"
type input "2.72"
type input "2.58"
type input "8.92"
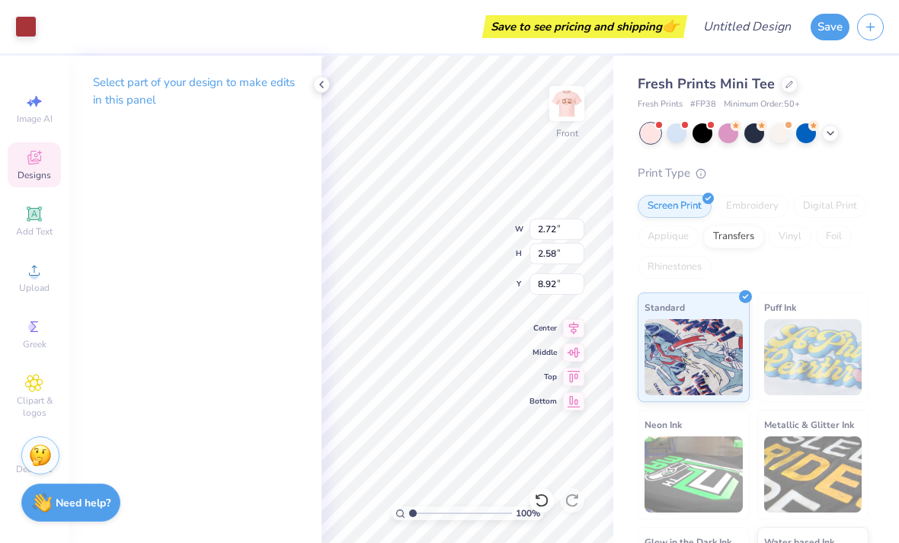
type input "3.49"
type input "4.49"
type input "8.50"
type input "2.72"
type input "2.58"
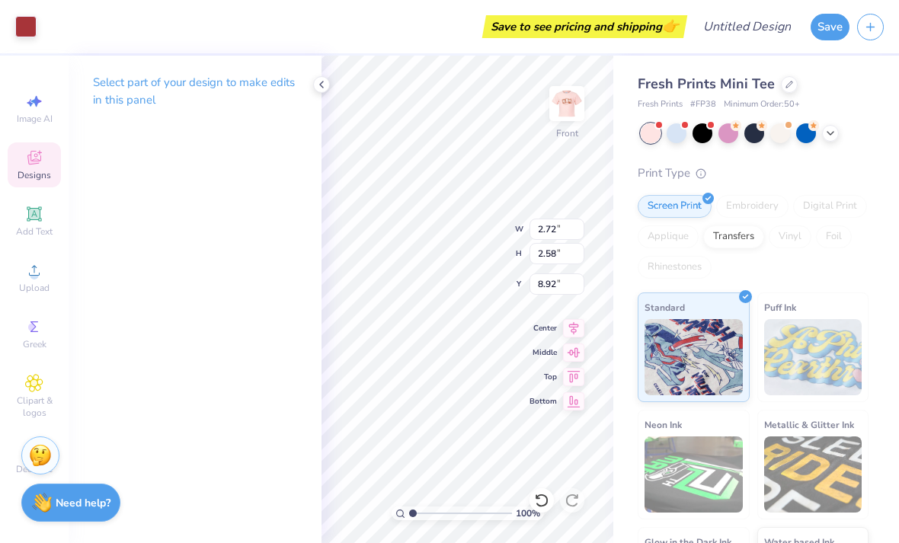
type input "8.50"
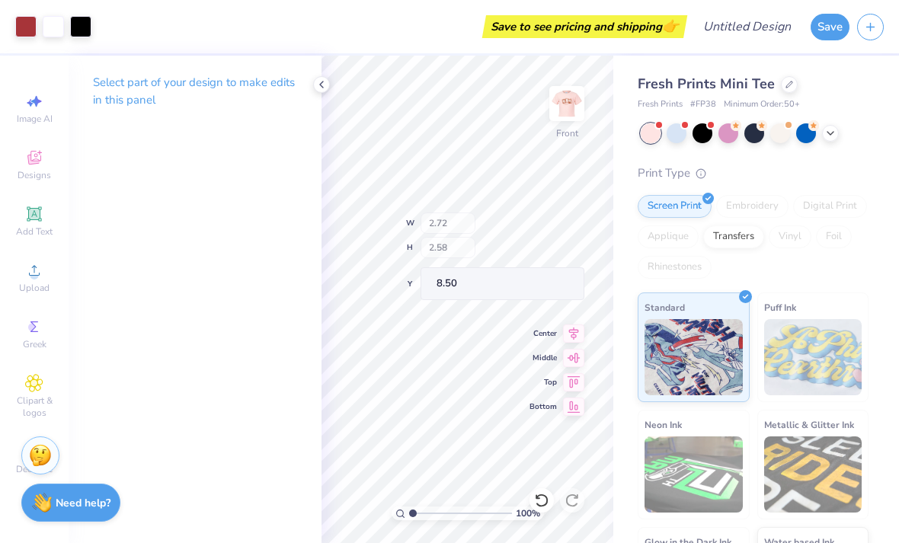
type input "3.49"
type input "4.49"
type input "8.92"
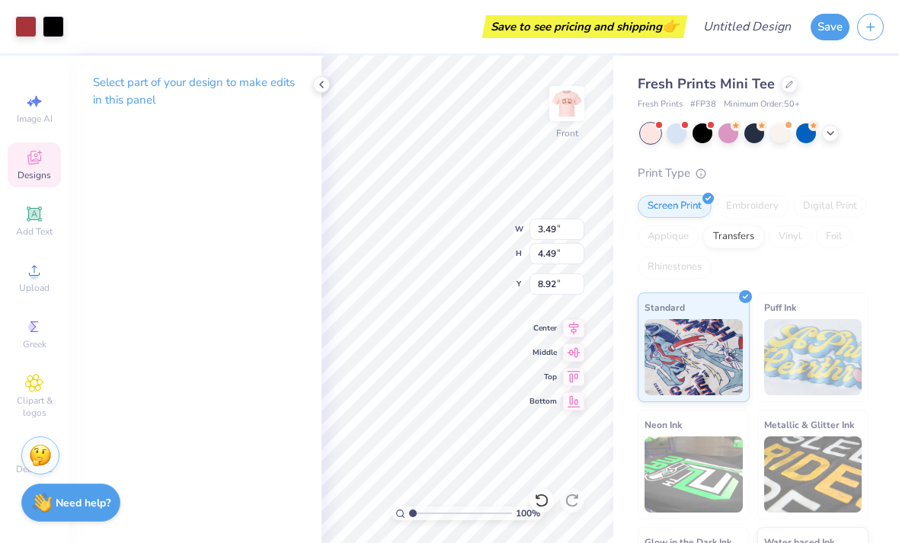
type input "3.27"
type input "3.42"
type input "8.50"
type input "3.49"
type input "4.49"
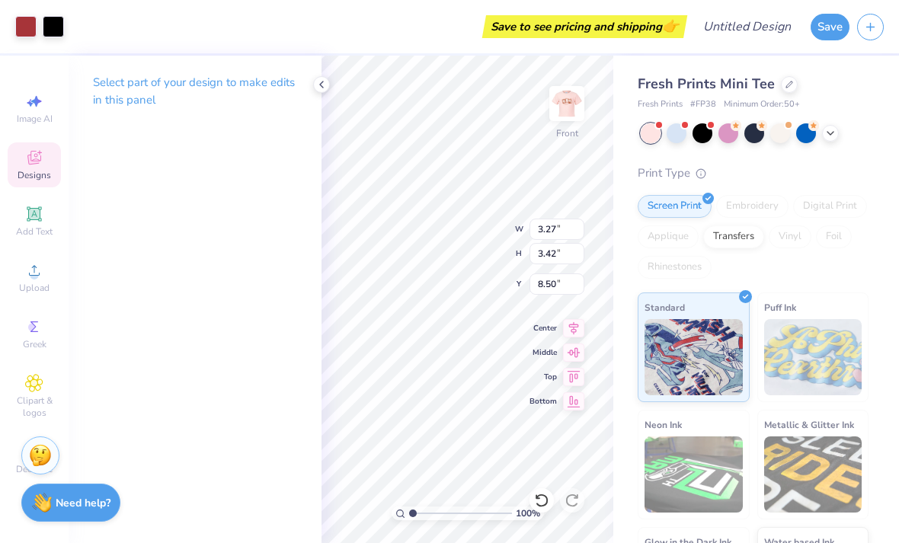
type input "8.92"
type input "7.41"
type input "2.02"
type input "13.02"
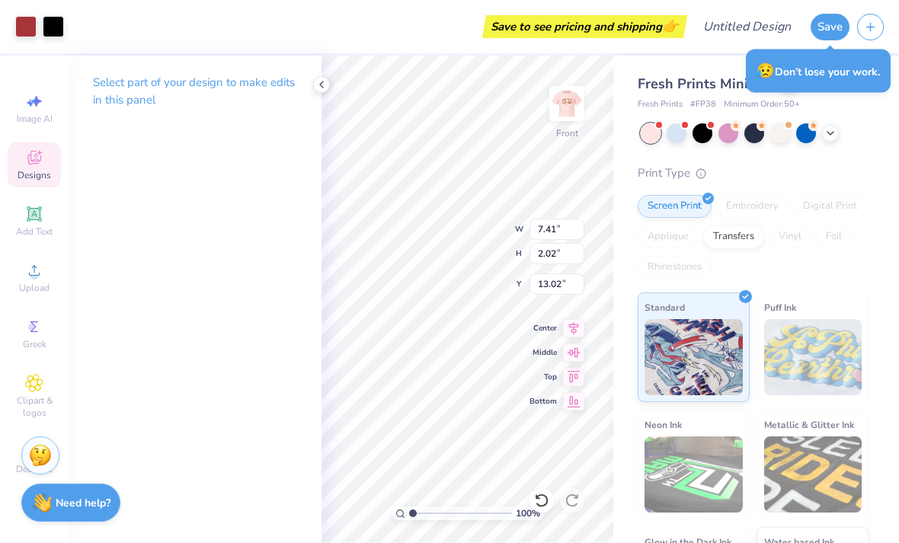
click at [543, 333] on div "Center" at bounding box center [557, 328] width 55 height 18
type input "8.50"
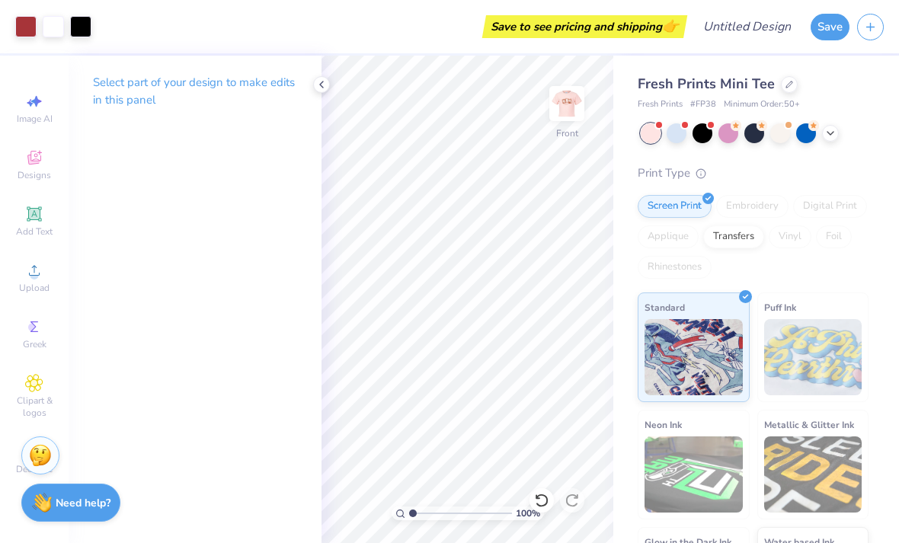
click at [34, 165] on icon at bounding box center [34, 160] width 12 height 10
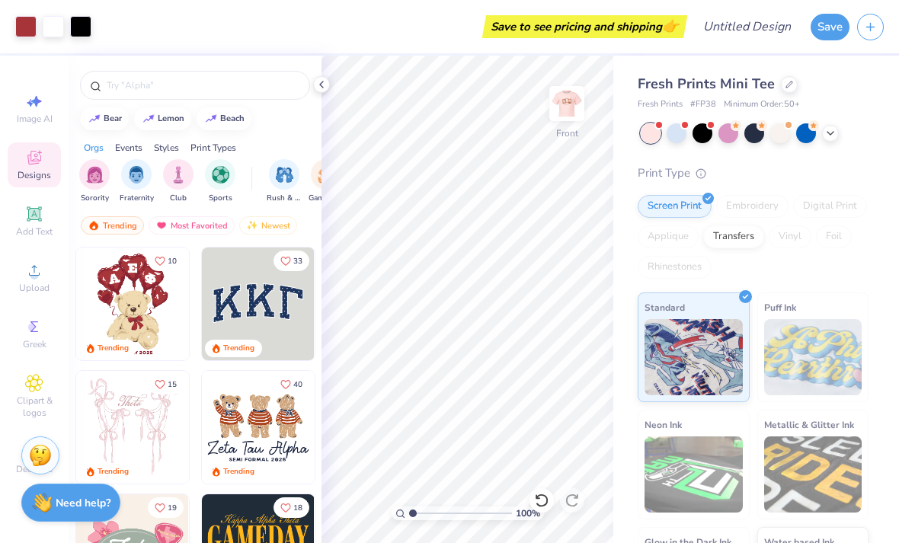
click at [202, 89] on input "text" at bounding box center [202, 85] width 195 height 15
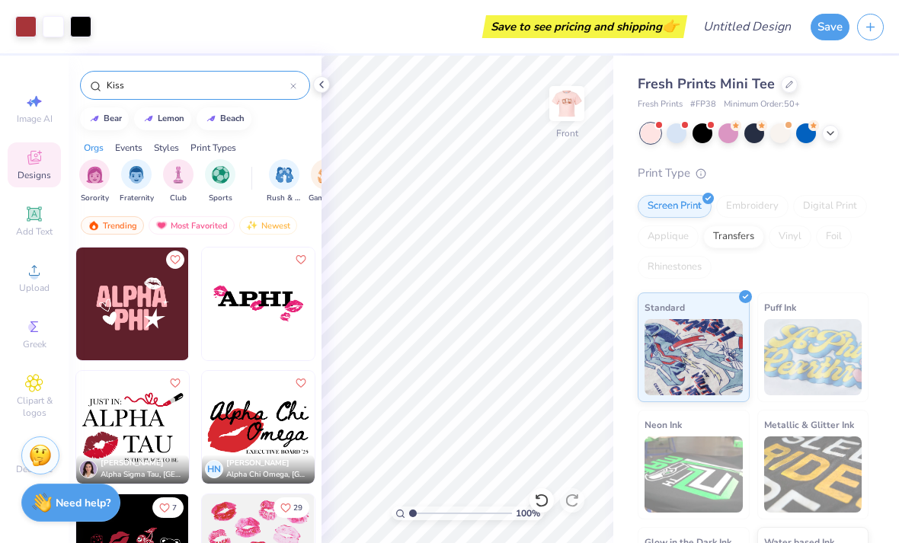
scroll to position [0, 0]
click at [226, 82] on input "Kiss" at bounding box center [197, 85] width 185 height 15
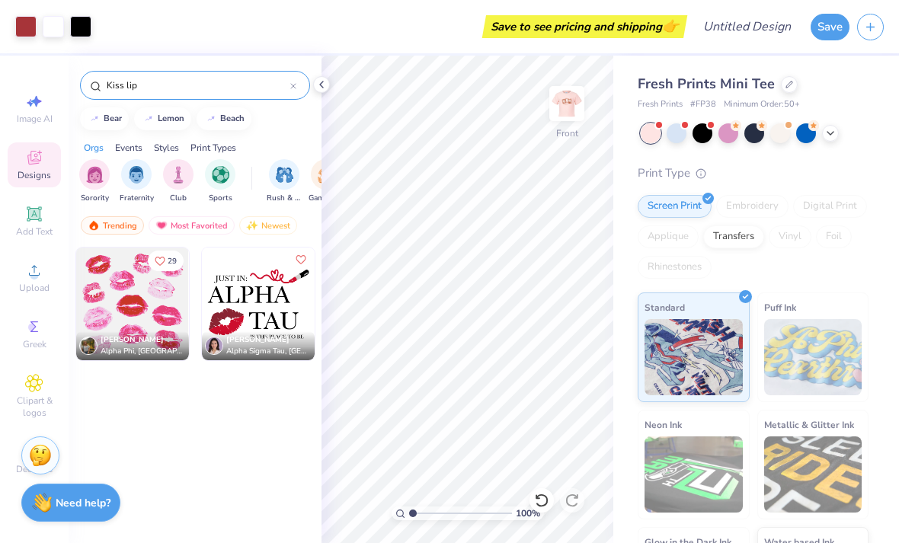
click at [224, 93] on input "Kiss lip" at bounding box center [197, 85] width 185 height 15
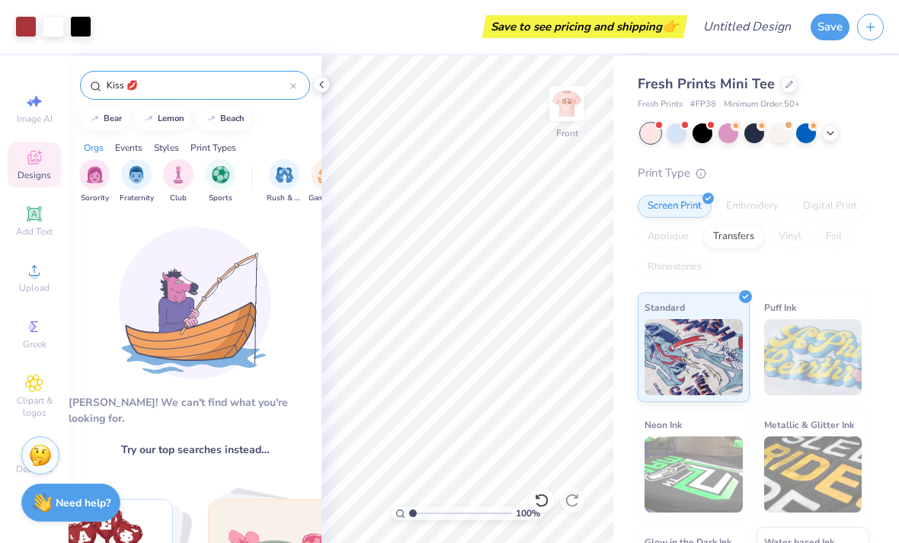
click at [240, 82] on input "Kiss 💋" at bounding box center [197, 85] width 185 height 15
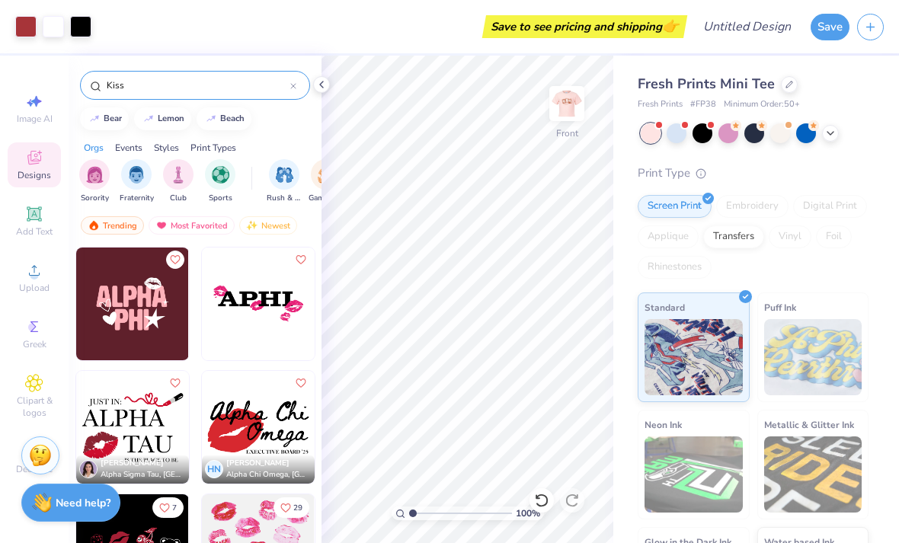
click at [203, 93] on input "Kiss" at bounding box center [197, 85] width 185 height 15
type input "K"
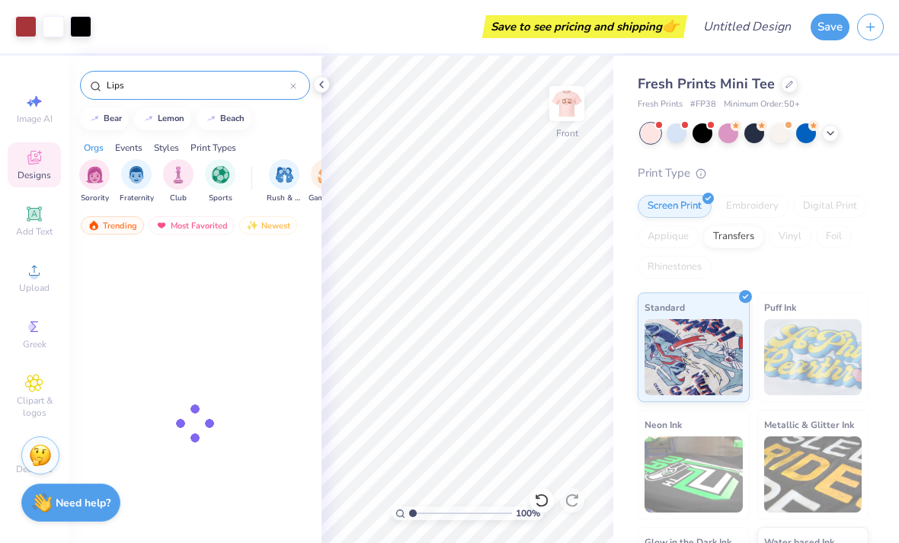
type input "Lips"
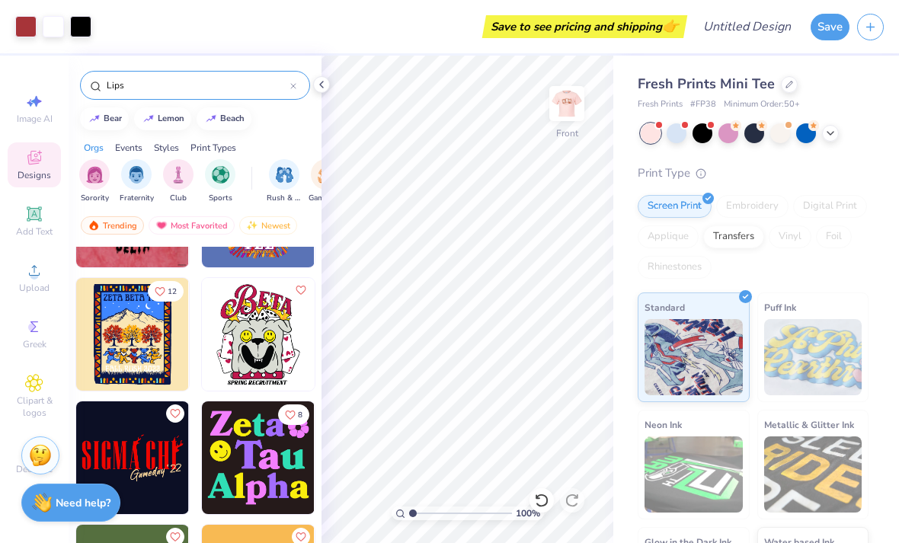
click at [233, 85] on input "Lips" at bounding box center [197, 85] width 185 height 15
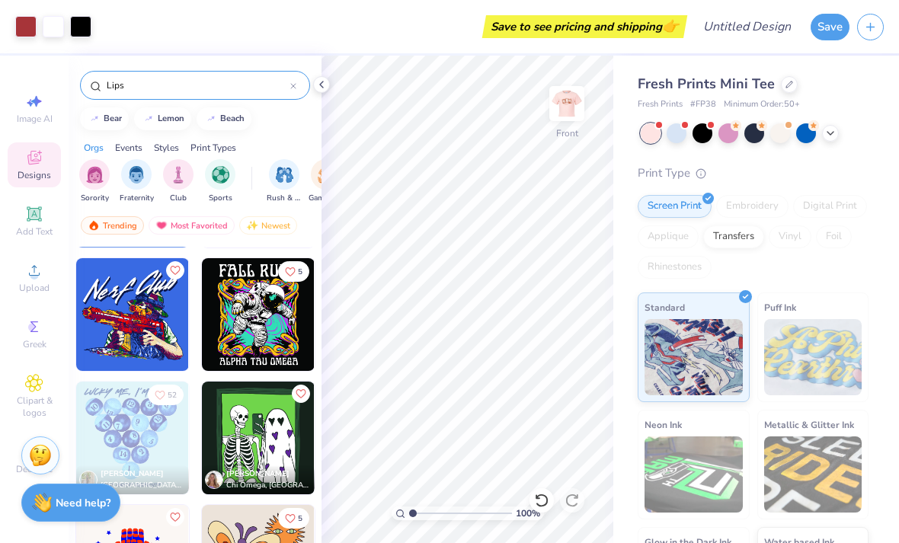
click at [299, 83] on div "Lips" at bounding box center [195, 85] width 230 height 29
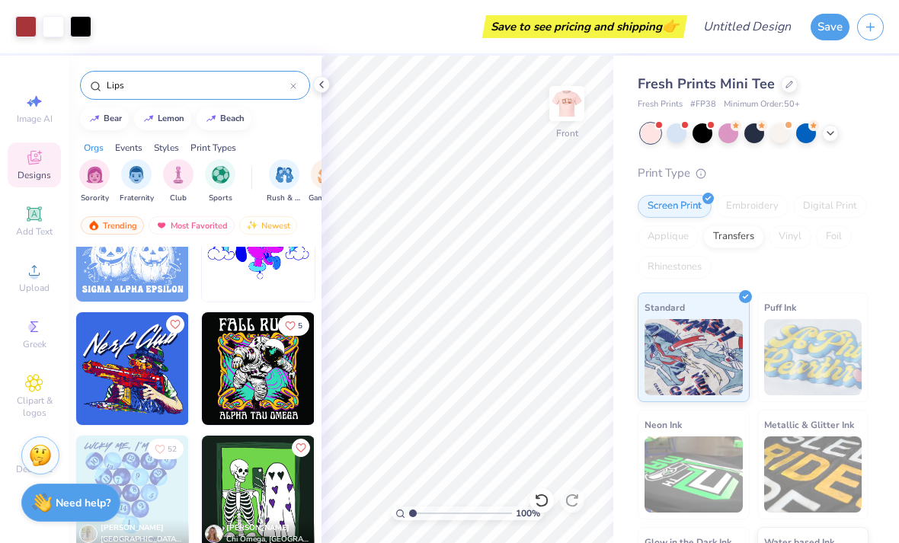
click at [294, 85] on icon at bounding box center [293, 86] width 6 height 6
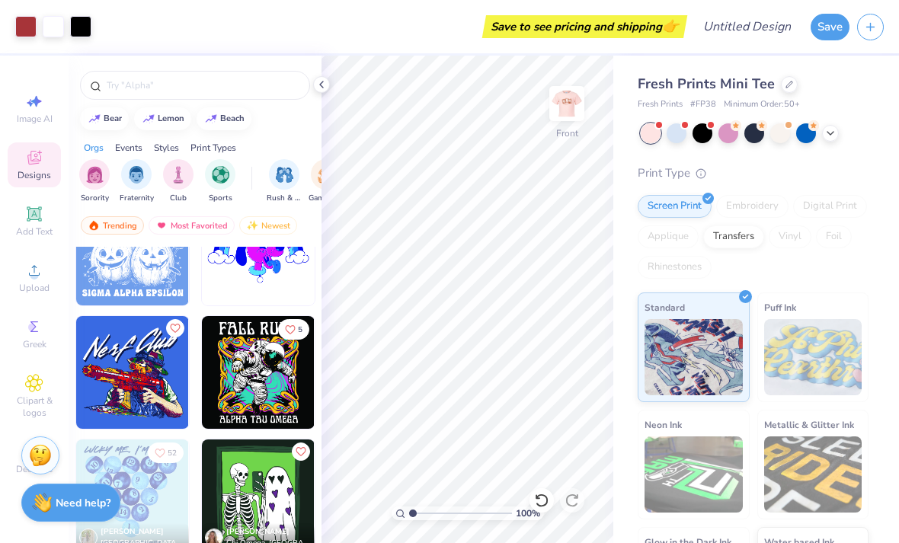
scroll to position [1165, 0]
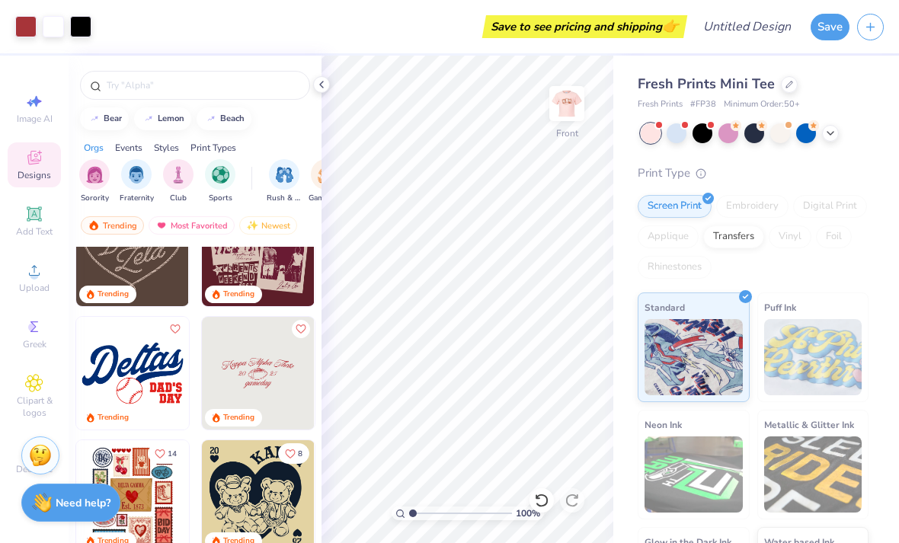
click at [247, 82] on input "text" at bounding box center [202, 85] width 195 height 15
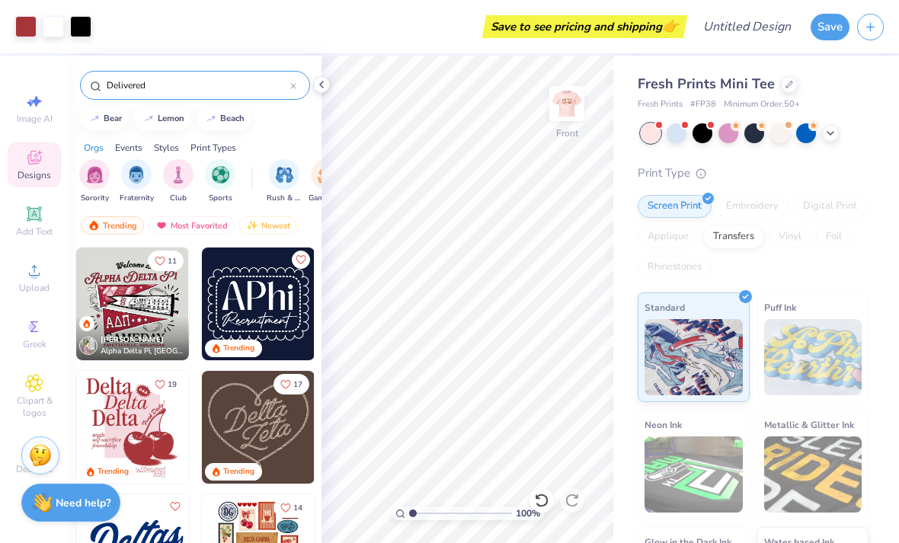
type input "Delivered"
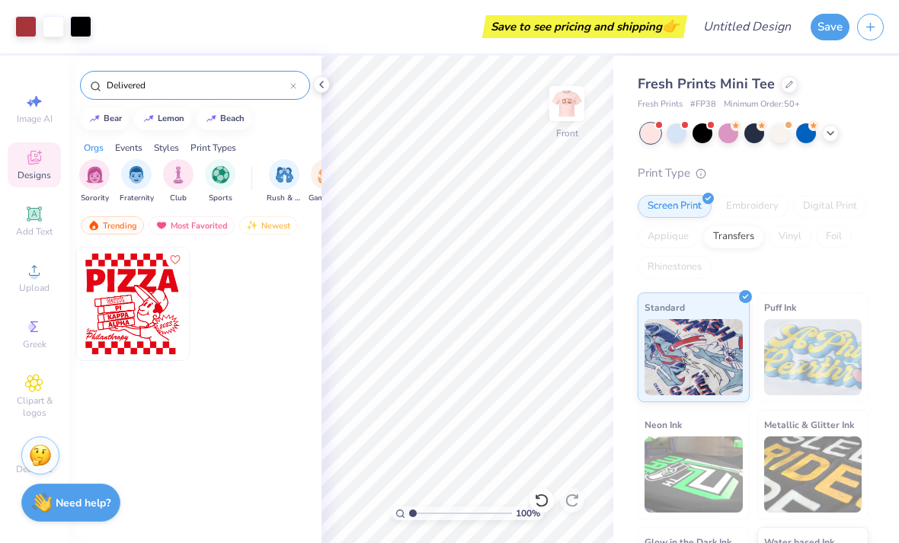
click at [294, 85] on icon at bounding box center [293, 86] width 6 height 6
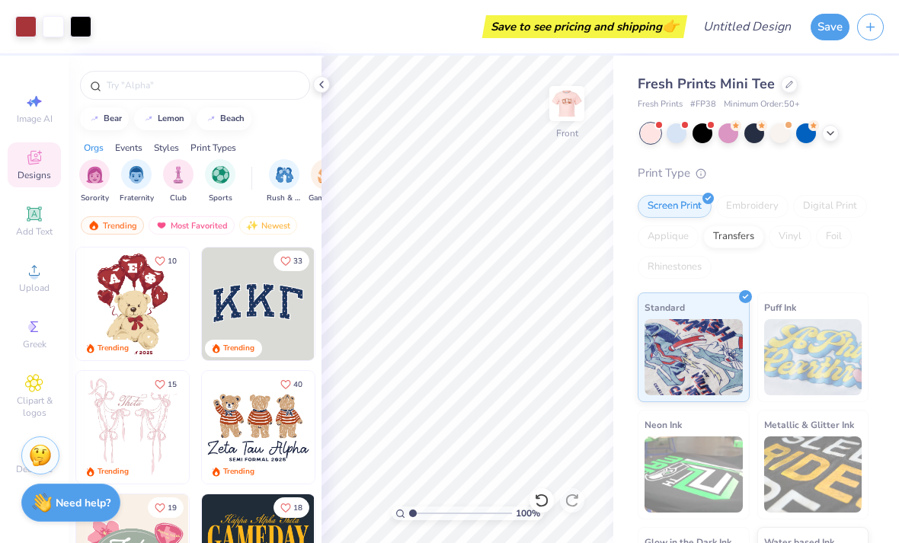
click at [253, 93] on input "text" at bounding box center [202, 85] width 195 height 15
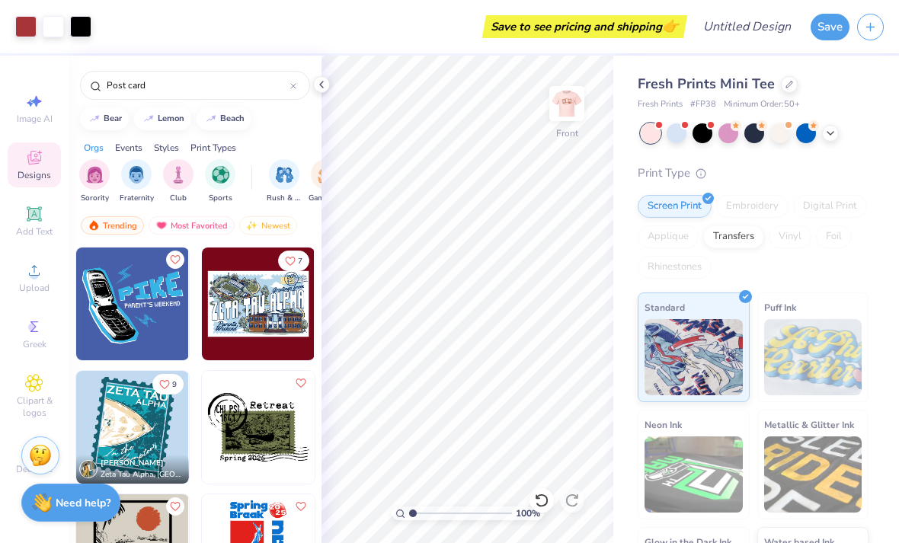
type input "Post card"
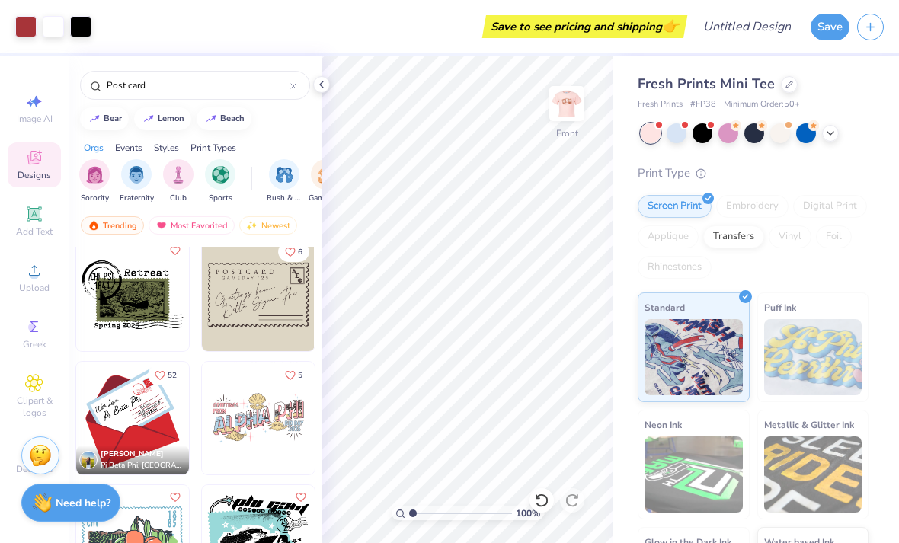
scroll to position [395, 0]
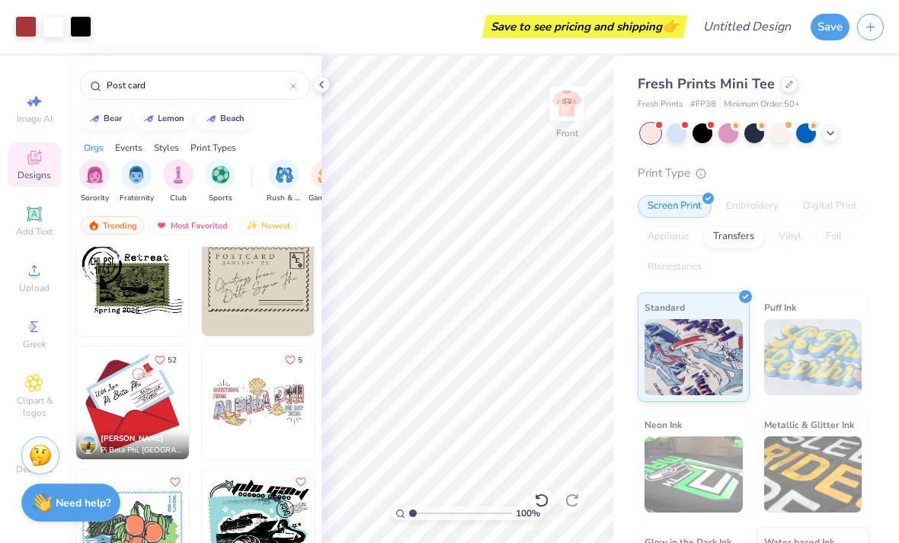
click at [159, 407] on img at bounding box center [132, 403] width 113 height 113
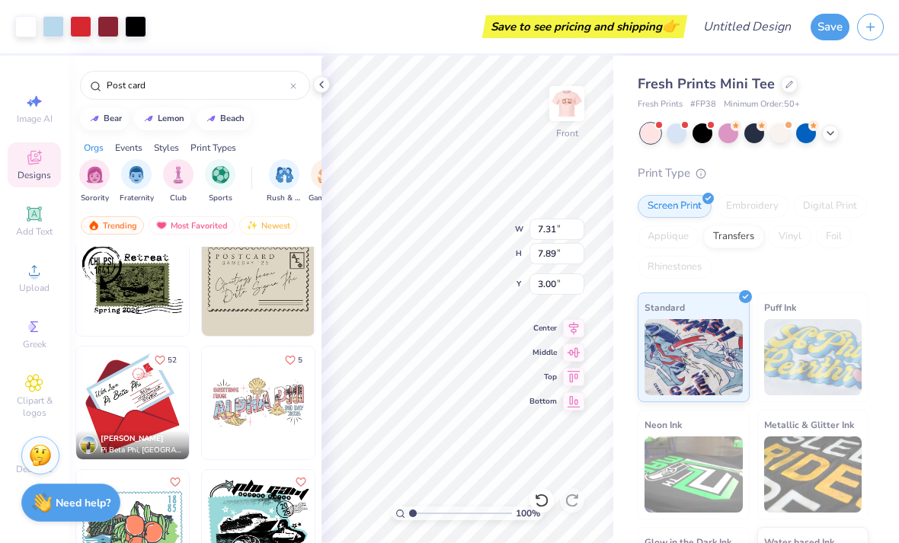
click at [89, 27] on div at bounding box center [80, 26] width 21 height 21
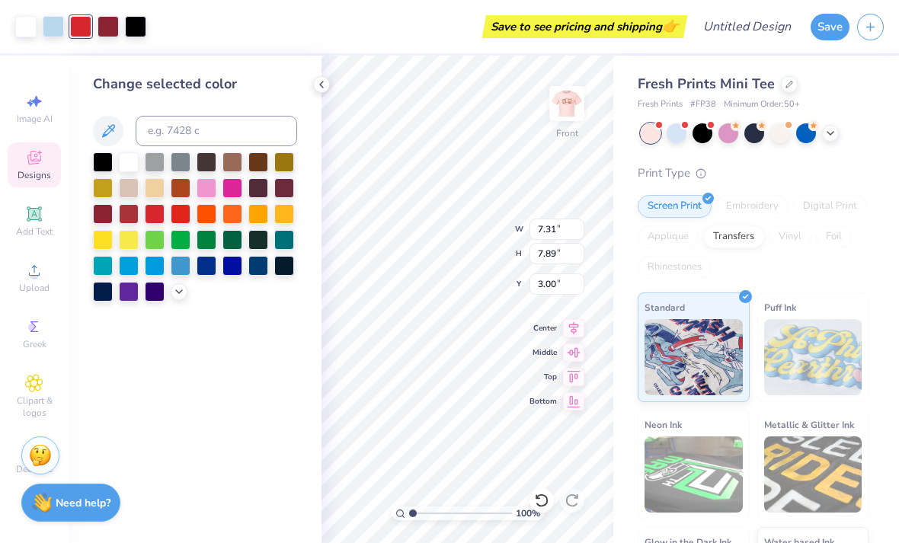
click at [135, 220] on div at bounding box center [129, 214] width 20 height 20
click at [62, 17] on div at bounding box center [53, 26] width 21 height 21
click at [130, 166] on div at bounding box center [129, 162] width 20 height 20
type input "3.49"
type input "4.49"
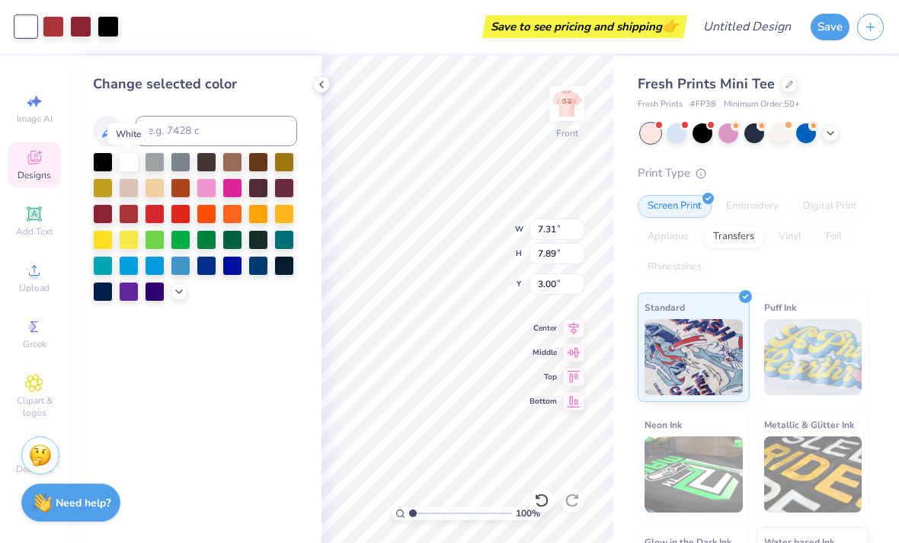
type input "8.84"
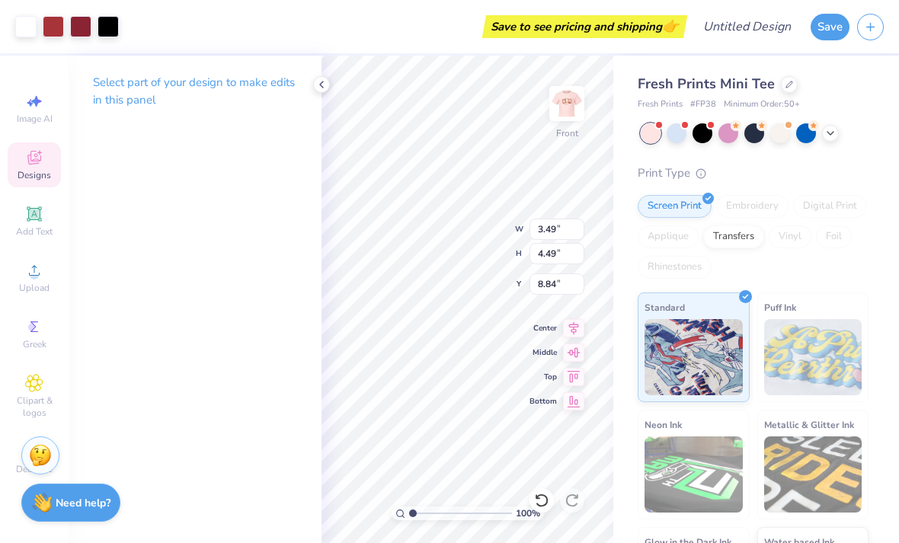
type input "7.31"
type input "7.89"
type input "3.00"
click at [536, 498] on icon at bounding box center [537, 496] width 3 height 3
click at [539, 491] on div at bounding box center [542, 500] width 24 height 24
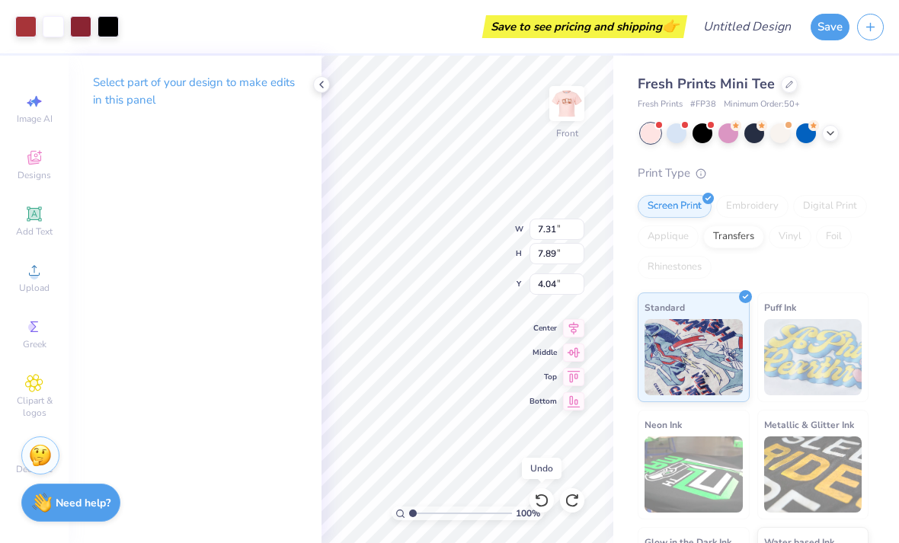
type input "3.00"
click at [538, 493] on icon at bounding box center [541, 500] width 15 height 15
click at [537, 493] on icon at bounding box center [541, 500] width 15 height 15
click at [537, 488] on div at bounding box center [542, 500] width 24 height 24
click at [82, 27] on div at bounding box center [80, 26] width 21 height 21
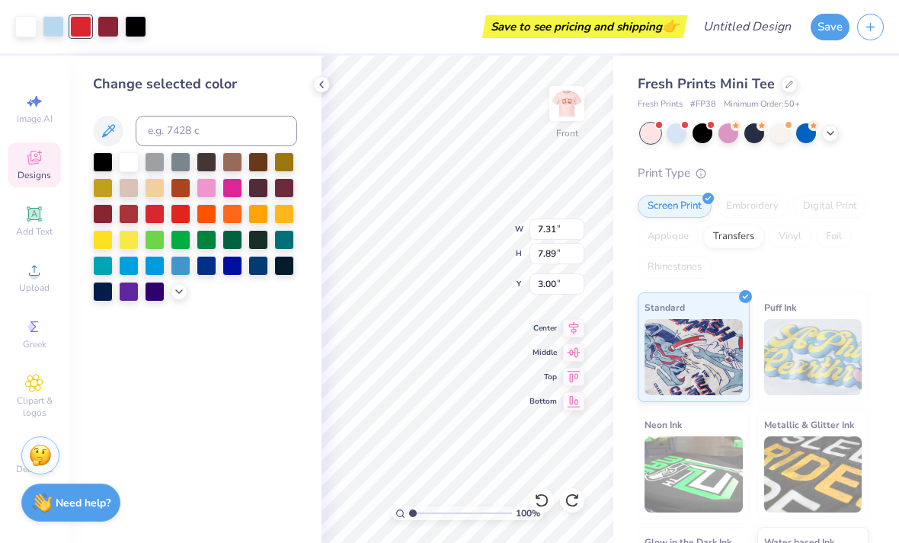
click at [133, 213] on div at bounding box center [129, 214] width 20 height 20
click at [56, 24] on div at bounding box center [53, 26] width 21 height 21
click at [132, 163] on div at bounding box center [129, 162] width 20 height 20
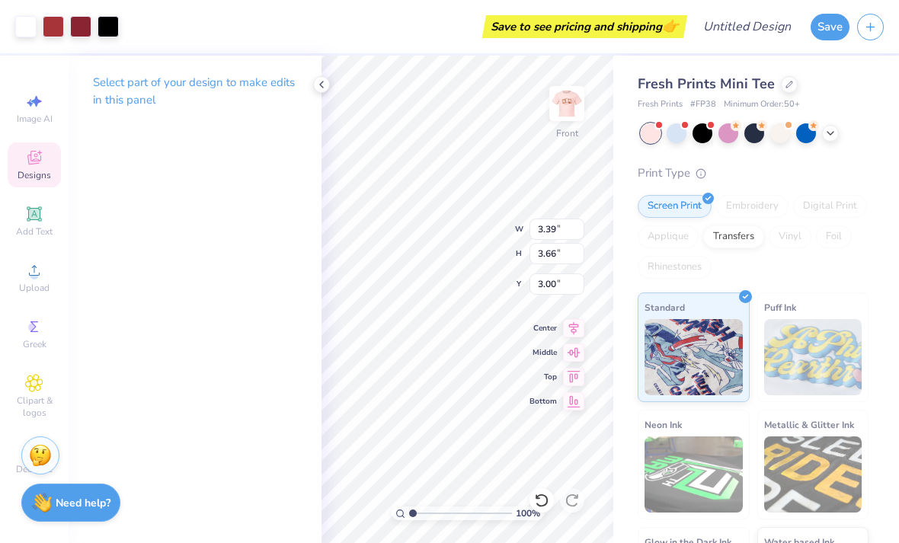
type input "3.39"
type input "3.66"
click at [538, 497] on icon at bounding box center [541, 501] width 13 height 14
type input "10.66"
type input "1.45036466384345"
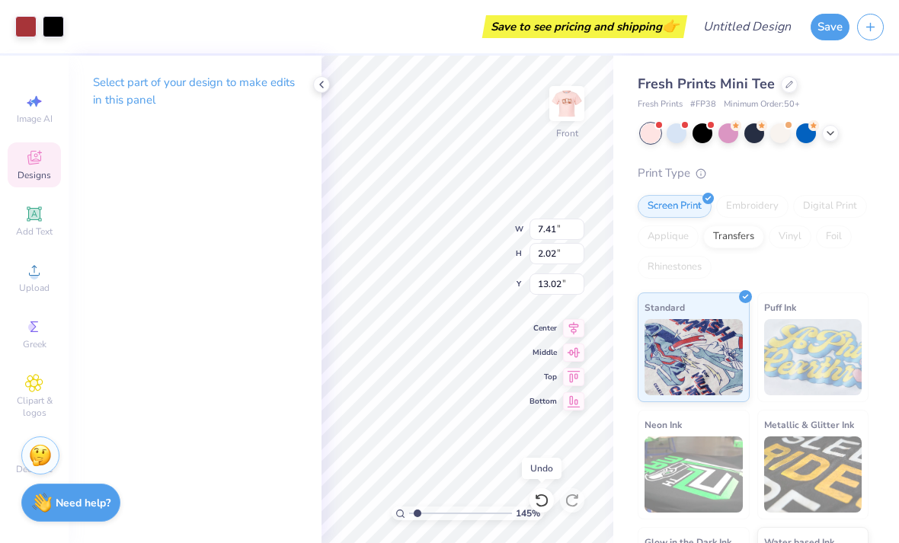
type input "13.30"
click at [542, 501] on icon at bounding box center [541, 500] width 15 height 15
type input "1.45036466384345"
type input "13.02"
click at [534, 377] on span "Top" at bounding box center [543, 377] width 27 height 11
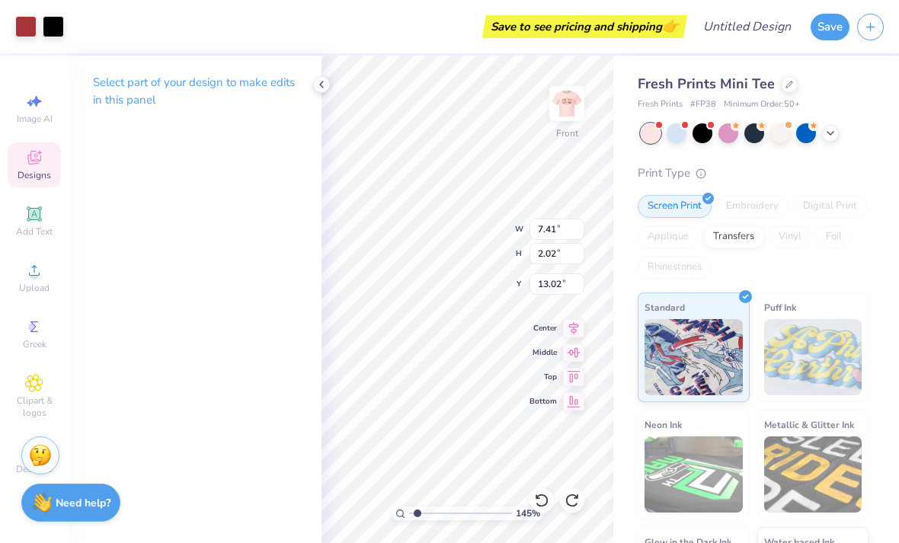
type input "1.45036466384345"
type input "3.39"
type input "3.66"
type input "10.66"
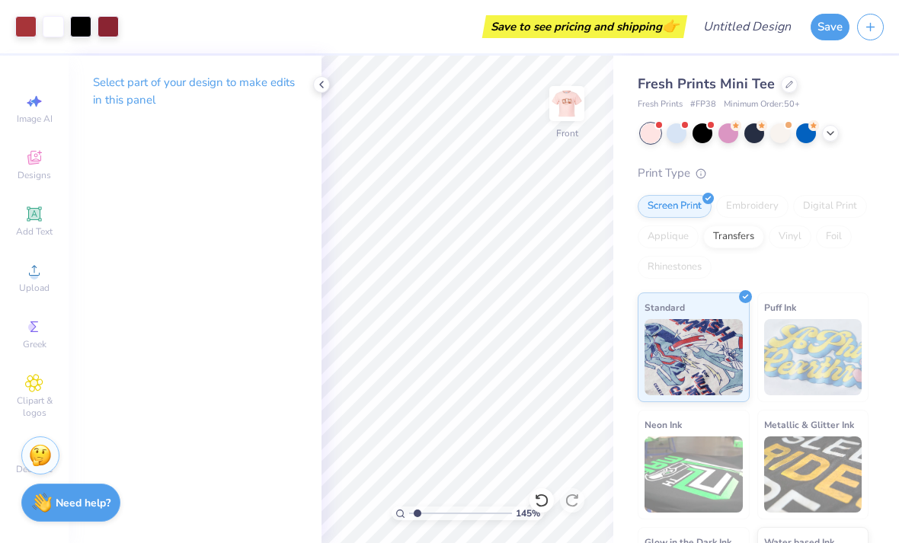
click at [536, 497] on icon at bounding box center [537, 496] width 3 height 3
type input "1"
type input "5.08"
click at [539, 494] on icon at bounding box center [541, 500] width 15 height 15
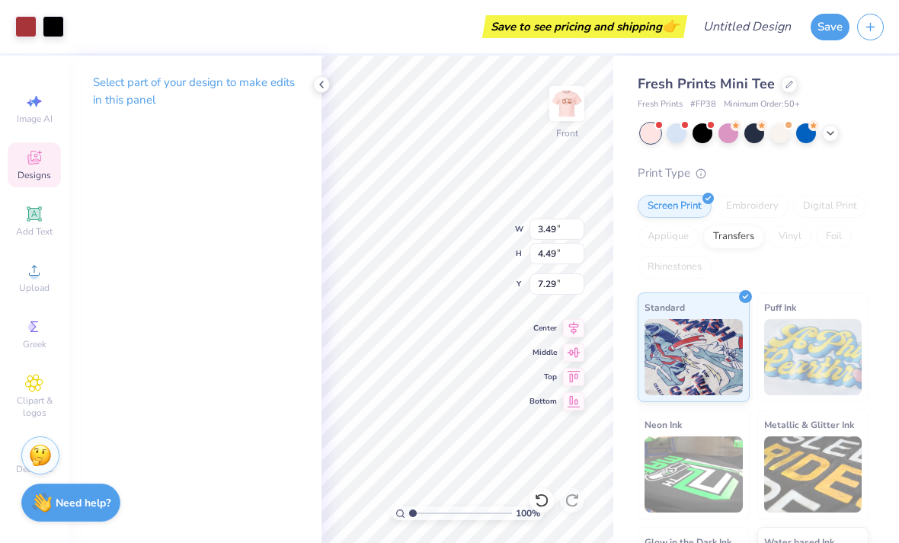
type input "8.84"
type input "7.41"
type input "2.02"
type input "13.02"
type input "3.39"
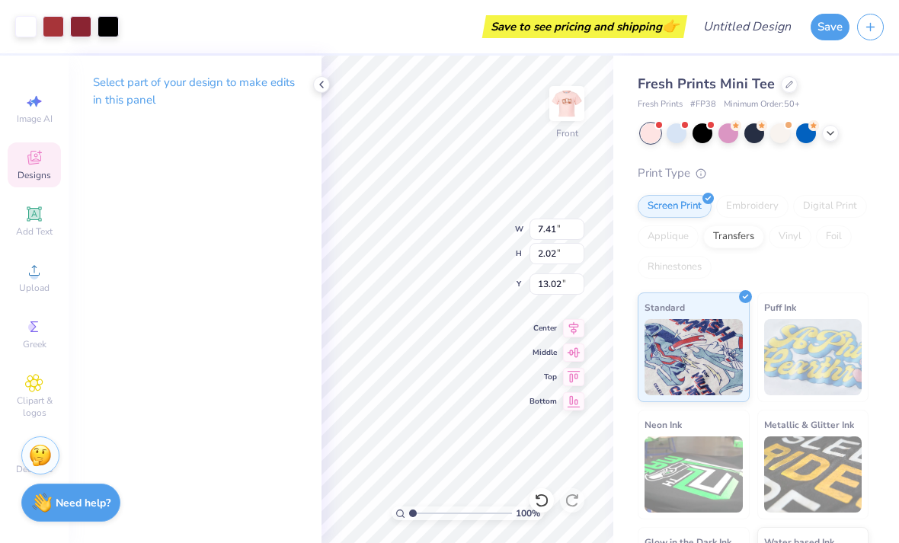
type input "3.66"
type input "10.66"
type input "2.72"
type input "2.58"
type input "8.50"
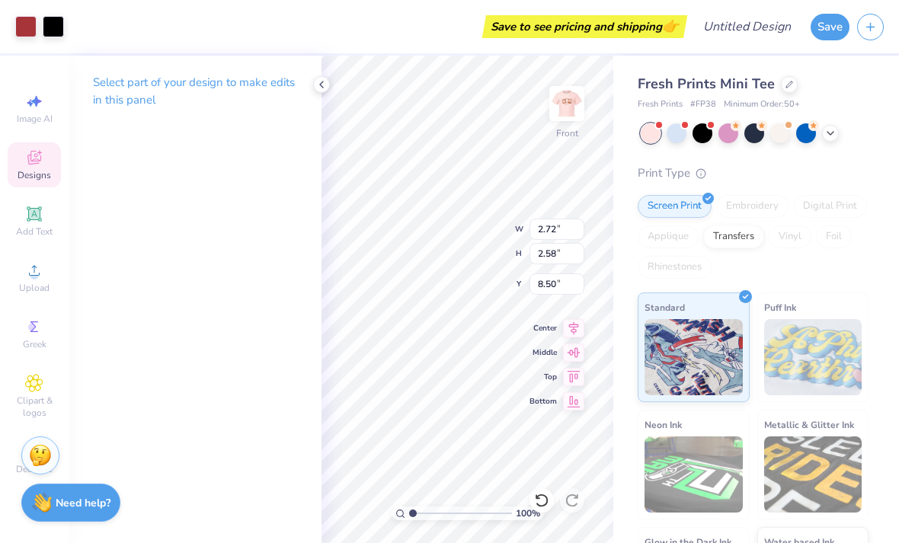
type input "3.49"
type input "4.49"
type input "8.84"
type input "2.72"
type input "2.58"
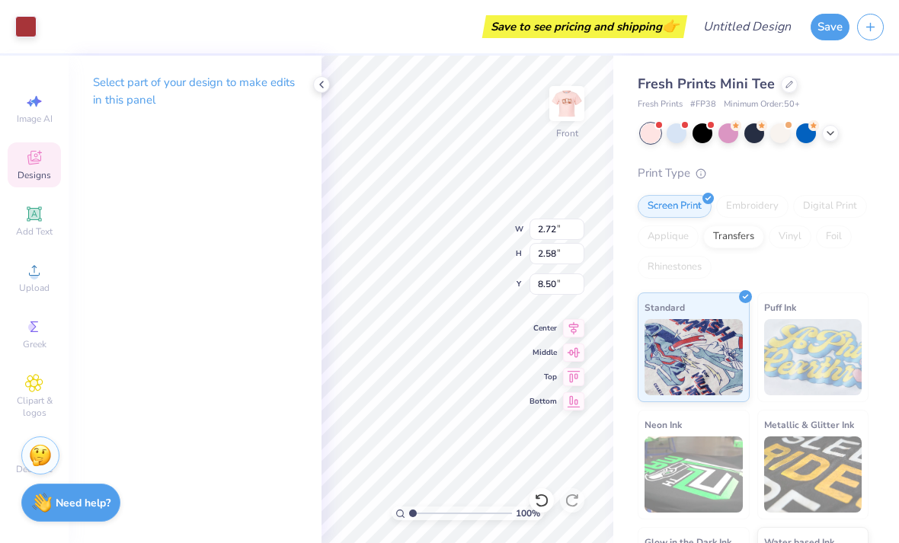
type input "8.07"
type input "6.94"
type input "5.82"
type input "3.00"
type input "6.94"
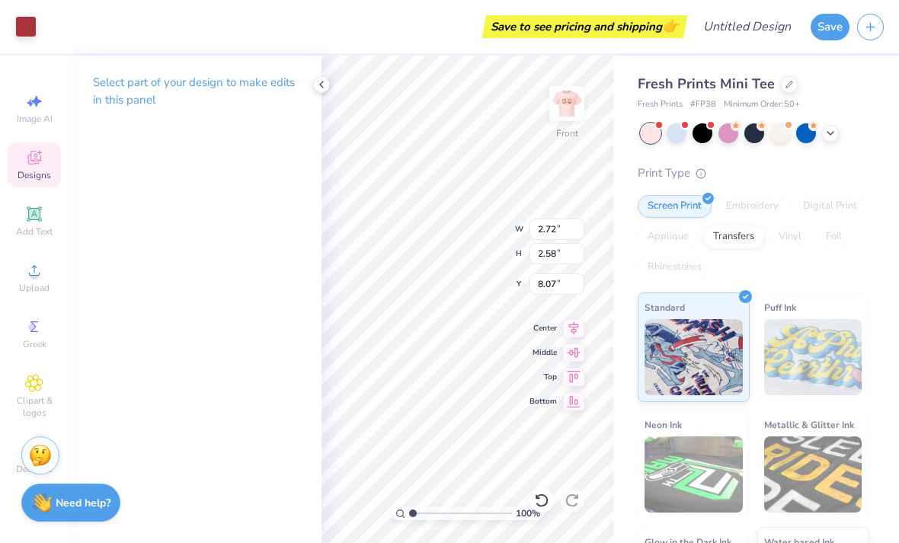
type input "5.82"
type input "3.00"
type input "2.72"
type input "2.58"
type input "7.55"
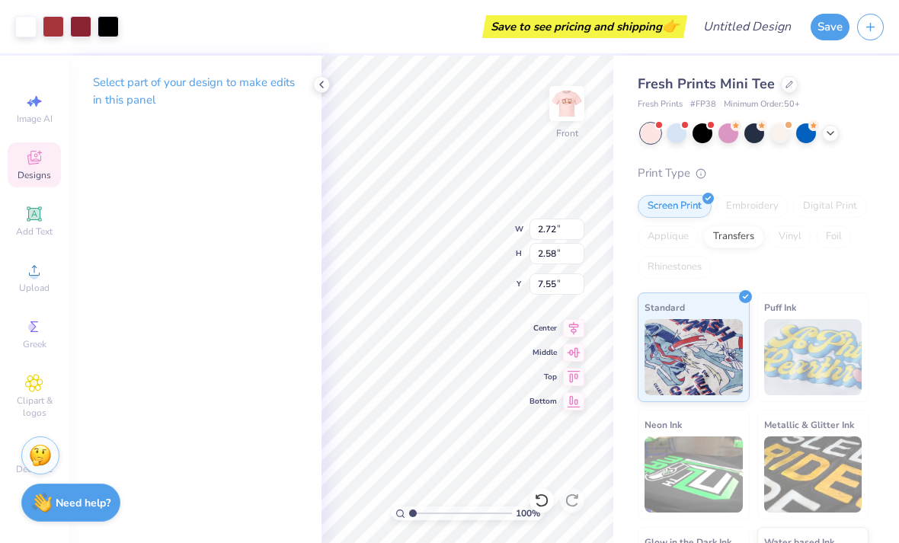
type input "3.39"
type input "3.66"
type input "10.66"
type input "2.82"
type input "3.04"
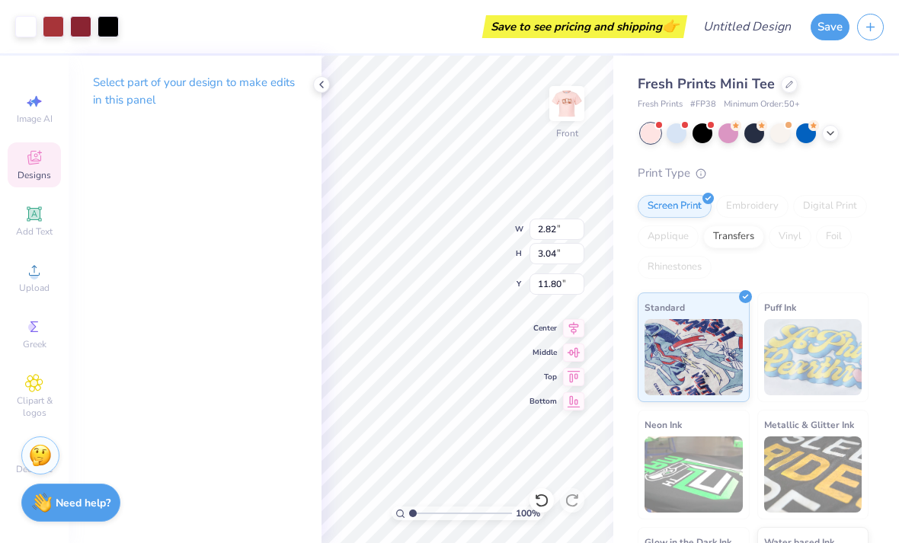
type input "8.84"
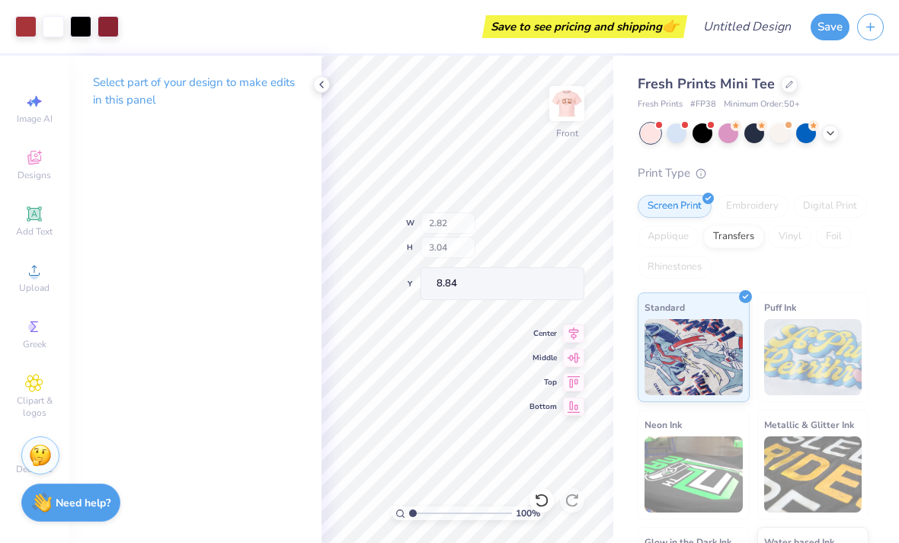
type input "6.94"
type input "5.82"
type input "3.00"
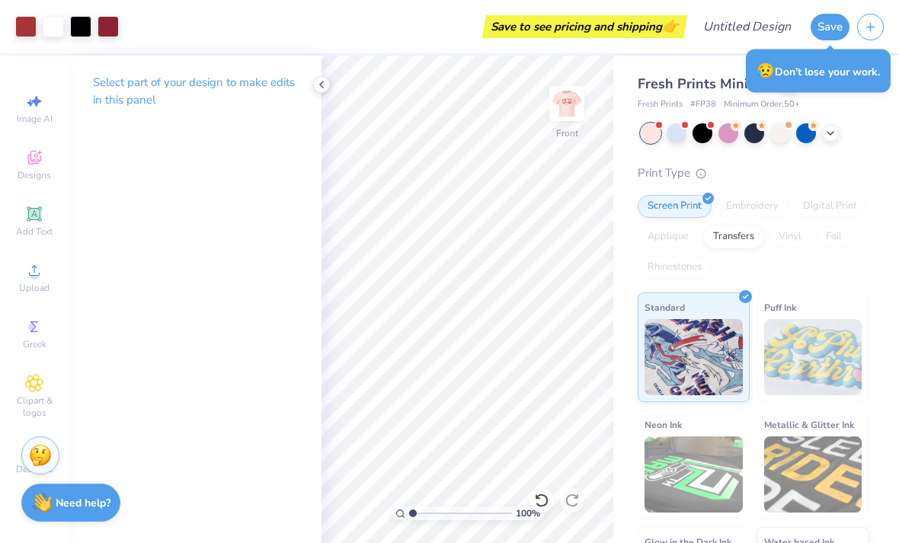
click at [326, 85] on icon at bounding box center [321, 84] width 12 height 12
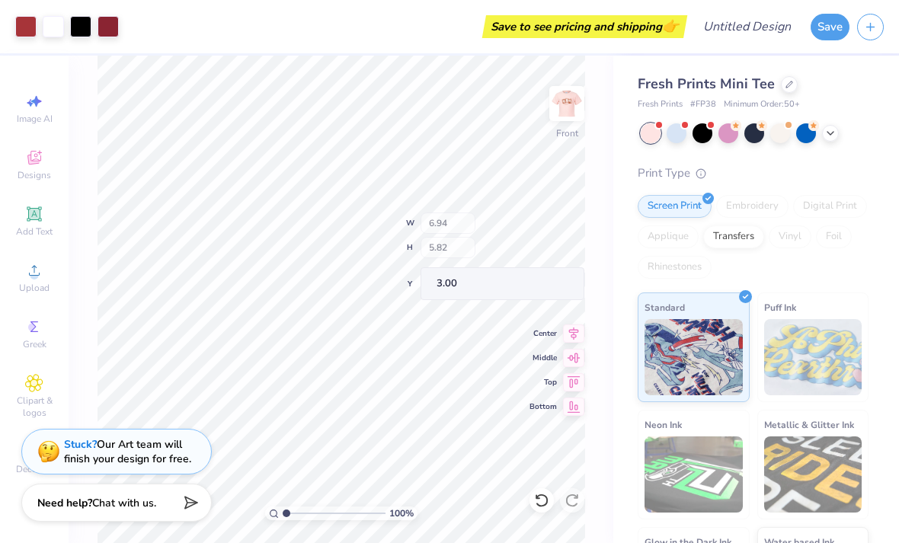
type input "4.06"
type input "2.34"
type input "3.04"
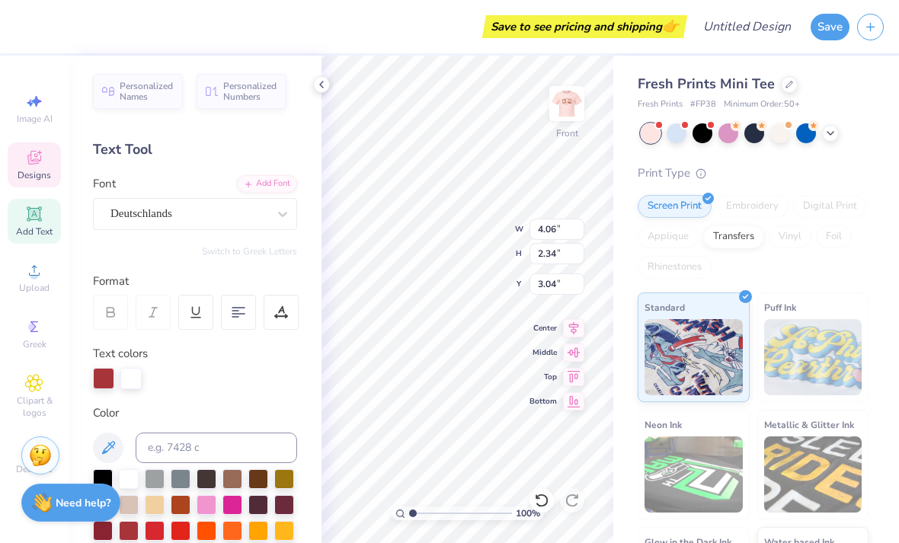
scroll to position [1, 2]
type textarea "Belles"
type input "3.27"
type input "2.66"
type input "3.00"
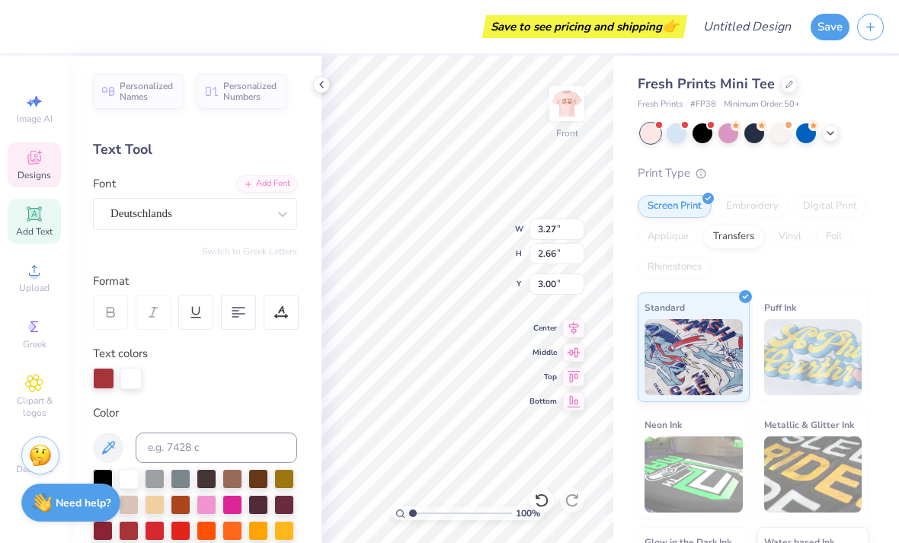
type textarea "Bobcat"
type input "7.31"
type input "2.42"
type input "3.40"
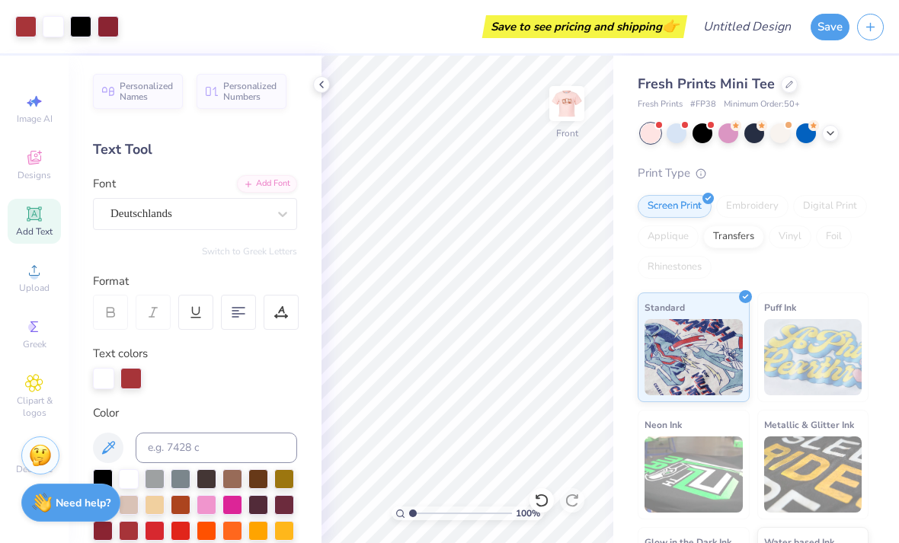
click at [542, 491] on div at bounding box center [542, 500] width 24 height 24
click at [572, 494] on icon at bounding box center [572, 500] width 15 height 15
click at [541, 492] on div at bounding box center [542, 500] width 24 height 24
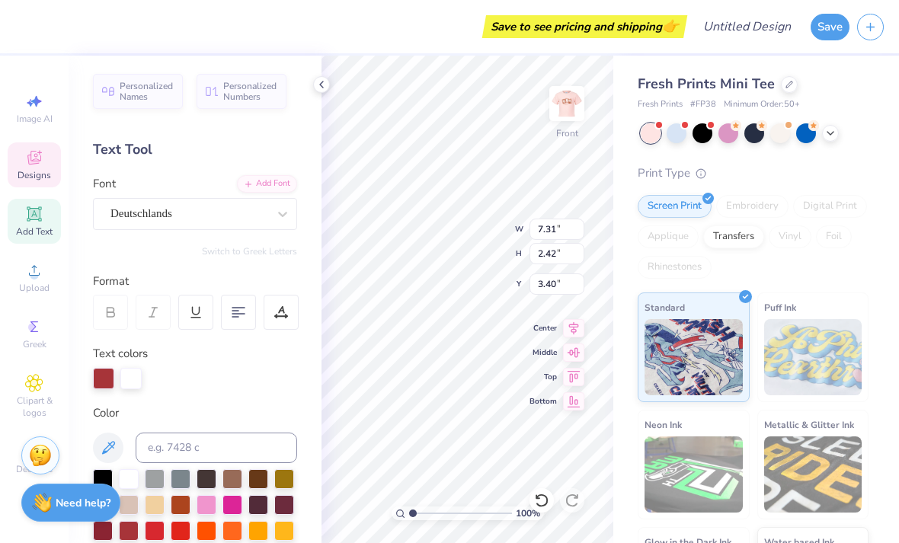
type textarea "Belles"
type input "1.36"
type input "0.38"
type input "6.19"
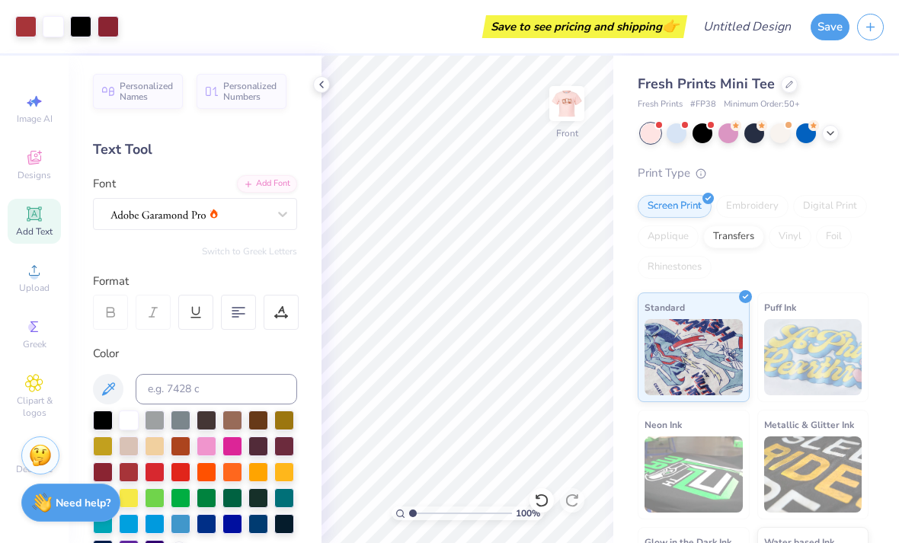
click at [327, 85] on icon at bounding box center [321, 84] width 12 height 12
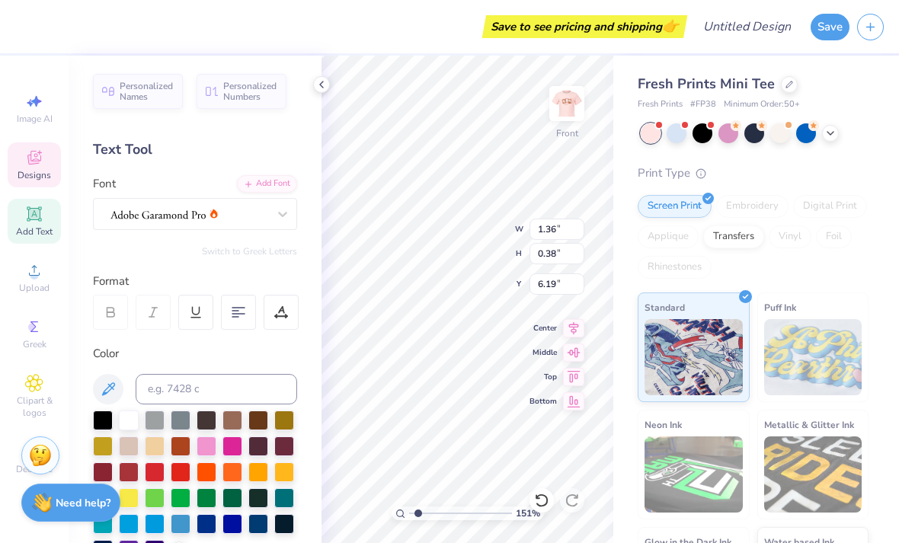
type input "1.51063508122374"
type textarea "Recruitment"
type input "1.51063508122374"
type input "1.23"
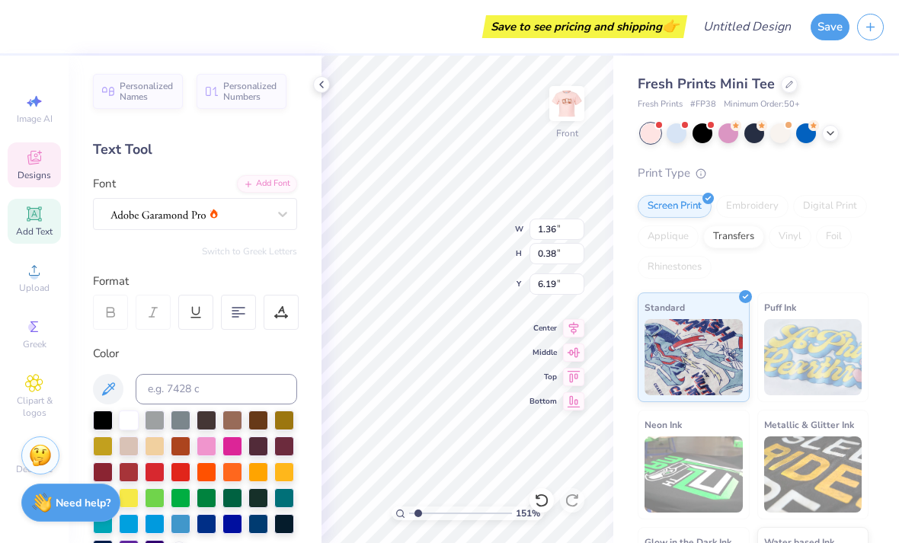
type input "0.49"
type input "5.82"
type textarea "Fall"
type input "1.51063508122374"
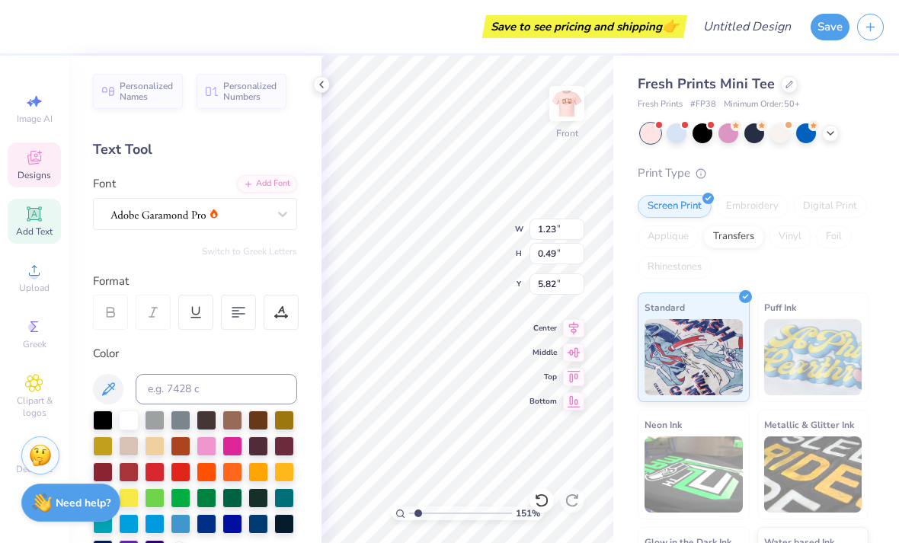
type input "2.04"
type input "0.31"
type input "11.22"
type input "1.51063508122374"
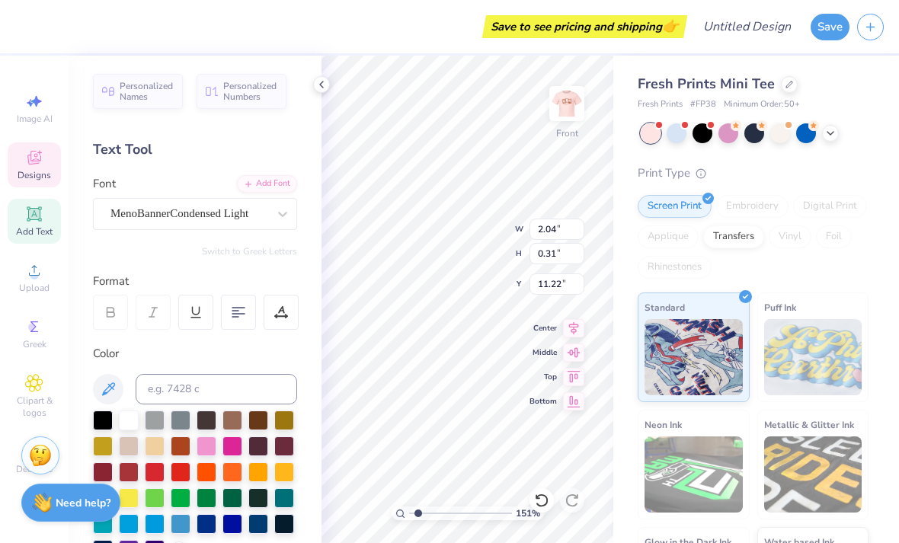
type input "3.49"
type input "4.49"
type input "8.84"
type input "1.51063508122374"
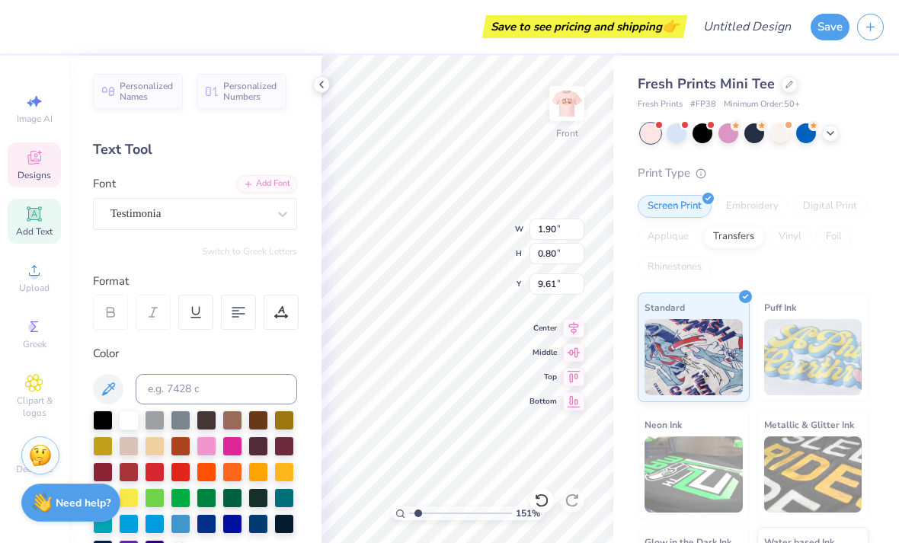
type input "1.51063508122374"
type input "1.84"
type input "0.70"
type input "8.84"
click at [542, 493] on icon at bounding box center [541, 500] width 15 height 15
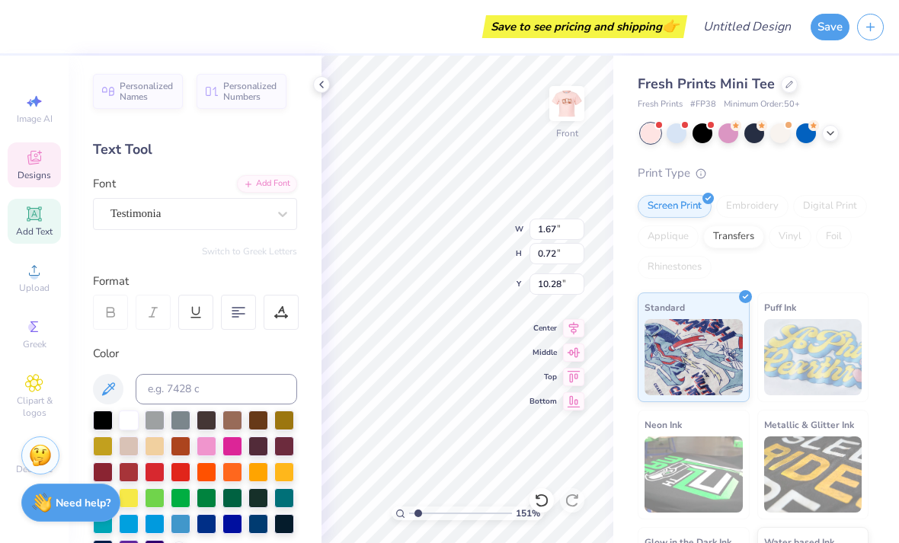
type input "1.51063508122374"
type textarea "ThBelleseta"
click at [538, 495] on icon at bounding box center [541, 500] width 15 height 15
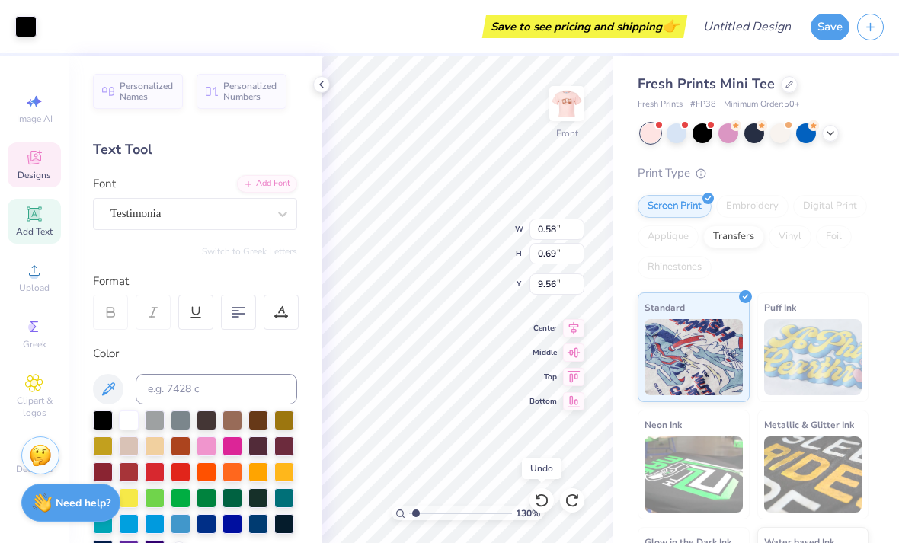
click at [542, 498] on icon at bounding box center [541, 500] width 15 height 15
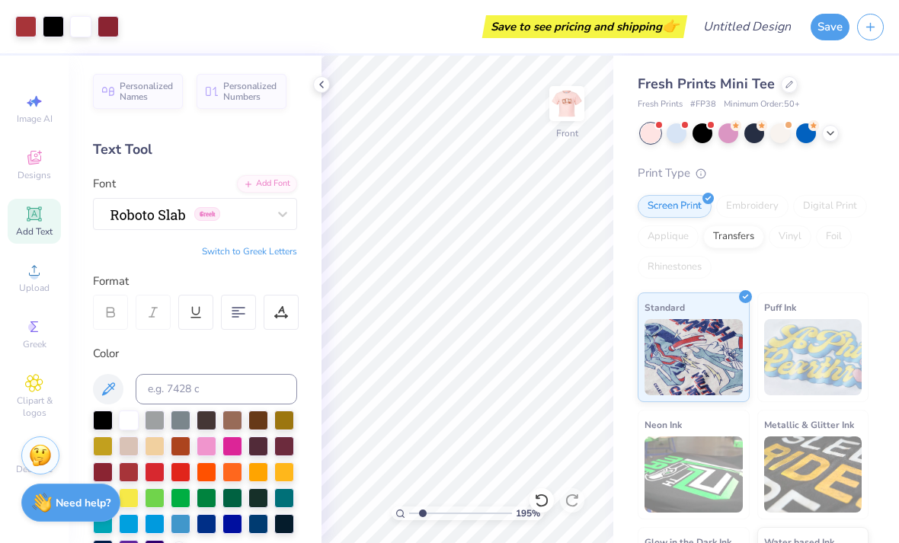
click at [543, 495] on icon at bounding box center [541, 501] width 13 height 14
click at [538, 497] on icon at bounding box center [541, 501] width 13 height 14
click at [538, 500] on icon at bounding box center [541, 500] width 15 height 15
click at [539, 501] on icon at bounding box center [541, 500] width 15 height 15
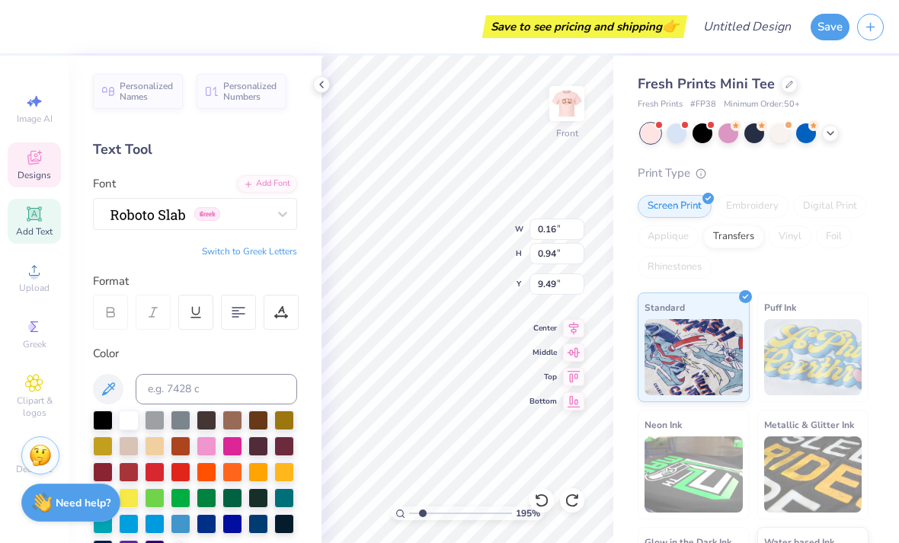
scroll to position [1, 2]
click at [538, 495] on icon at bounding box center [541, 500] width 15 height 15
click at [541, 497] on icon at bounding box center [541, 500] width 15 height 15
click at [538, 494] on icon at bounding box center [541, 500] width 15 height 15
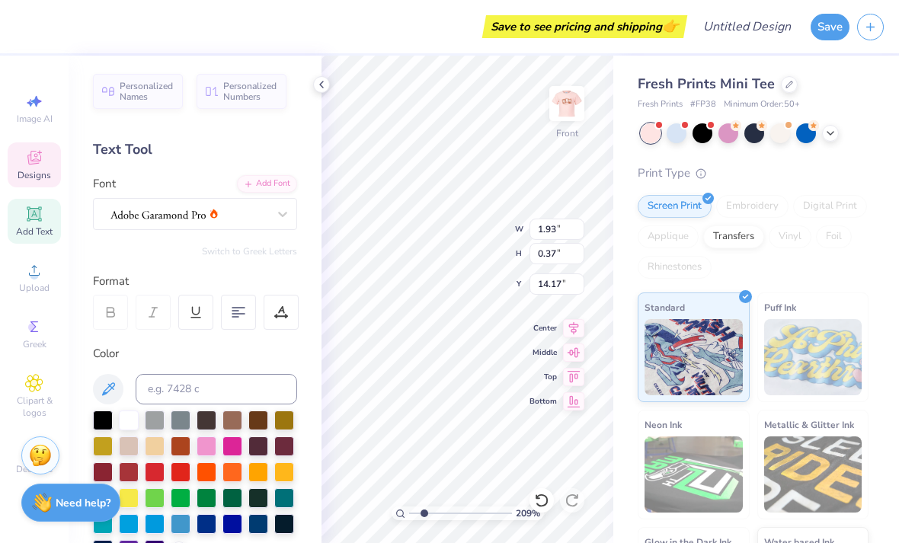
scroll to position [1, 2]
click at [534, 498] on icon at bounding box center [541, 500] width 15 height 15
click at [542, 499] on icon at bounding box center [541, 500] width 15 height 15
click at [538, 494] on icon at bounding box center [541, 500] width 15 height 15
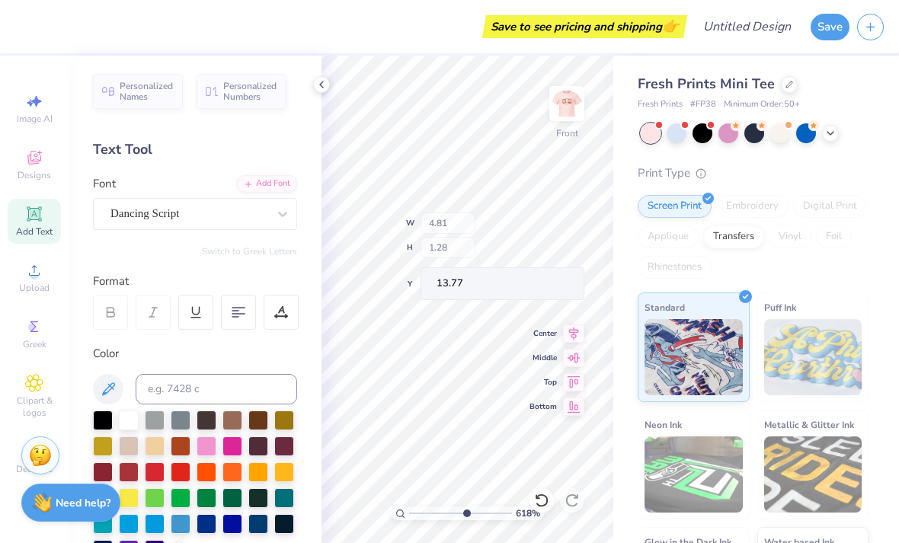
scroll to position [0, 98]
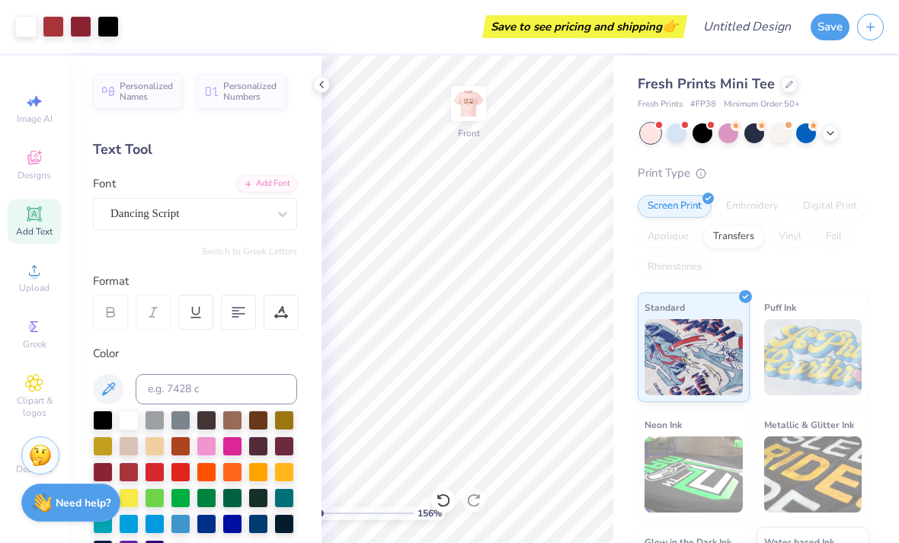
click at [325, 86] on icon at bounding box center [321, 84] width 12 height 12
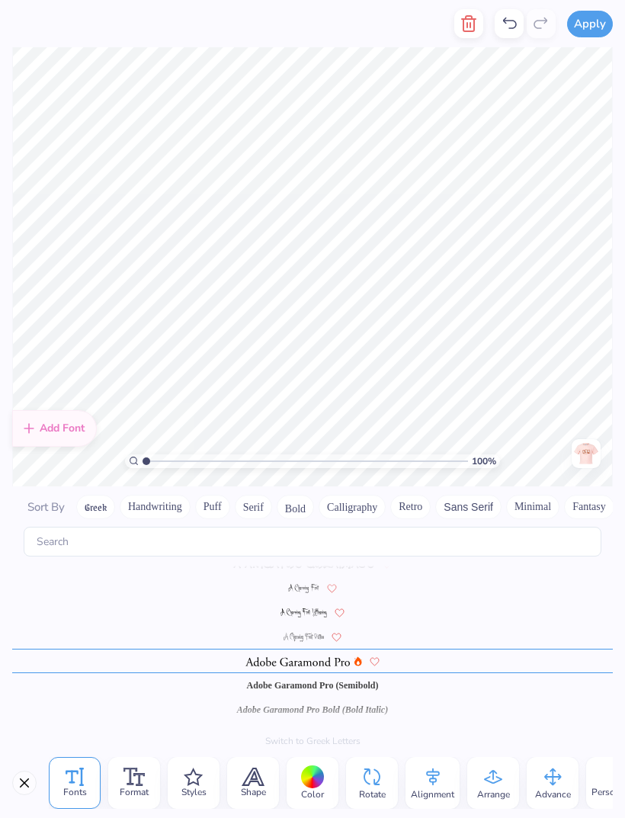
scroll to position [179, 0]
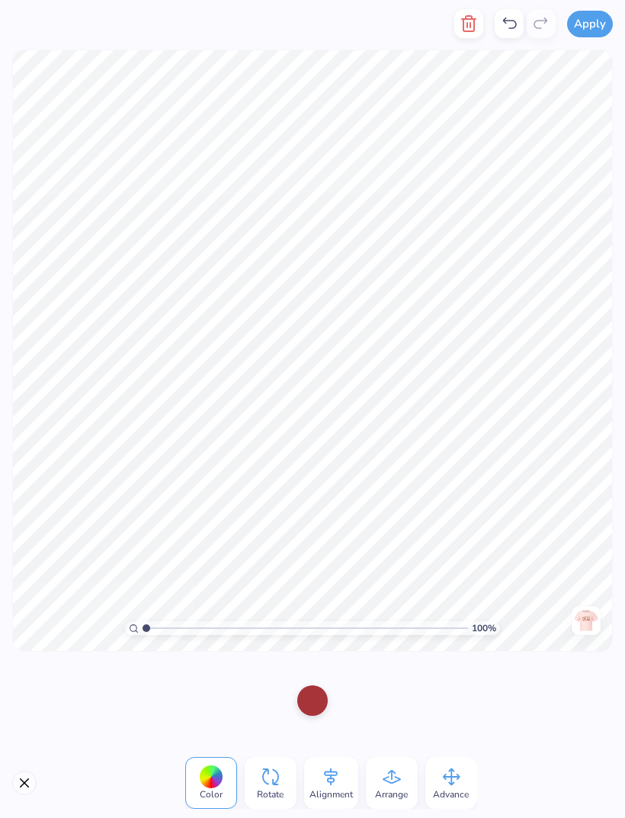
click at [329, 542] on icon at bounding box center [330, 776] width 23 height 23
click at [388, 542] on icon at bounding box center [392, 776] width 23 height 23
click at [357, 542] on div "To Back" at bounding box center [343, 700] width 52 height 52
click at [339, 542] on div "Forward To Front To Back Backward" at bounding box center [312, 700] width 235 height 52
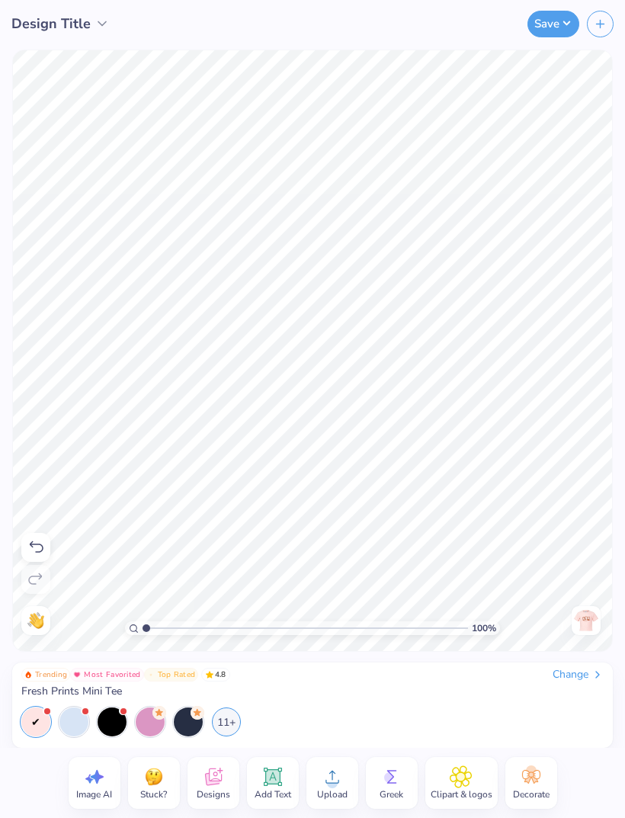
click at [532, 542] on div at bounding box center [312, 747] width 625 height 0
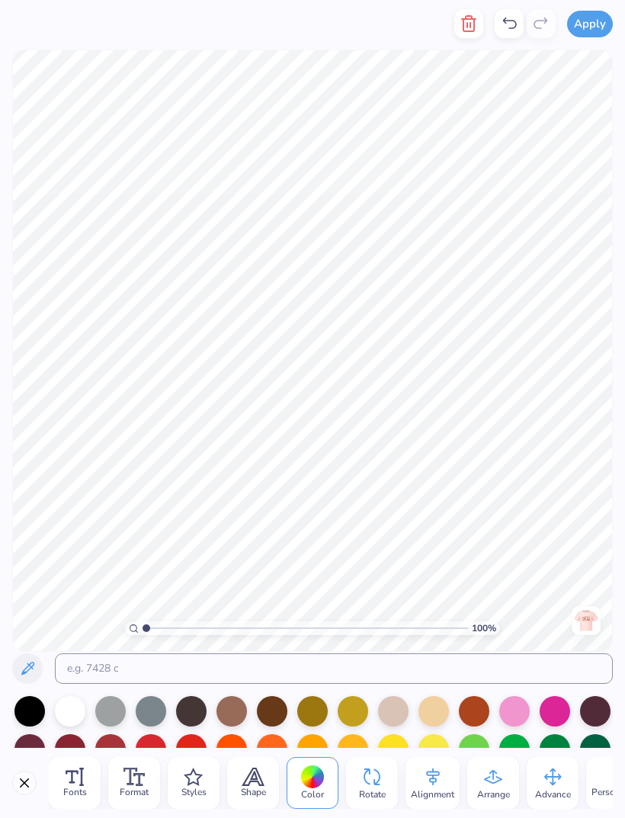
scroll to position [0, 0]
click at [134, 542] on span "Format" at bounding box center [134, 792] width 29 height 12
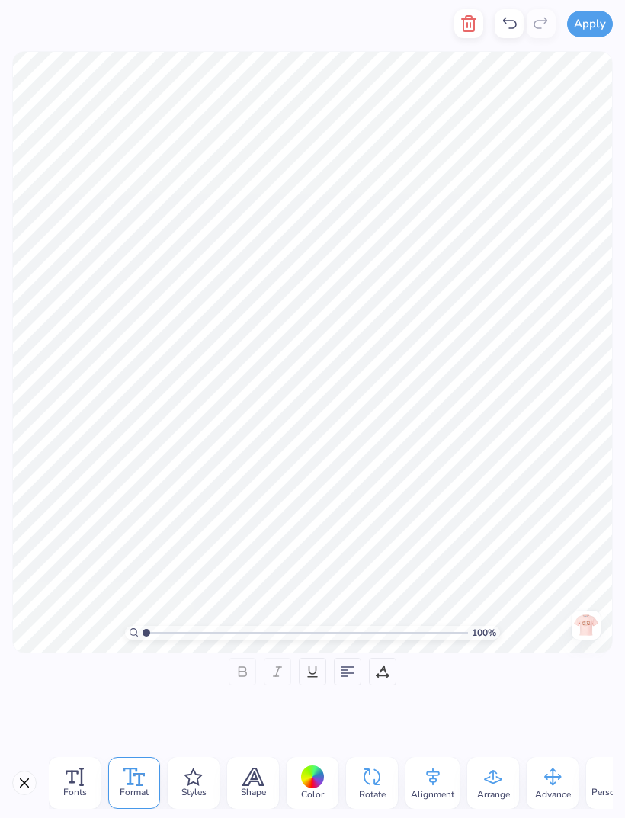
click at [72, 542] on icon at bounding box center [72, 776] width 0 height 11
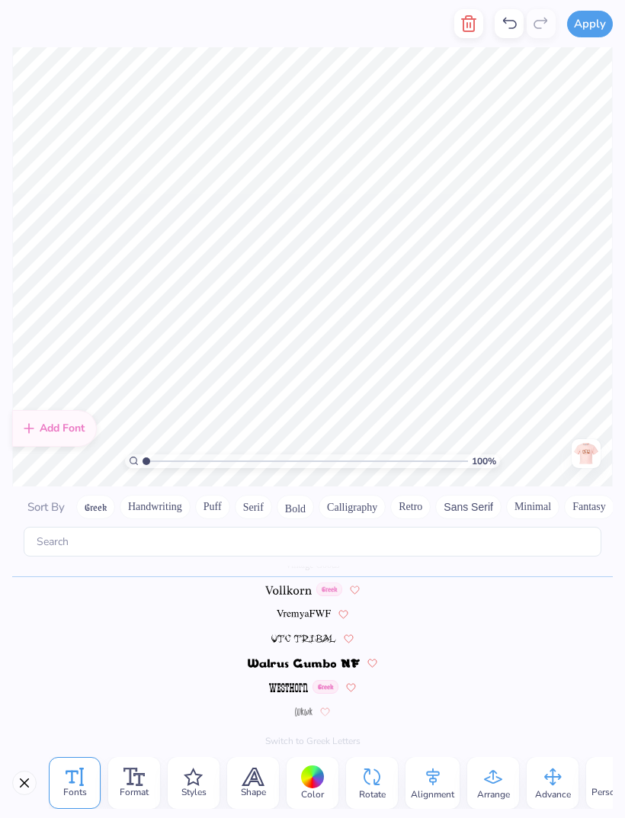
scroll to position [7619, 0]
click at [23, 542] on button "Close" at bounding box center [24, 782] width 24 height 24
click at [392, 494] on button "Retro" at bounding box center [410, 506] width 40 height 24
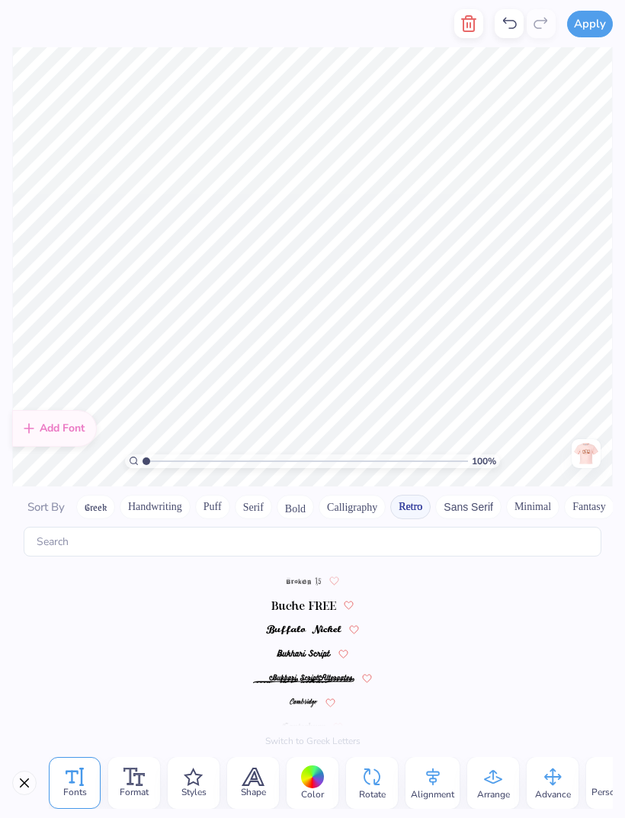
scroll to position [0, 0]
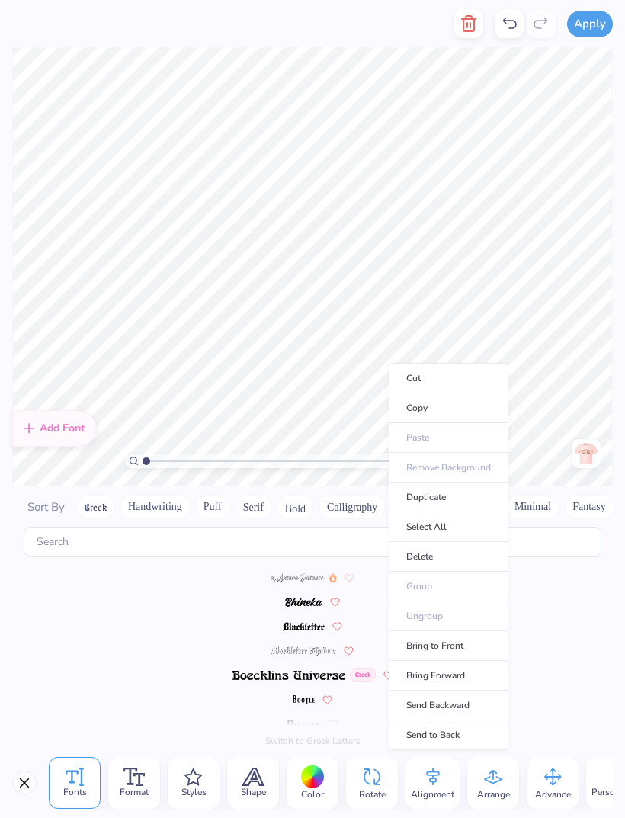
click at [392, 363] on li "Cut" at bounding box center [449, 378] width 120 height 30
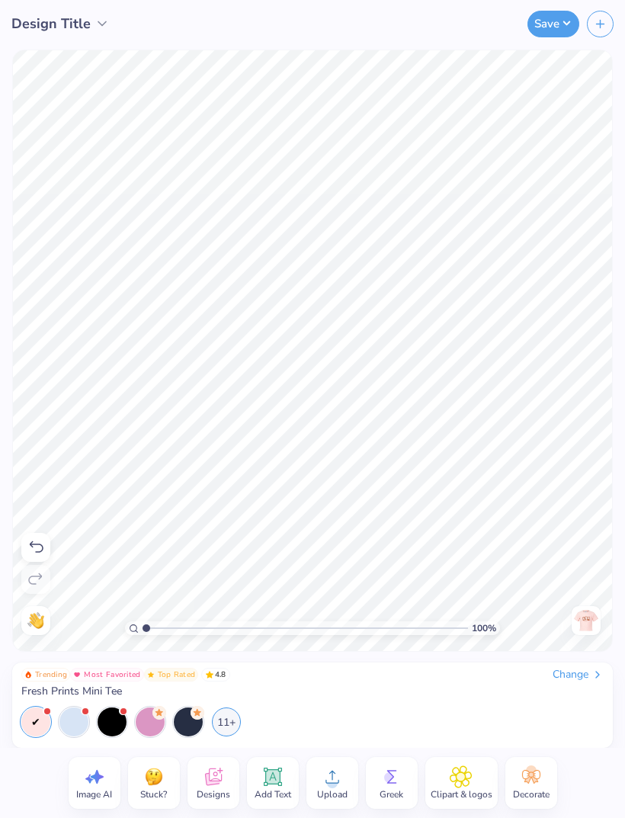
click at [46, 539] on div at bounding box center [35, 547] width 29 height 29
click at [40, 539] on icon at bounding box center [36, 547] width 18 height 18
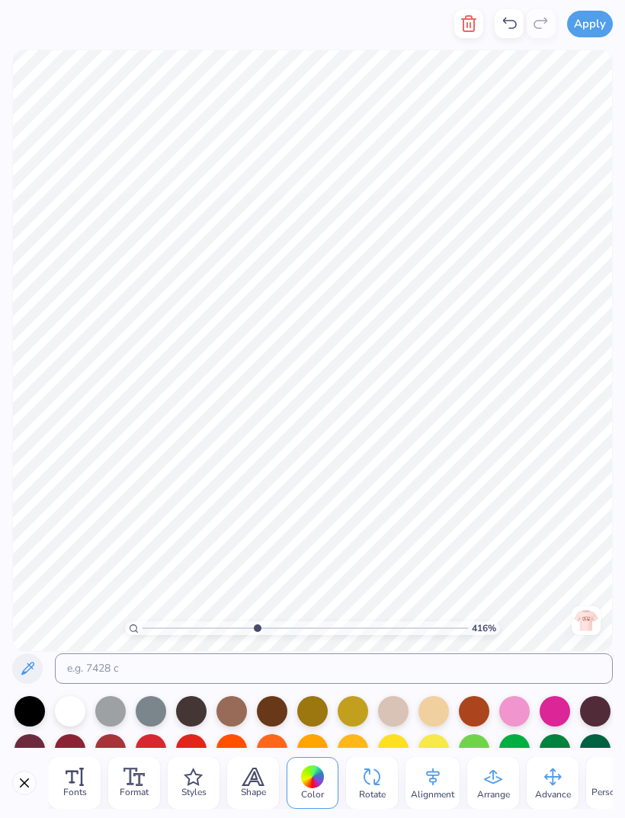
click at [82, 542] on line at bounding box center [82, 776] width 0 height 17
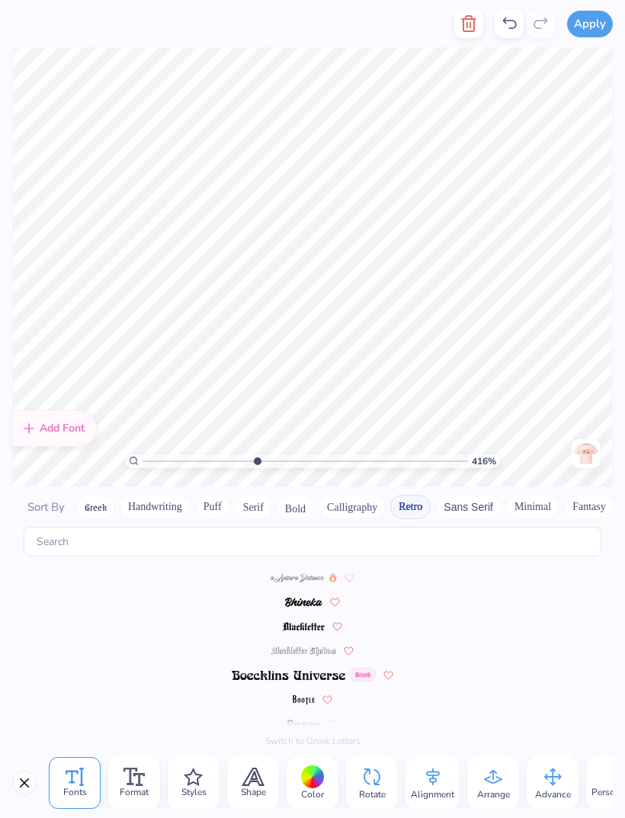
click at [23, 542] on button "Close" at bounding box center [24, 782] width 24 height 24
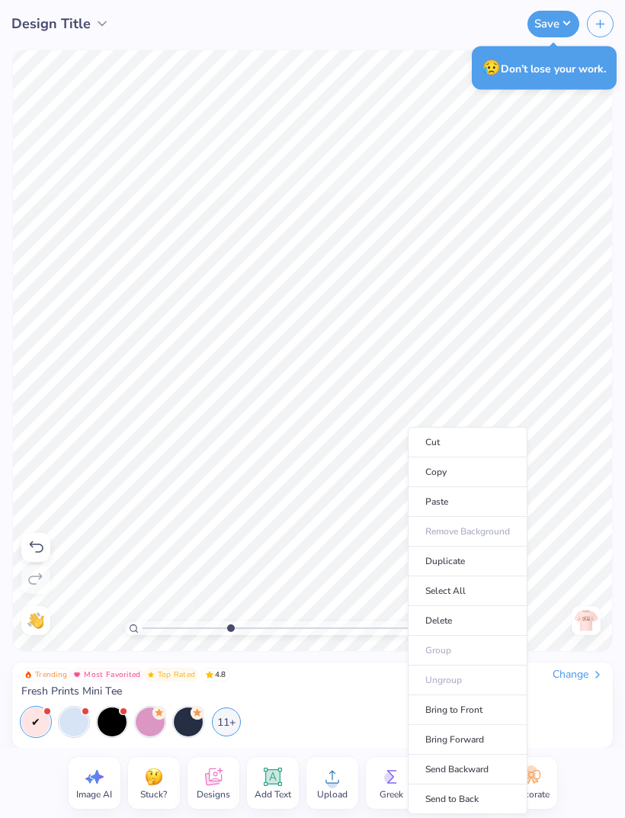
click at [454, 437] on li "Cut" at bounding box center [468, 442] width 120 height 30
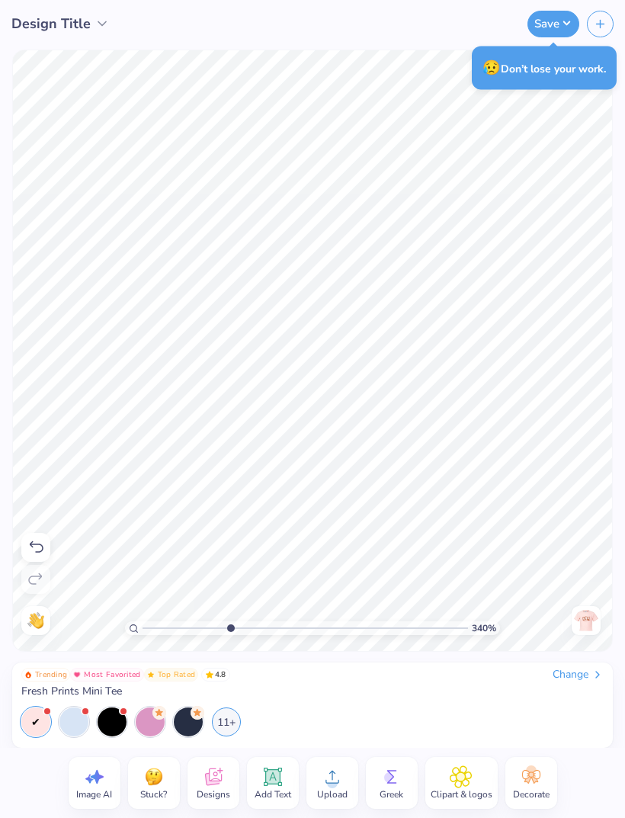
click at [42, 542] on icon at bounding box center [36, 547] width 18 height 18
click at [40, 542] on icon at bounding box center [36, 547] width 18 height 18
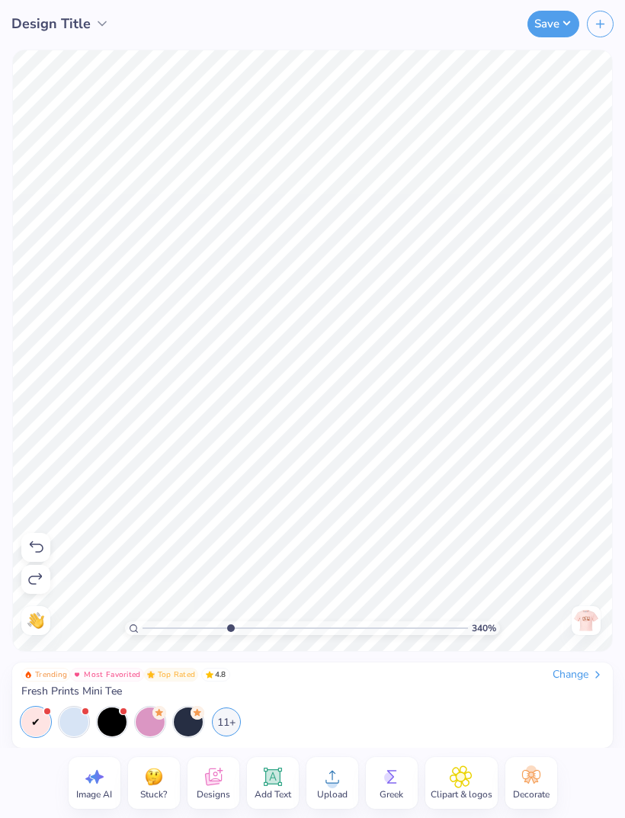
click at [37, 542] on icon at bounding box center [36, 547] width 18 height 18
click at [46, 536] on div at bounding box center [35, 547] width 29 height 29
click at [43, 542] on icon at bounding box center [36, 579] width 18 height 18
click at [42, 542] on icon at bounding box center [36, 579] width 18 height 18
click at [45, 542] on icon at bounding box center [36, 579] width 18 height 18
